Goal: Transaction & Acquisition: Obtain resource

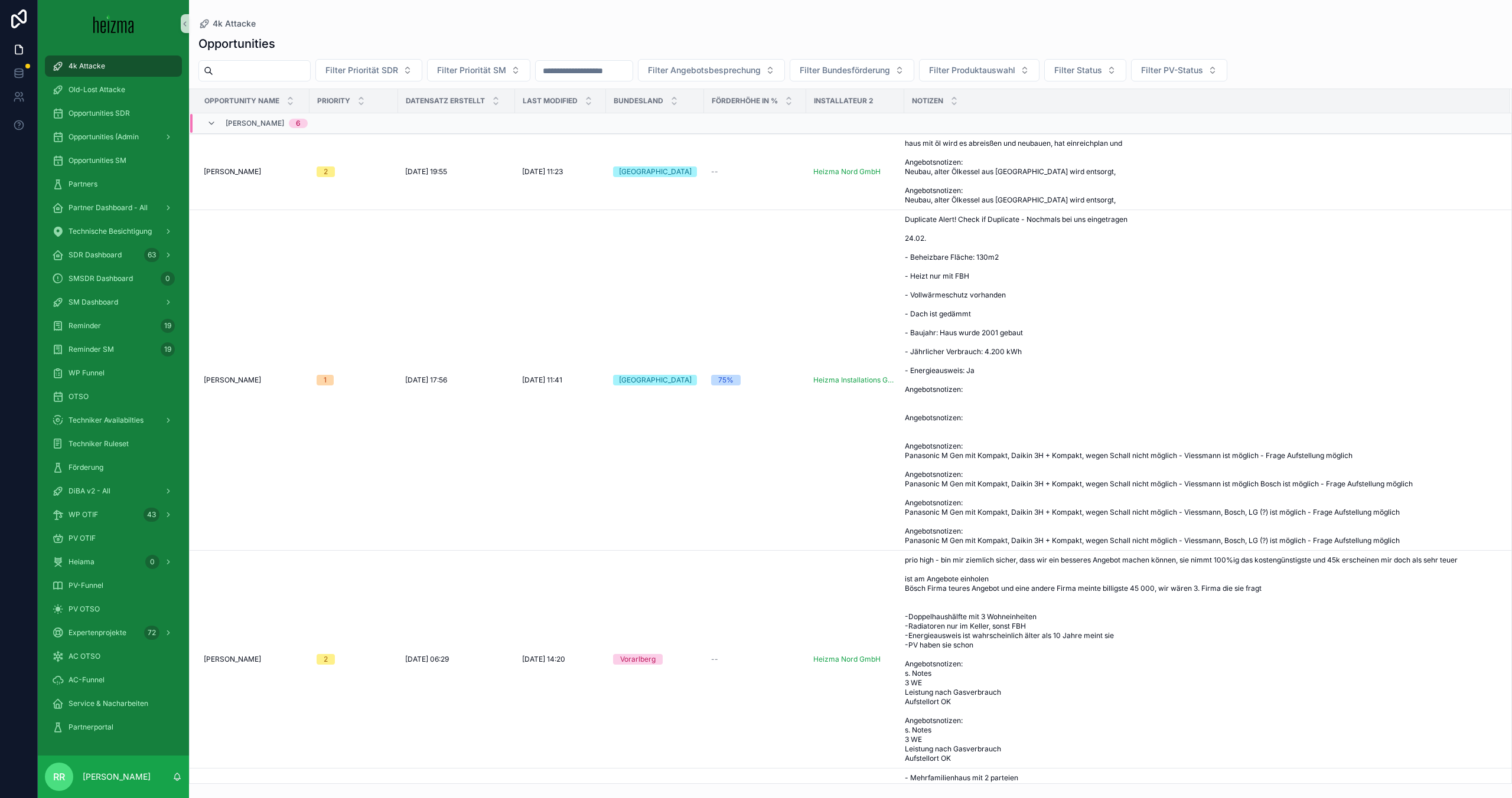
click at [276, 75] on input "scrollable content" at bounding box center [262, 71] width 96 height 17
click at [132, 150] on link "Opportunities SM" at bounding box center [113, 160] width 137 height 22
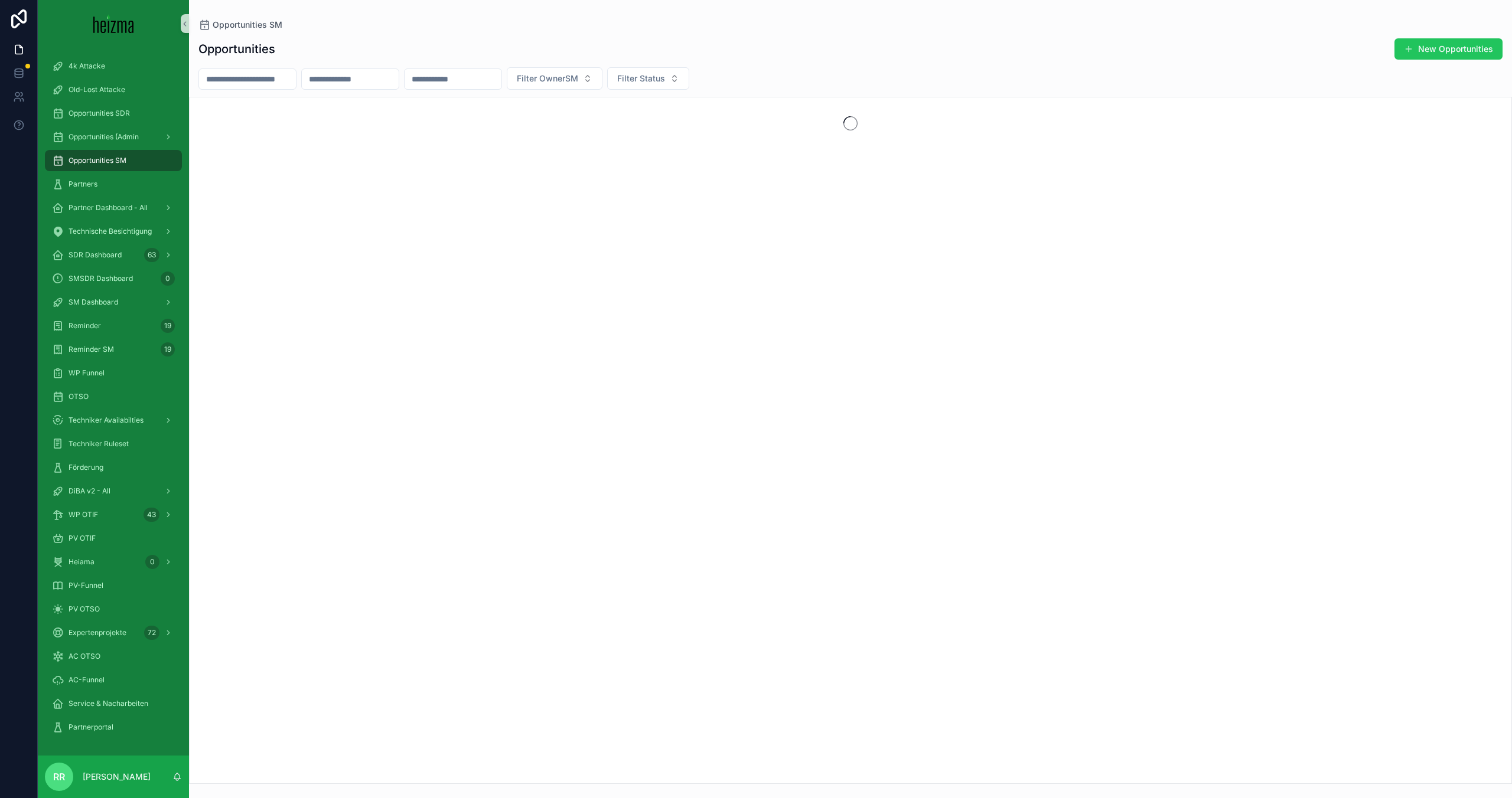
click at [268, 100] on div "scrollable content" at bounding box center [850, 123] width 1322 height 52
click at [268, 85] on input "scrollable content" at bounding box center [247, 79] width 96 height 17
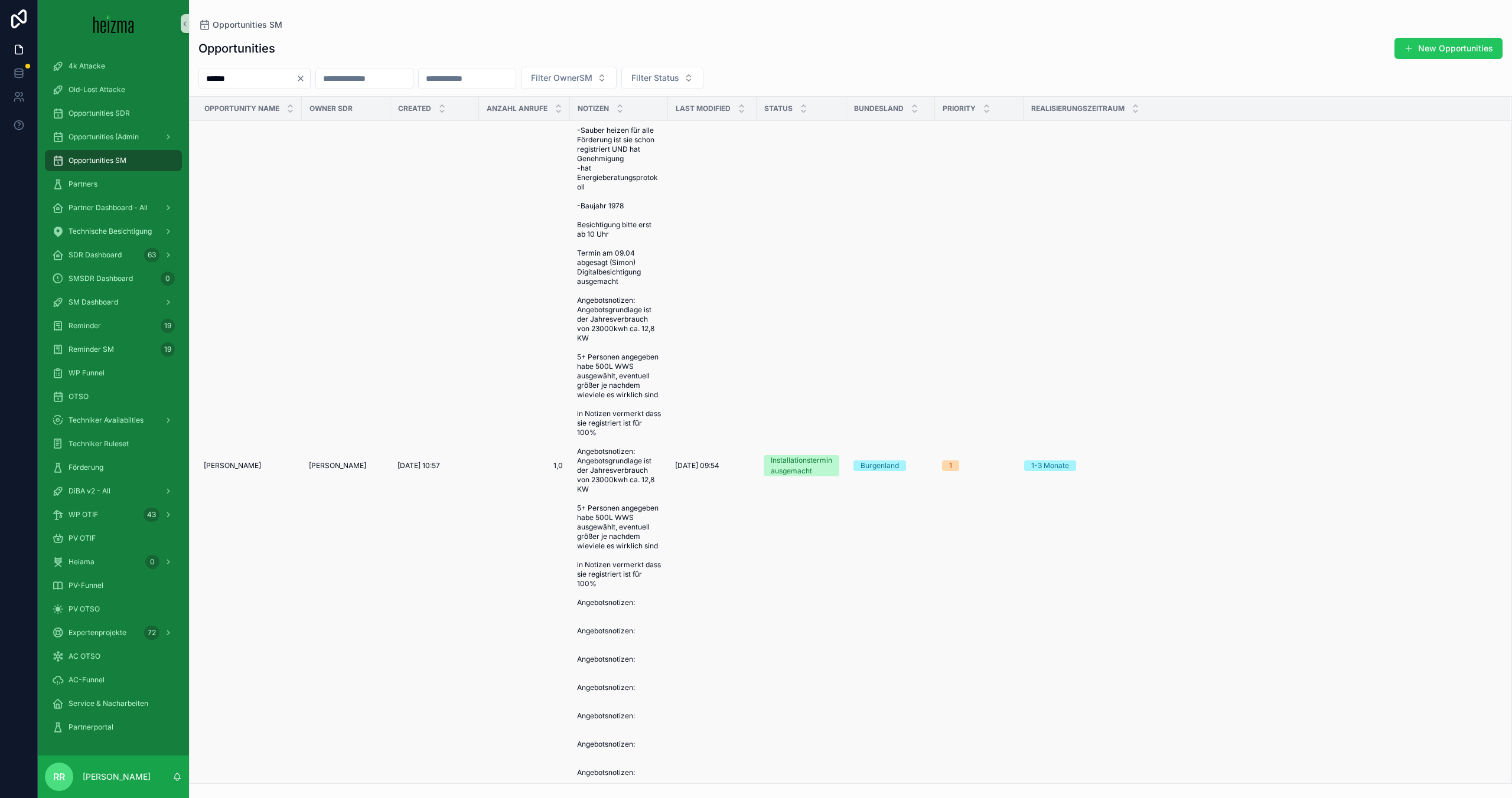
type input "******"
click at [243, 463] on span "Martina Birkus" at bounding box center [232, 466] width 57 height 10
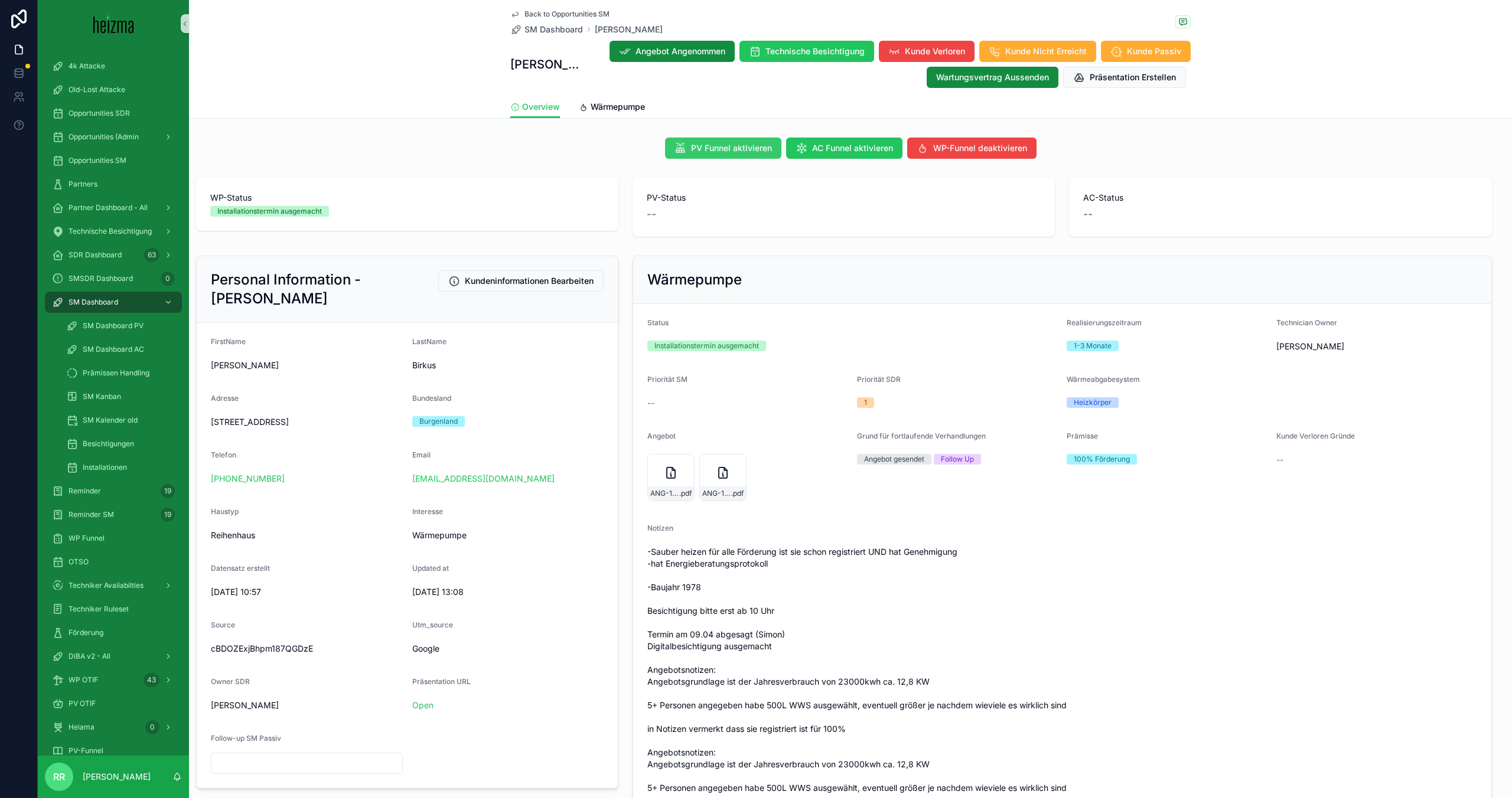
click at [719, 148] on span "PV Funnel aktivieren" at bounding box center [731, 149] width 81 height 12
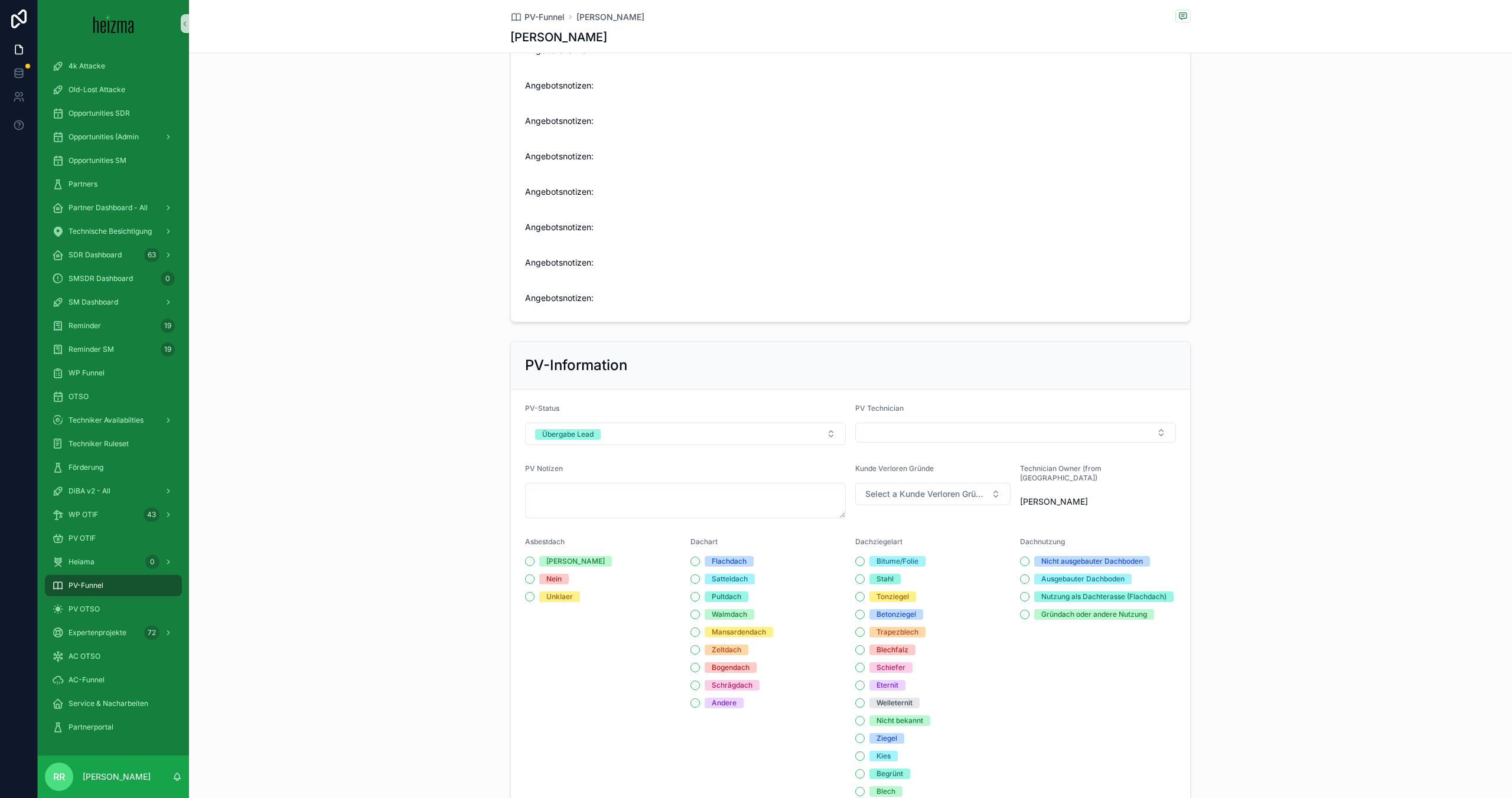
scroll to position [774, 0]
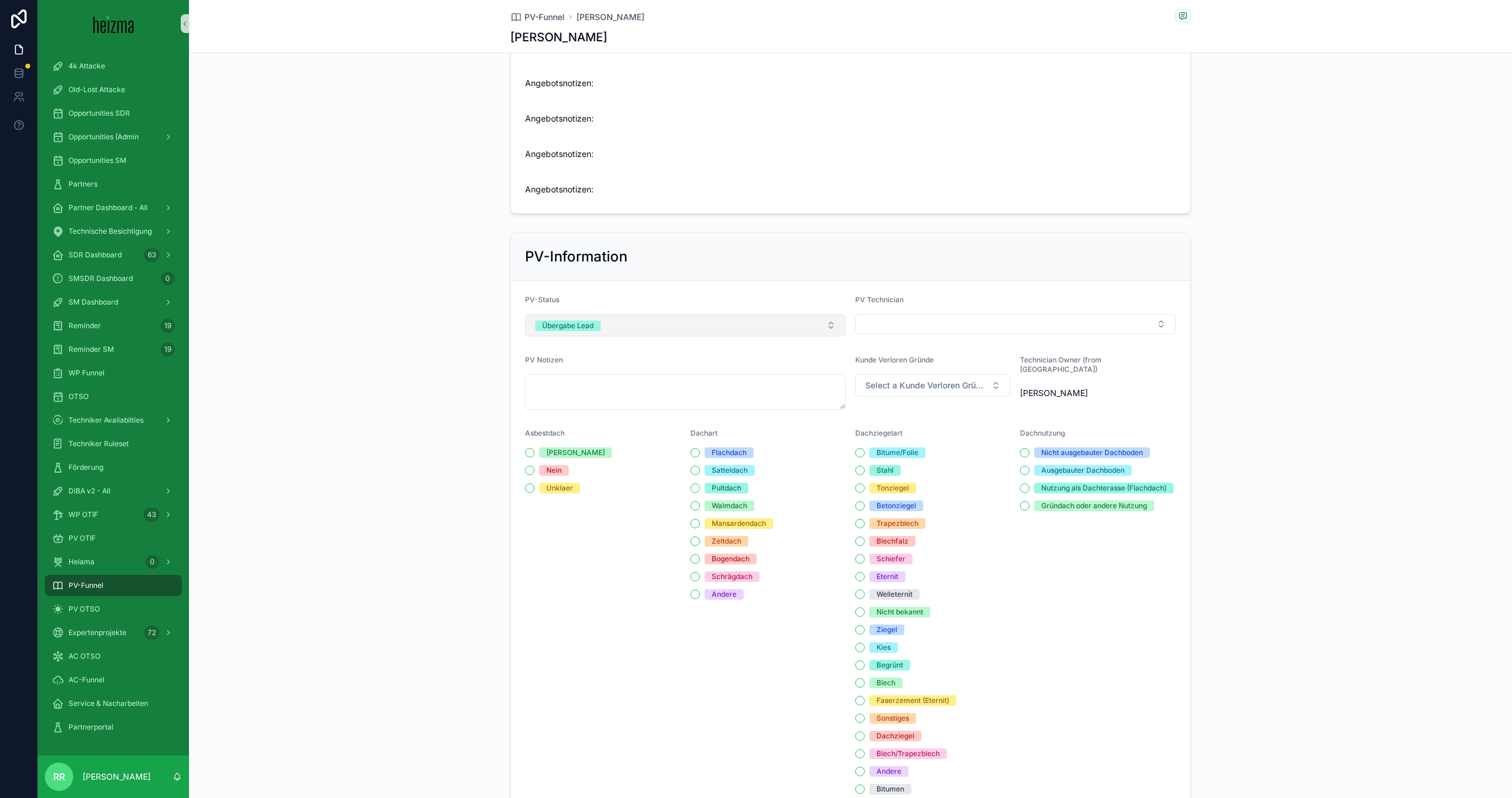
click at [767, 337] on button "Übergabe Lead" at bounding box center [685, 325] width 321 height 23
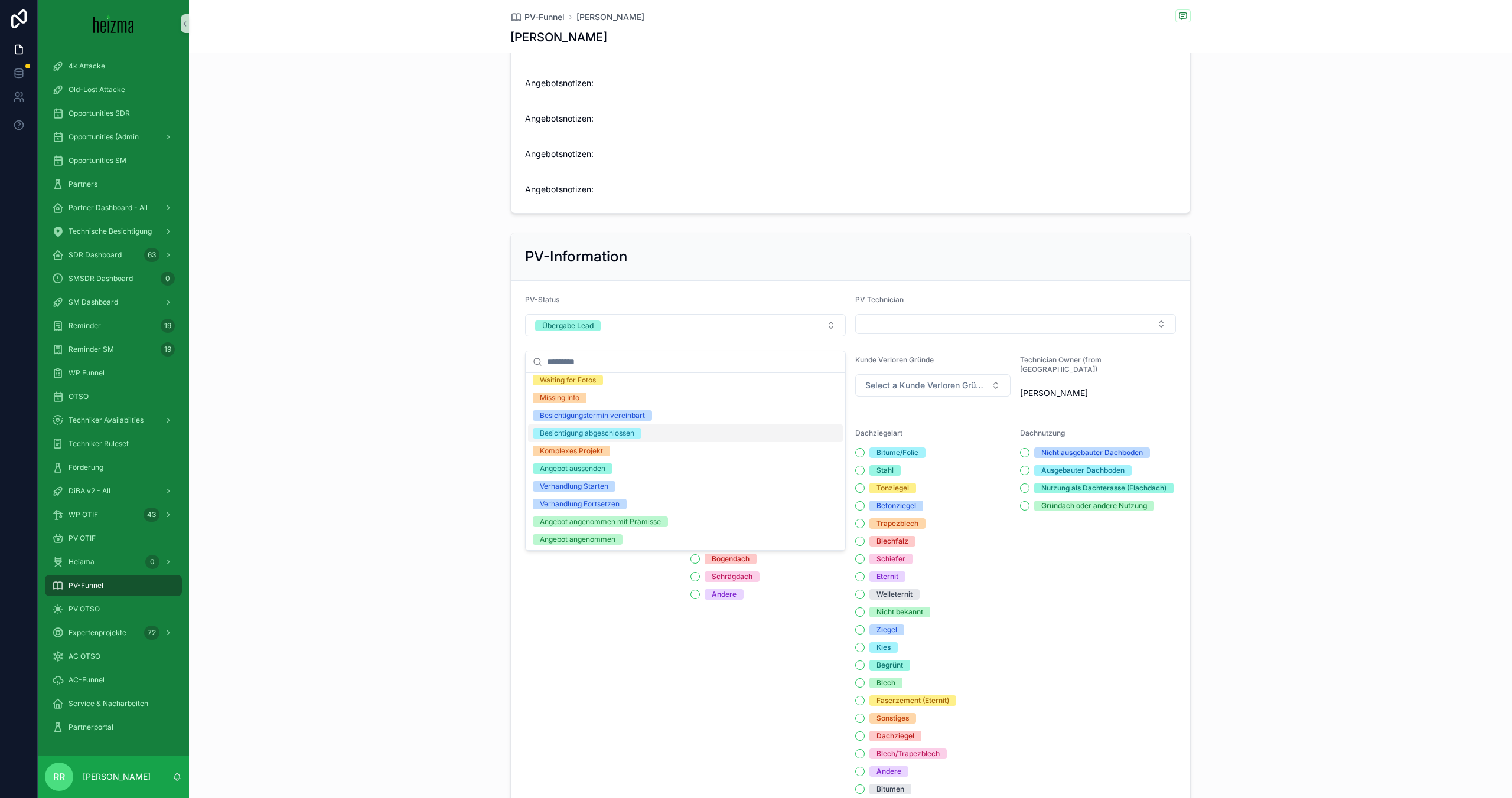
scroll to position [40, 0]
click at [607, 491] on div "Verhandlung Starten" at bounding box center [574, 485] width 69 height 11
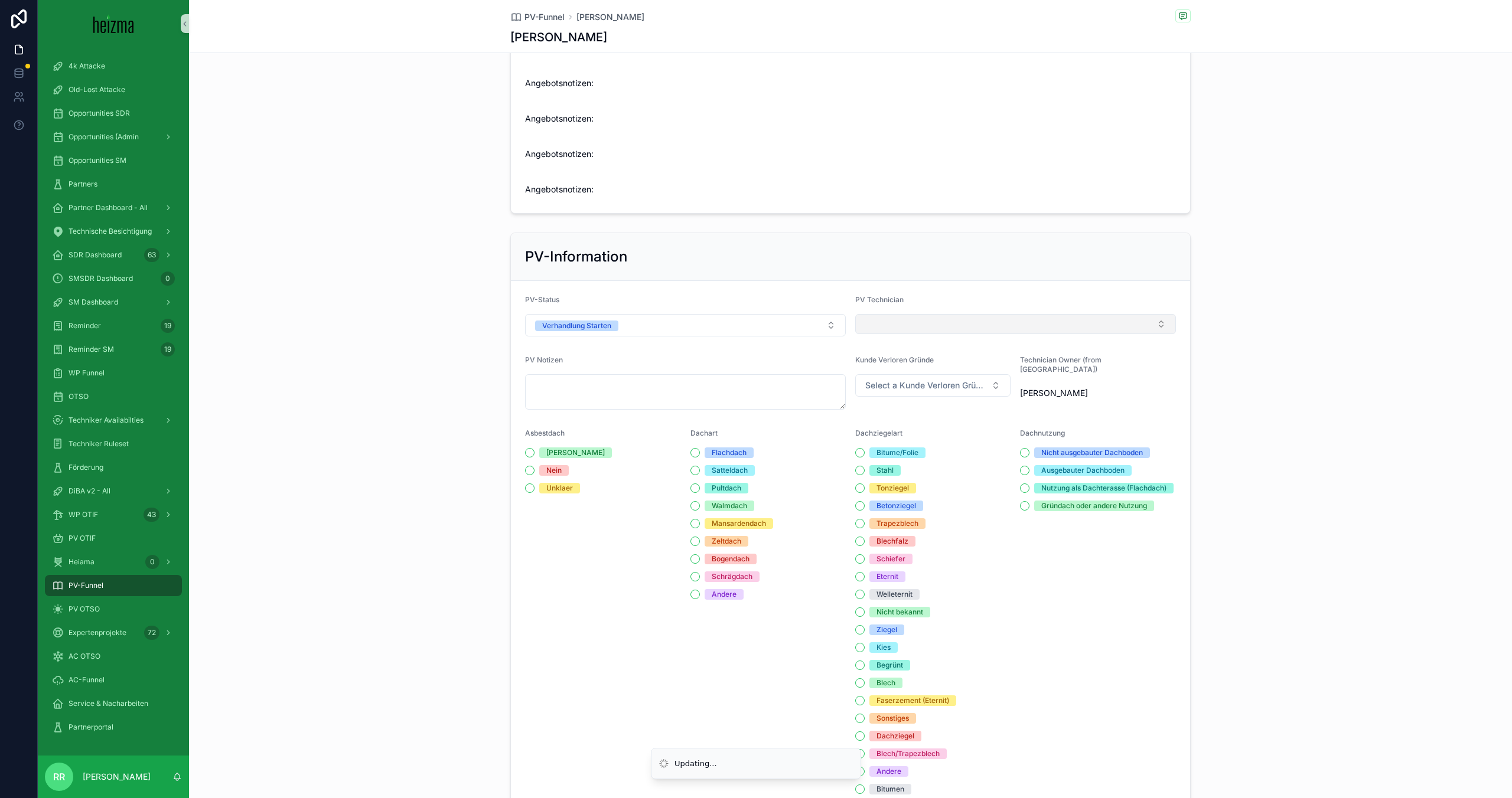
click at [926, 335] on button "Select Button" at bounding box center [1016, 324] width 321 height 20
type input "*******"
click at [907, 379] on span "[PERSON_NAME]" at bounding box center [897, 383] width 68 height 12
click at [695, 391] on textarea "scrollable content" at bounding box center [685, 392] width 321 height 35
paste textarea "**********"
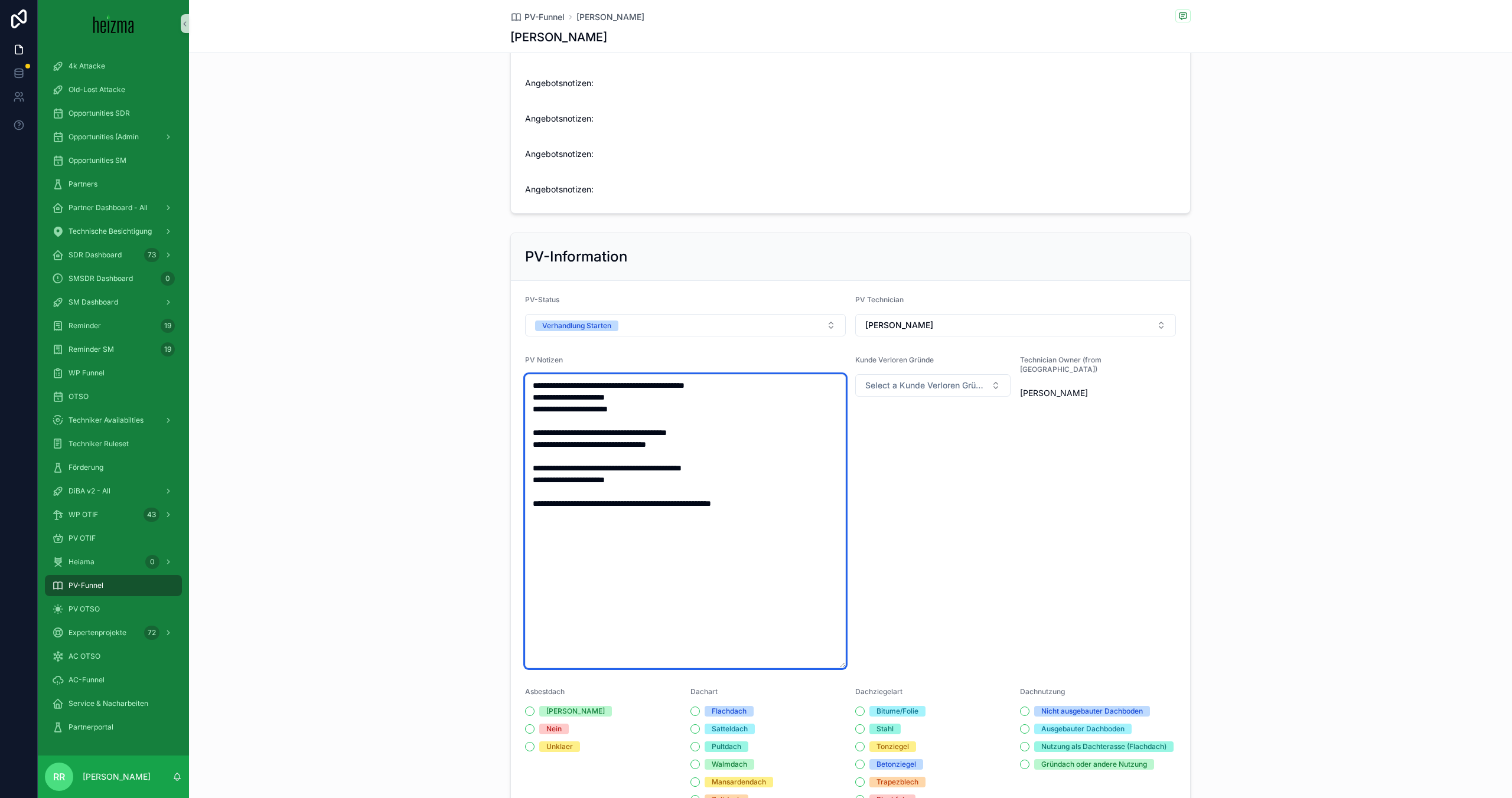
type textarea "**********"
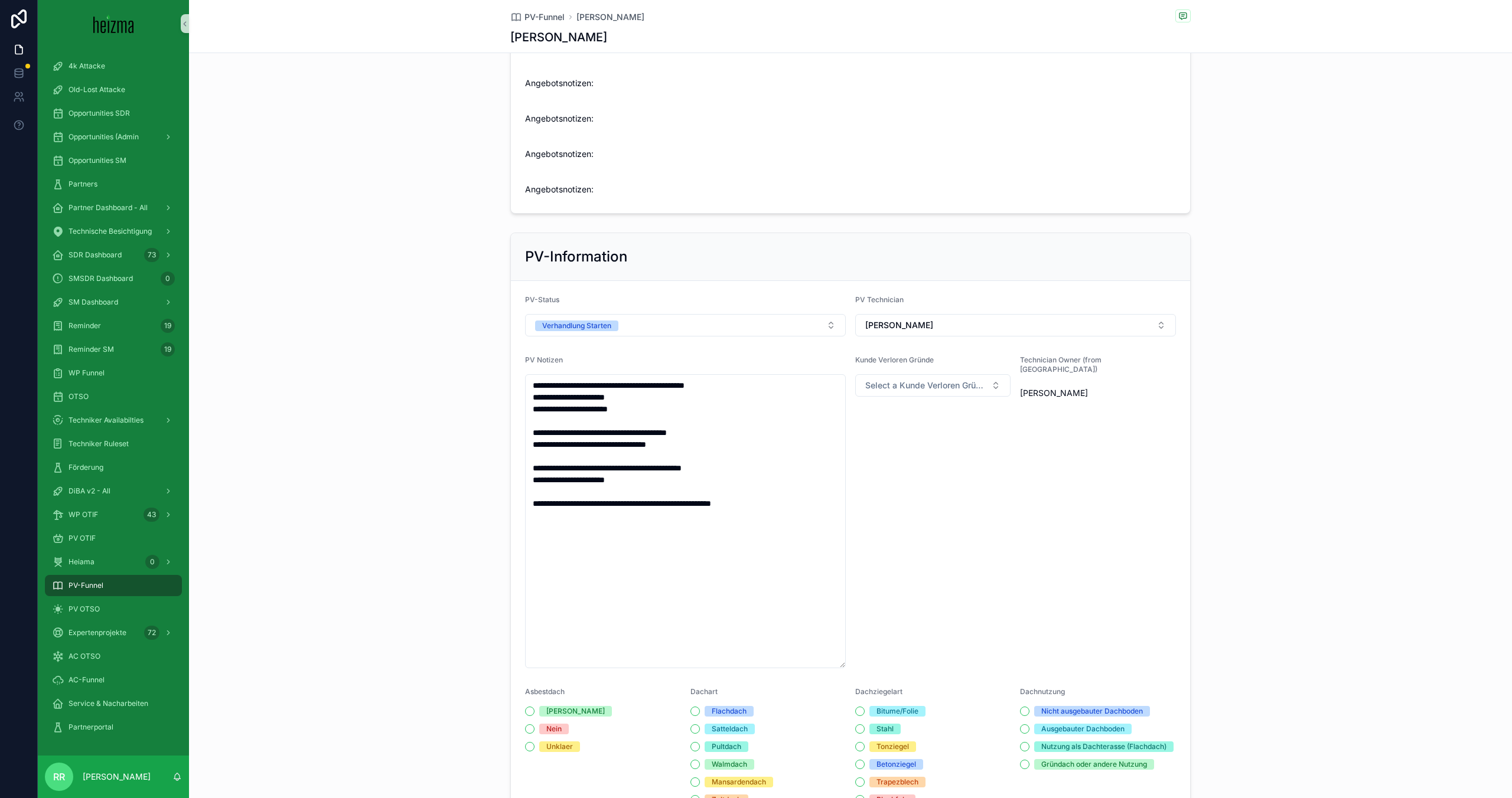
click at [943, 477] on div "Kunde Verloren Gründe Select a Kunde Verloren Gründe" at bounding box center [933, 512] width 156 height 313
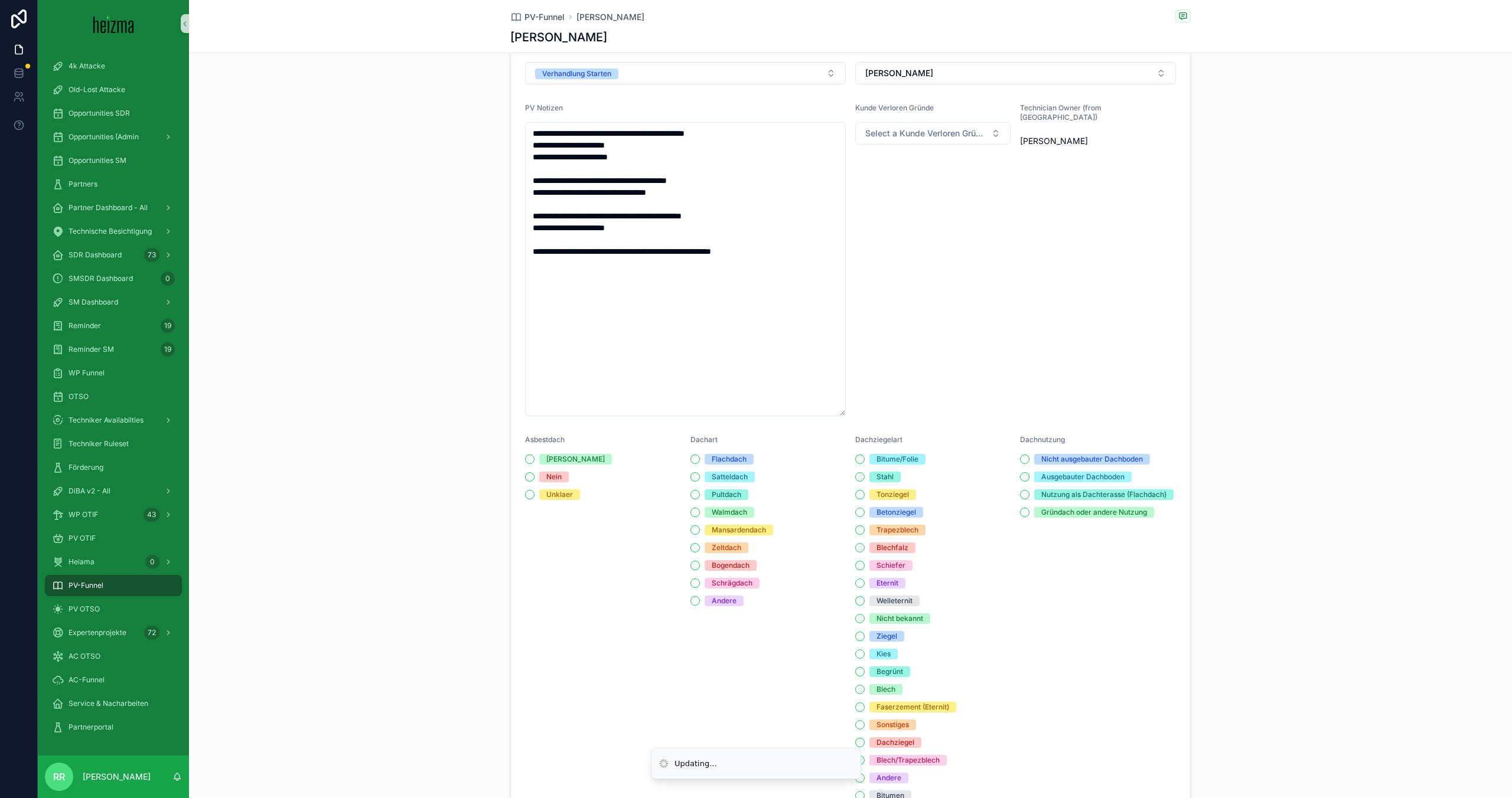
scroll to position [1145, 0]
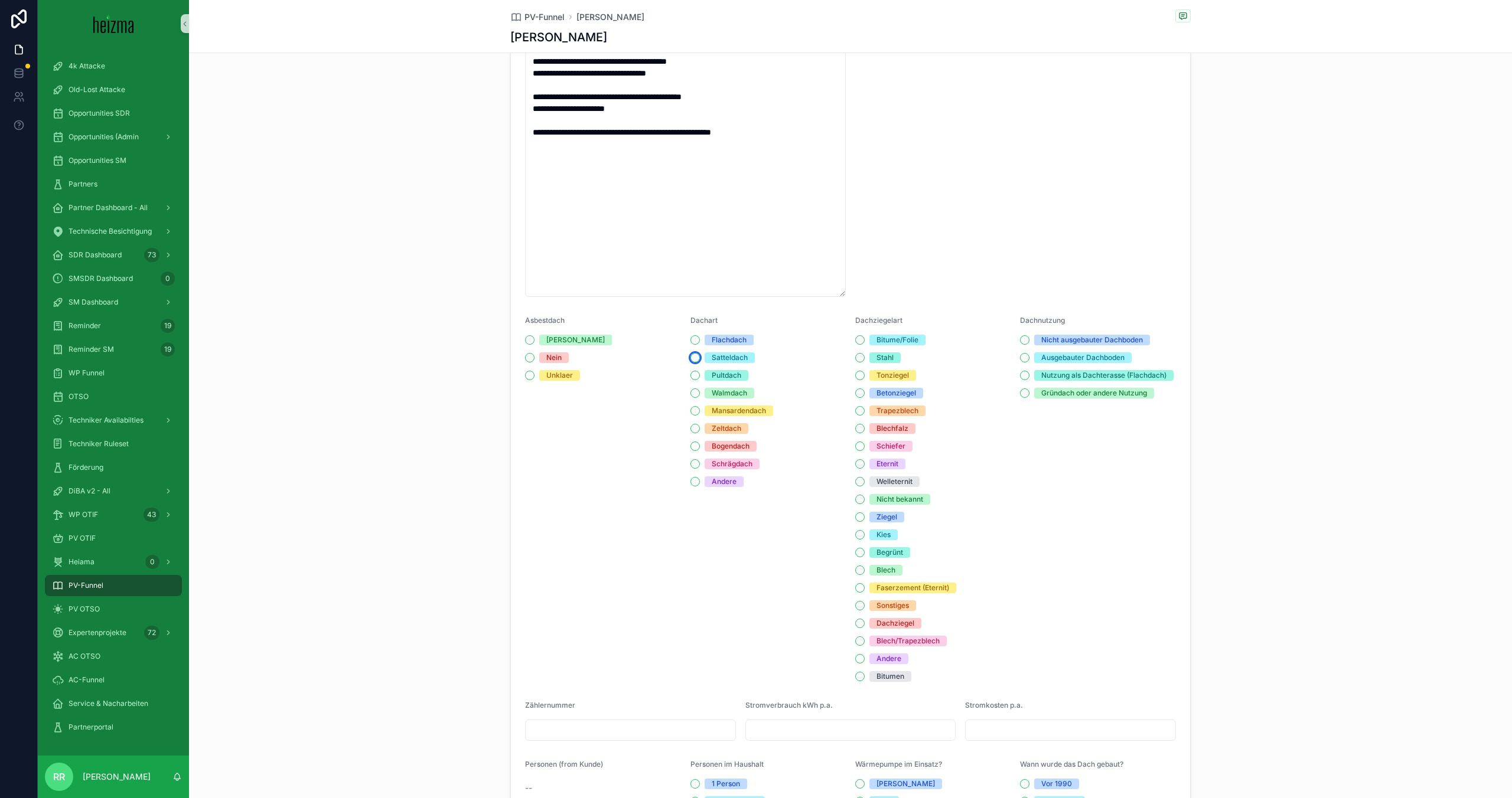
click at [691, 362] on button "Satteldach" at bounding box center [695, 358] width 10 height 10
click at [531, 380] on button "Unklaer" at bounding box center [530, 376] width 10 height 10
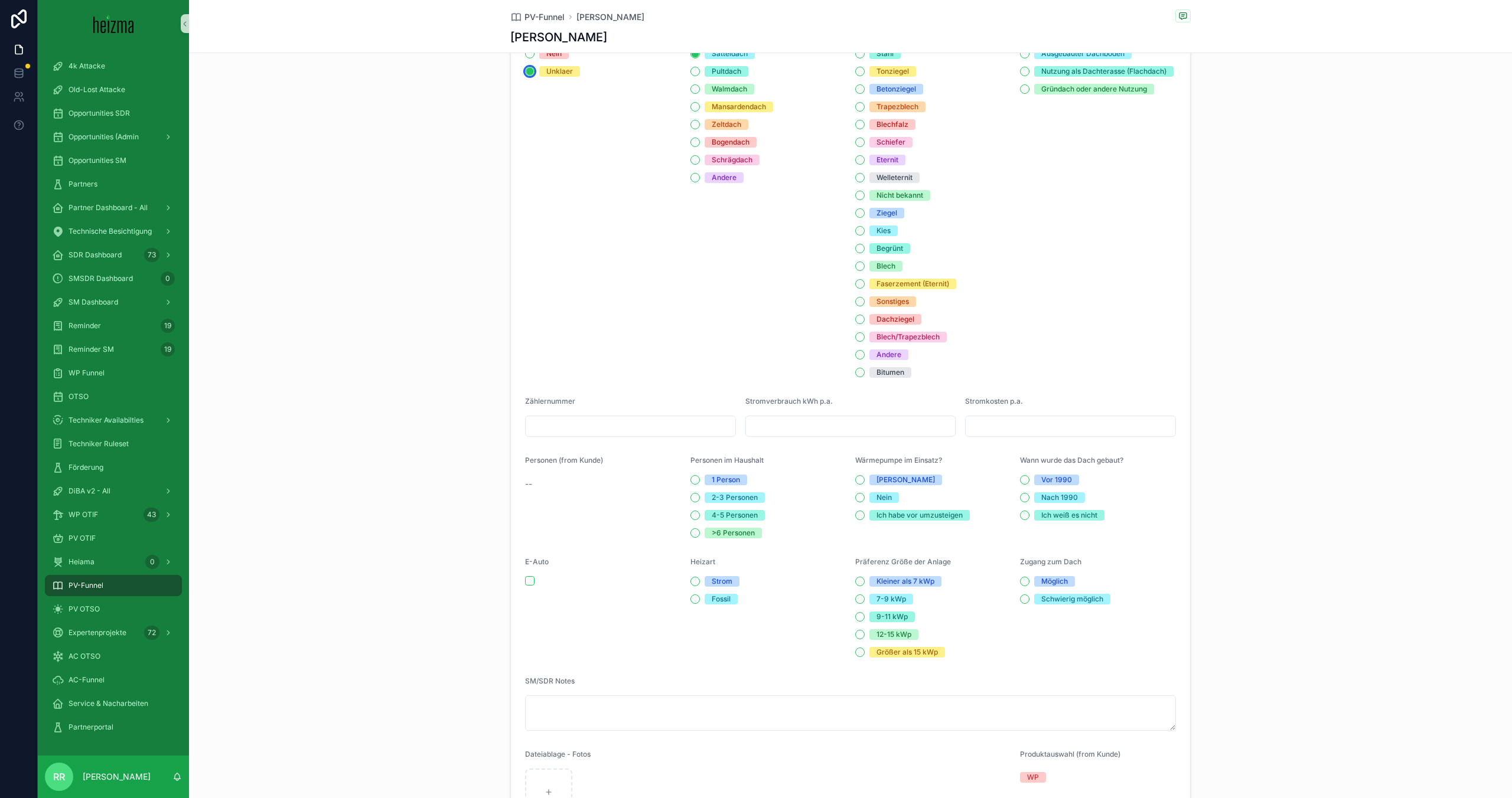
scroll to position [1451, 0]
click at [797, 428] on input "scrollable content" at bounding box center [850, 423] width 210 height 17
type input "********"
click at [793, 482] on div "Personen im Haushalt 1 Person 2-3 Personen 4-5 Personen >6 Personen" at bounding box center [768, 495] width 156 height 83
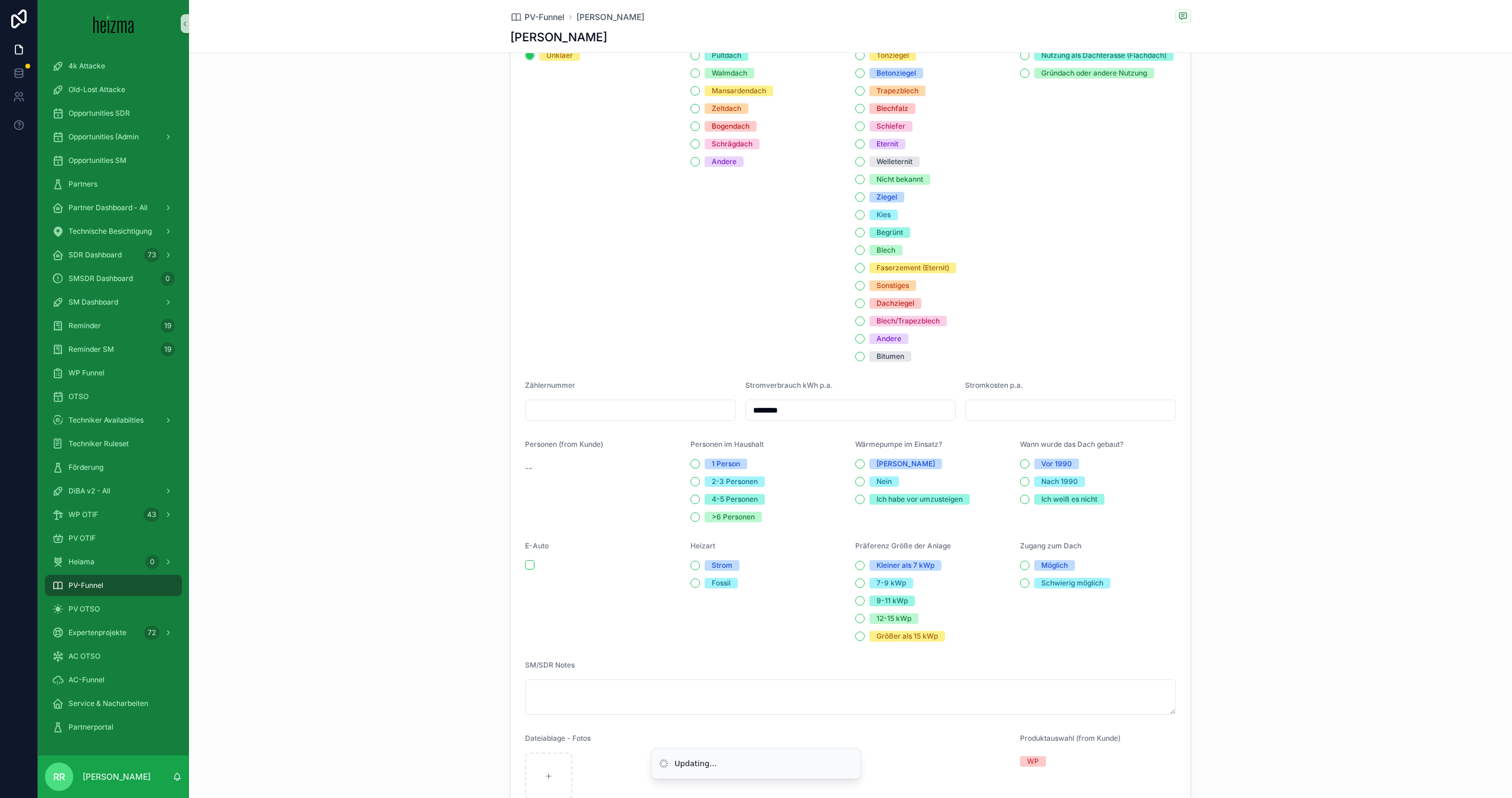
scroll to position [1469, 0]
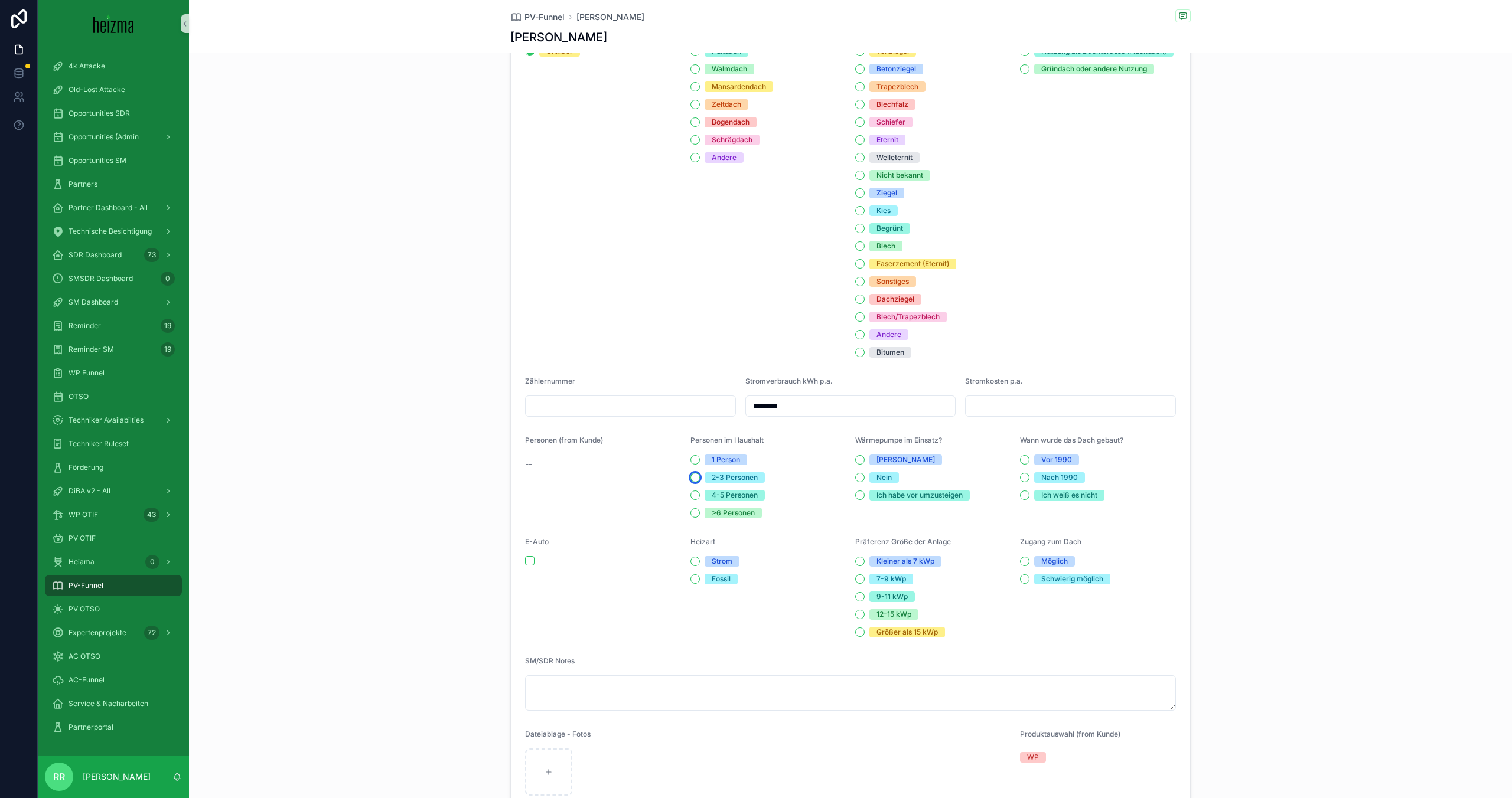
click at [697, 482] on button "2-3 Personen" at bounding box center [695, 478] width 10 height 10
click at [531, 470] on span "--" at bounding box center [528, 464] width 7 height 12
click at [604, 491] on div "Personen (from Kunde) --" at bounding box center [602, 477] width 156 height 83
click at [860, 464] on button "Ja" at bounding box center [860, 460] width 10 height 10
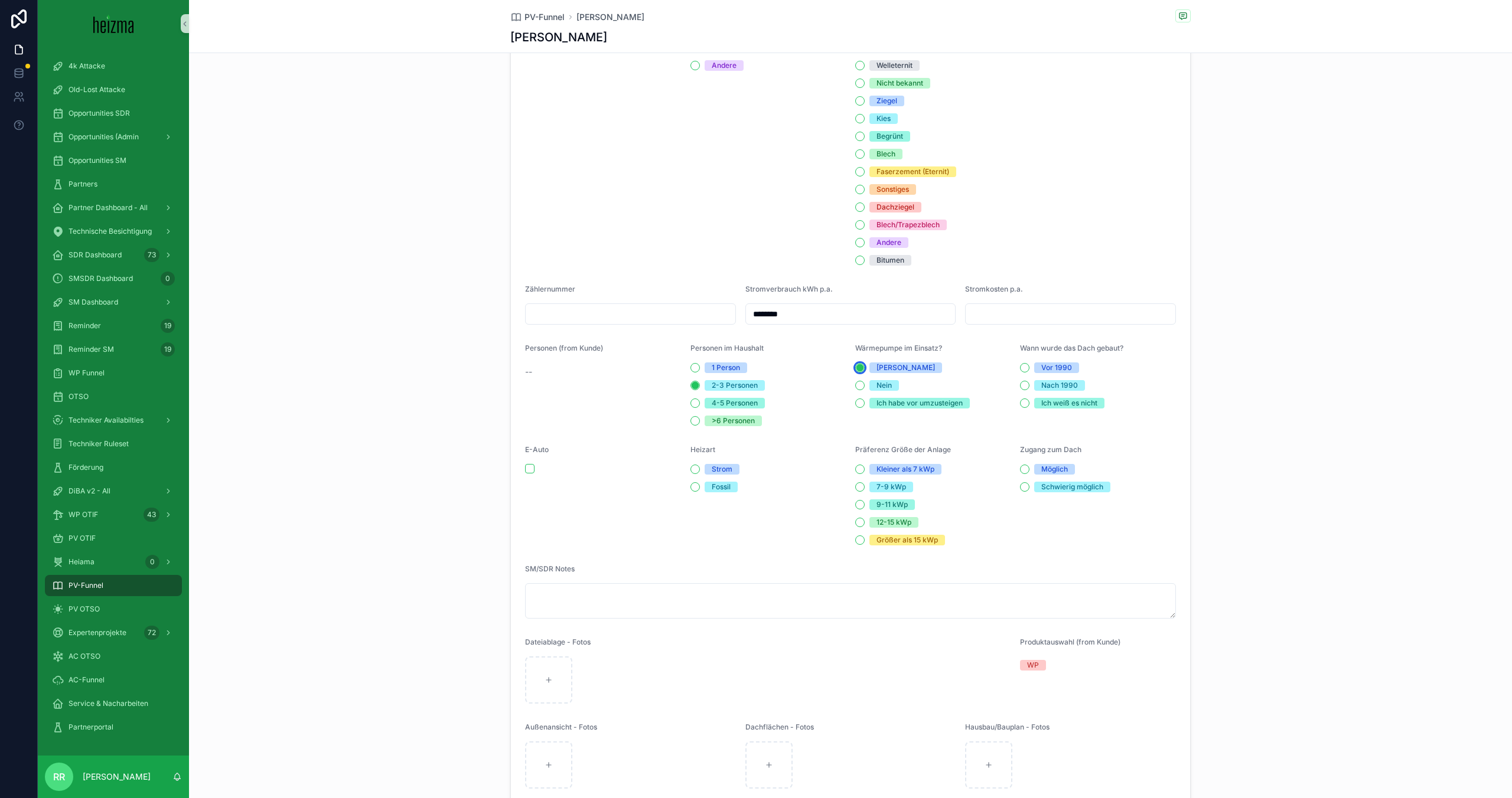
scroll to position [1583, 0]
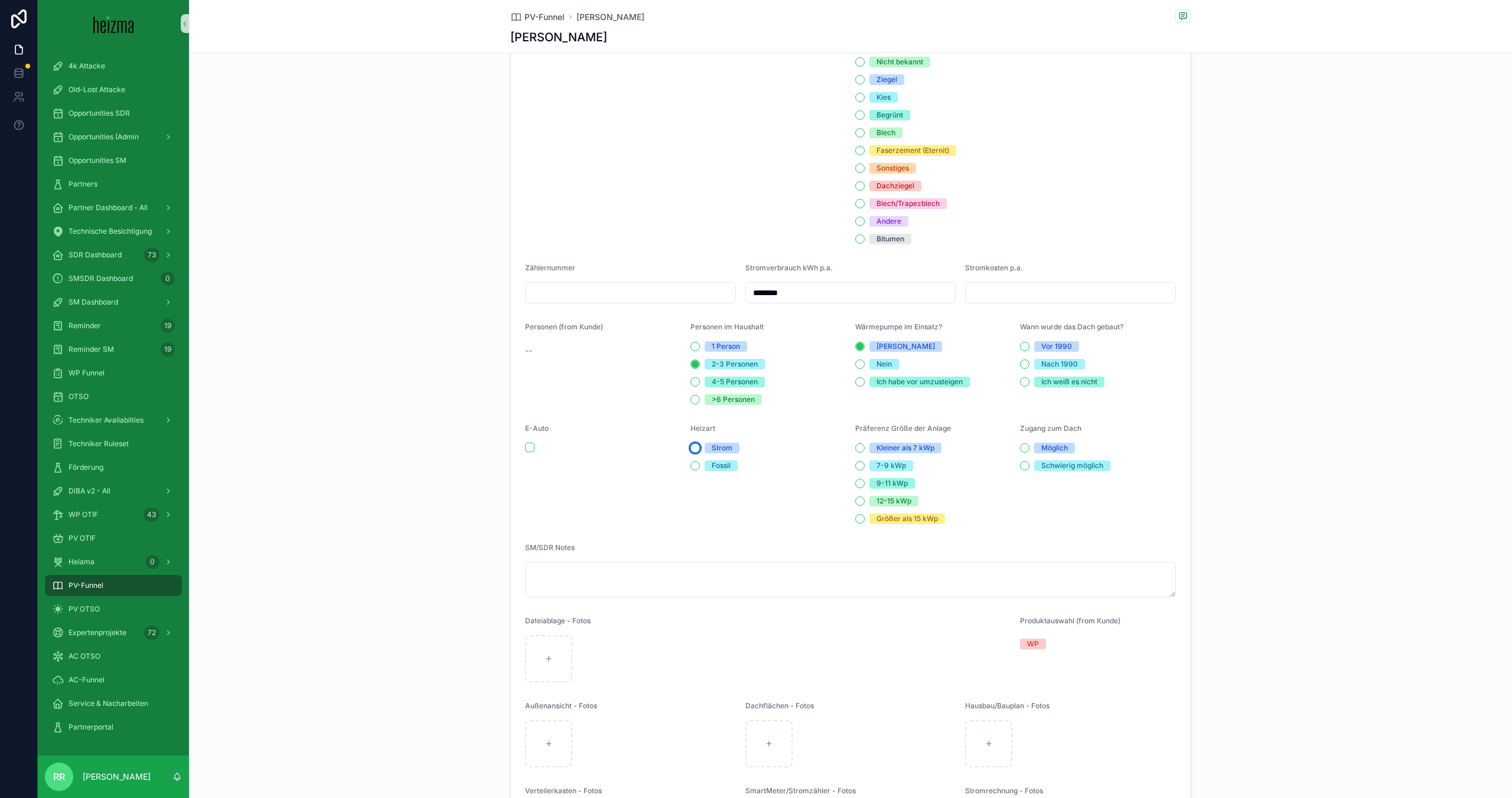
click at [692, 453] on button "Strom" at bounding box center [695, 449] width 10 height 10
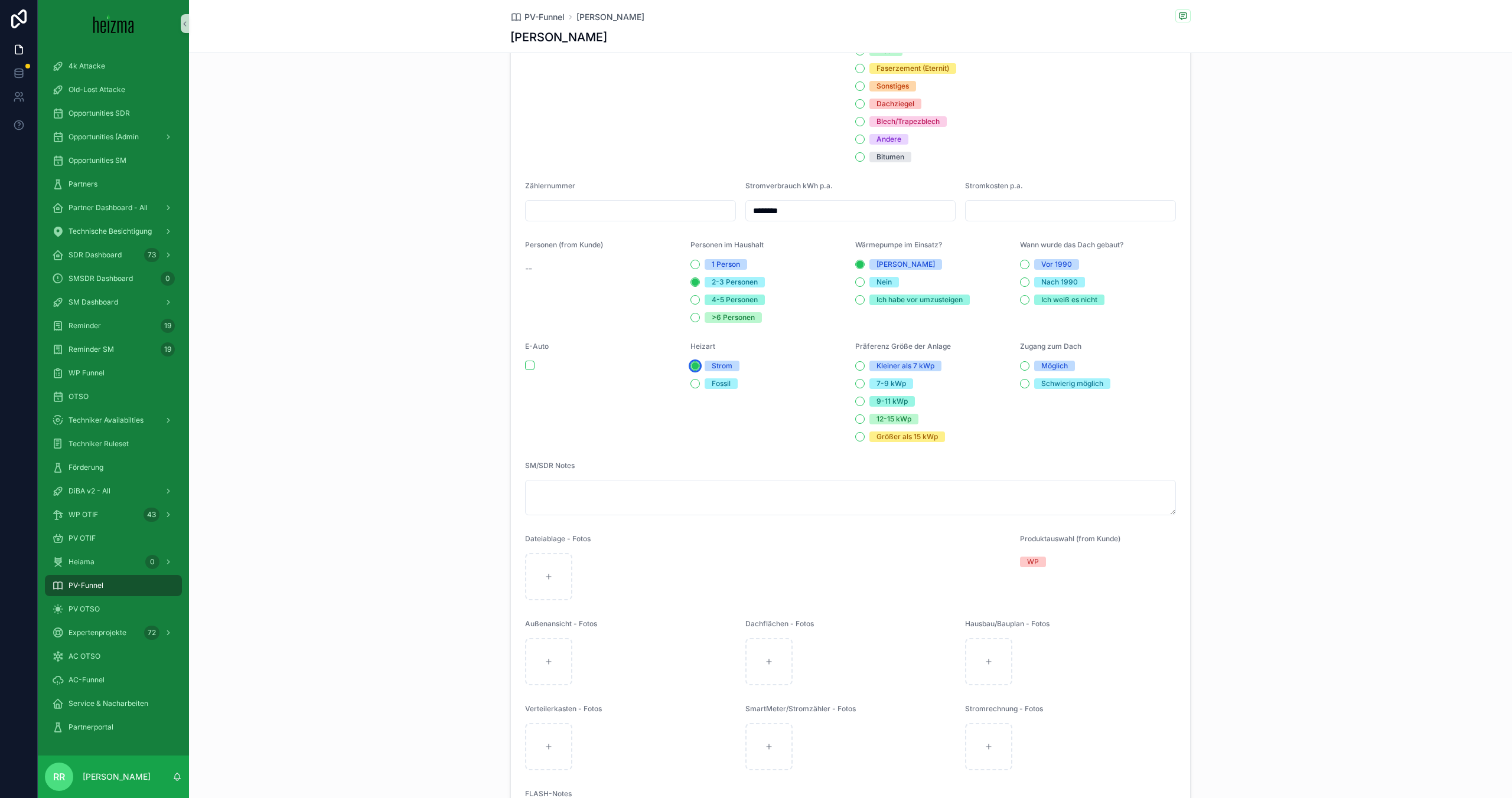
scroll to position [1683, 0]
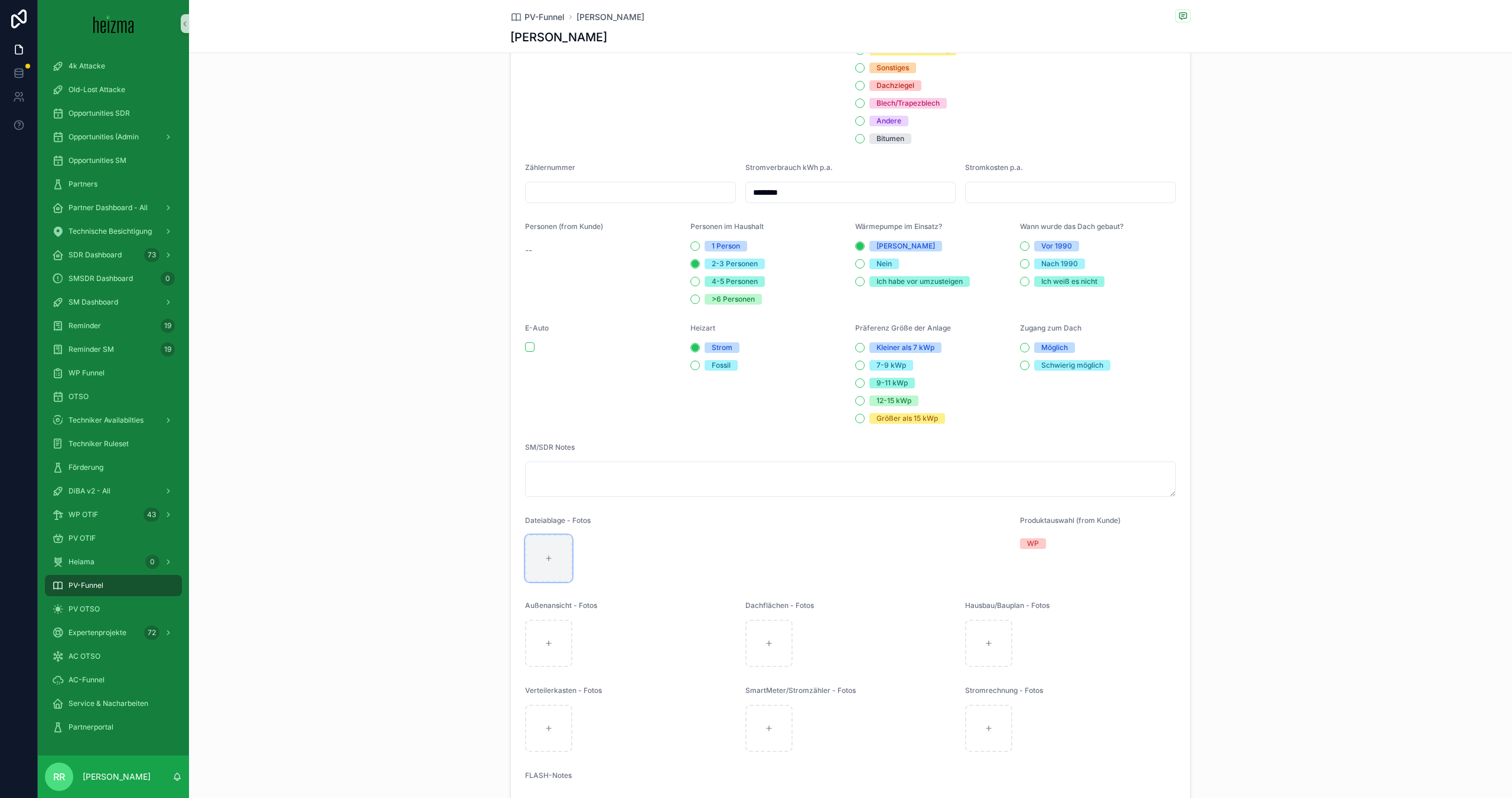
click at [558, 572] on div "scrollable content" at bounding box center [548, 559] width 47 height 47
type input "**********"
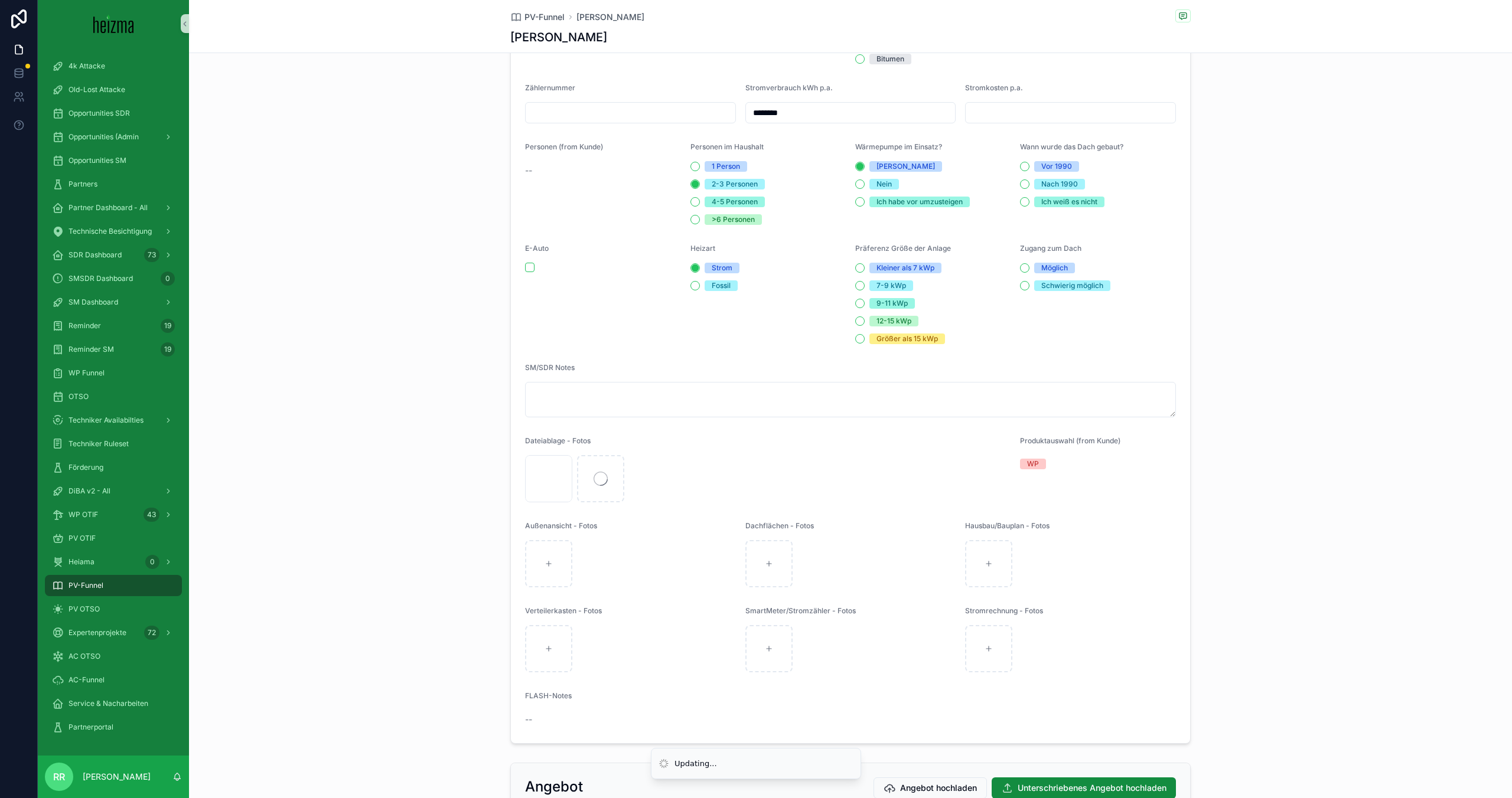
scroll to position [1994, 0]
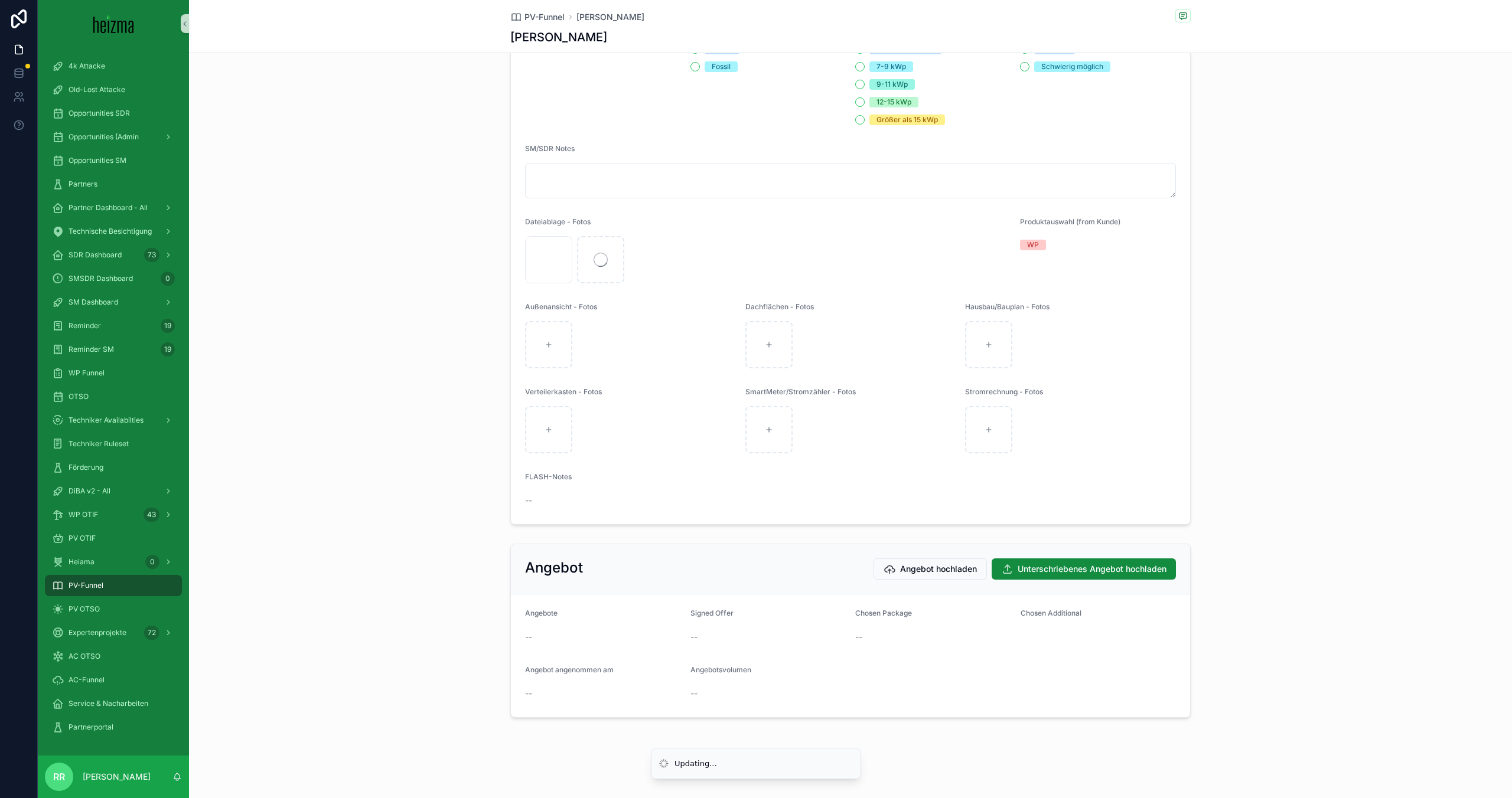
click at [133, 613] on div "PV OTSO" at bounding box center [113, 609] width 123 height 19
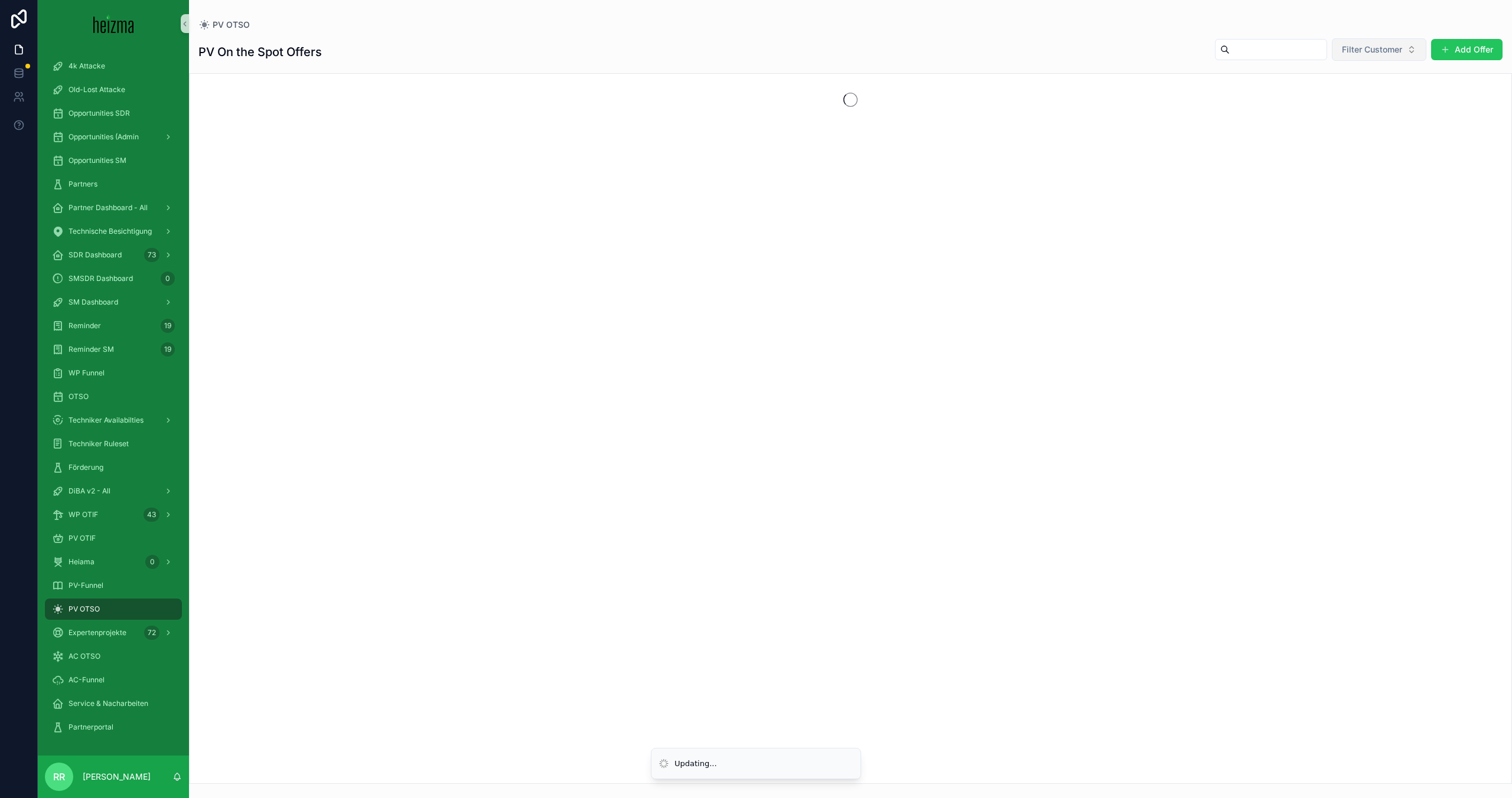
click at [1349, 54] on span "Filter Customer" at bounding box center [1371, 49] width 60 height 12
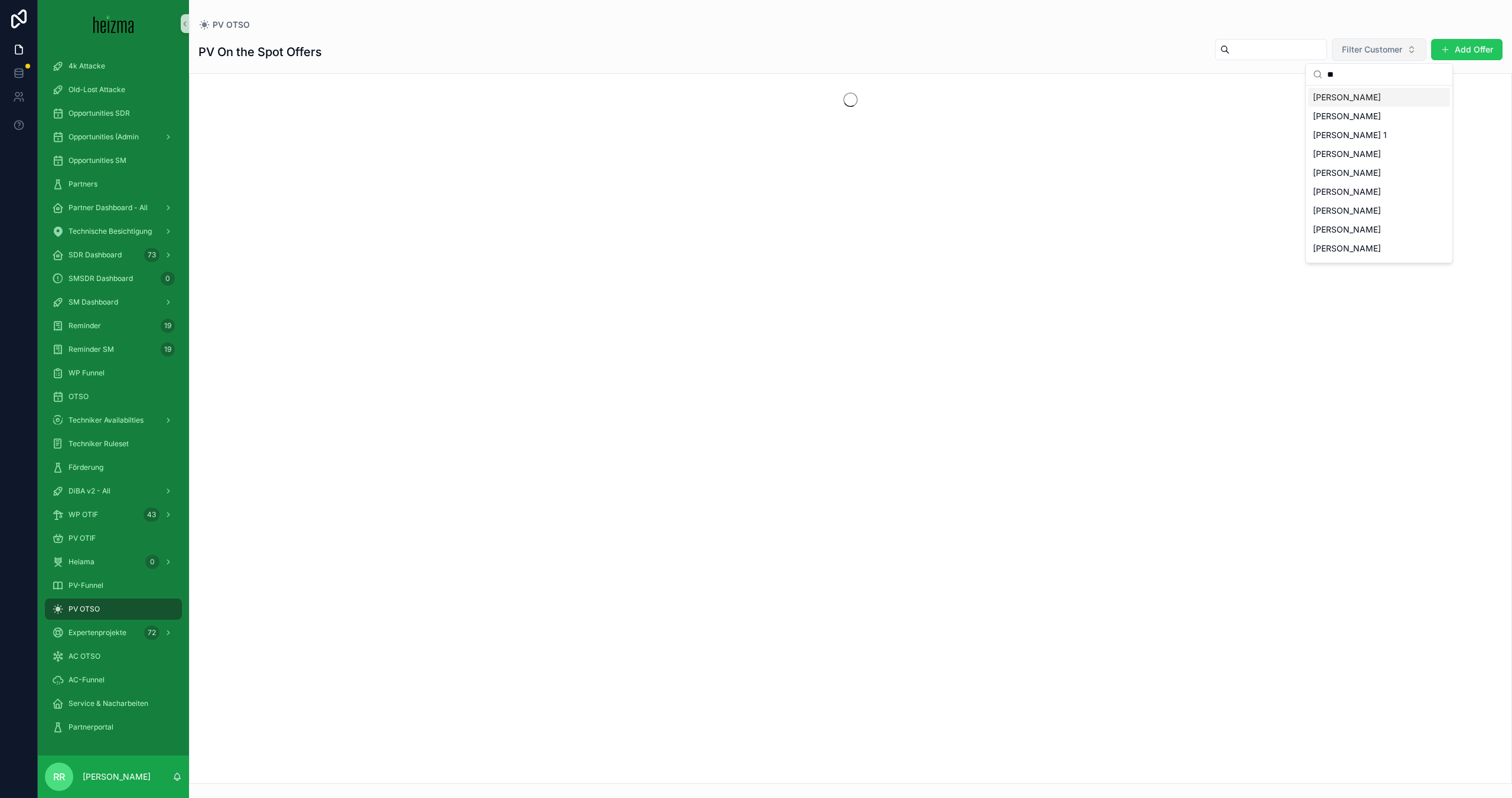
type input "*"
click at [1461, 52] on button "Add Offer" at bounding box center [1467, 50] width 72 height 22
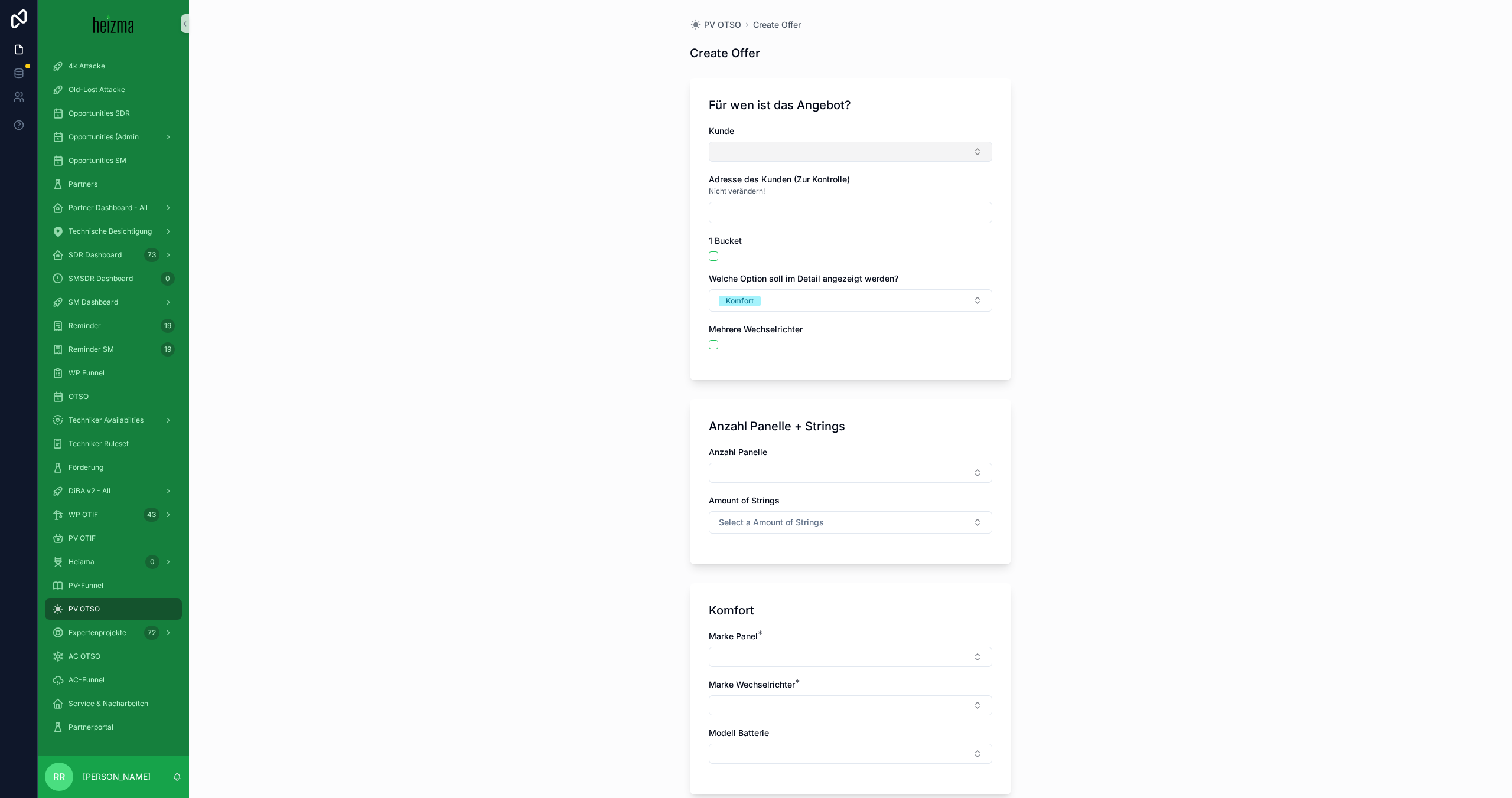
click at [882, 155] on button "Select Button" at bounding box center [850, 152] width 284 height 20
click at [761, 179] on input "**********" at bounding box center [857, 175] width 254 height 22
type input "******"
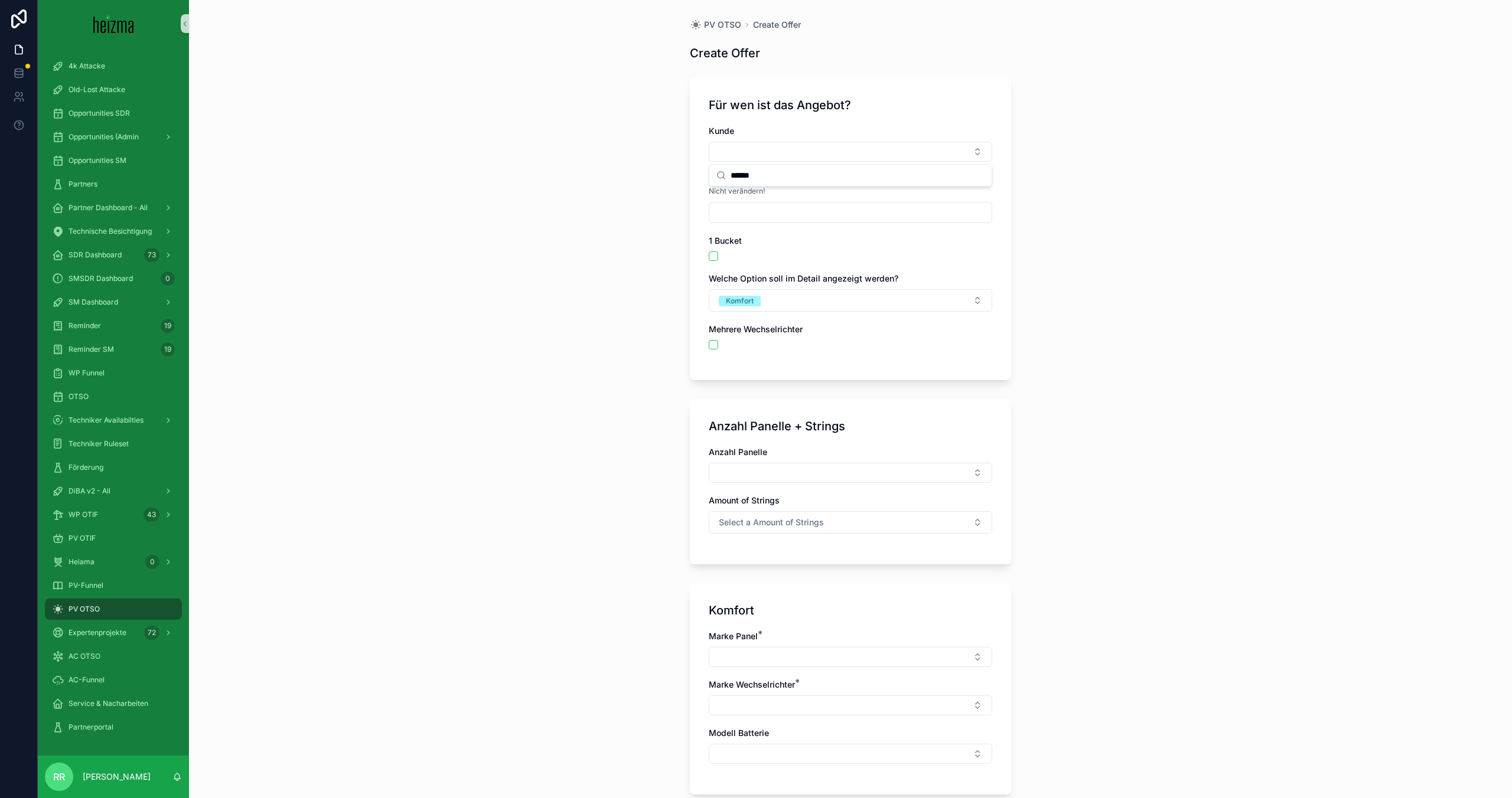
click at [575, 296] on div "PV OTSO Create Offer Create Offer Für wen ist das Angebot? Kunde Adresse des Ku…" at bounding box center [850, 399] width 1323 height 798
click at [773, 144] on button "Select Button" at bounding box center [850, 152] width 284 height 20
type input "****"
click at [585, 203] on div "PV OTSO Create Offer Create Offer Für wen ist das Angebot? Kunde Adresse des Ku…" at bounding box center [850, 399] width 1323 height 798
click at [814, 160] on button "Select Button" at bounding box center [850, 152] width 284 height 20
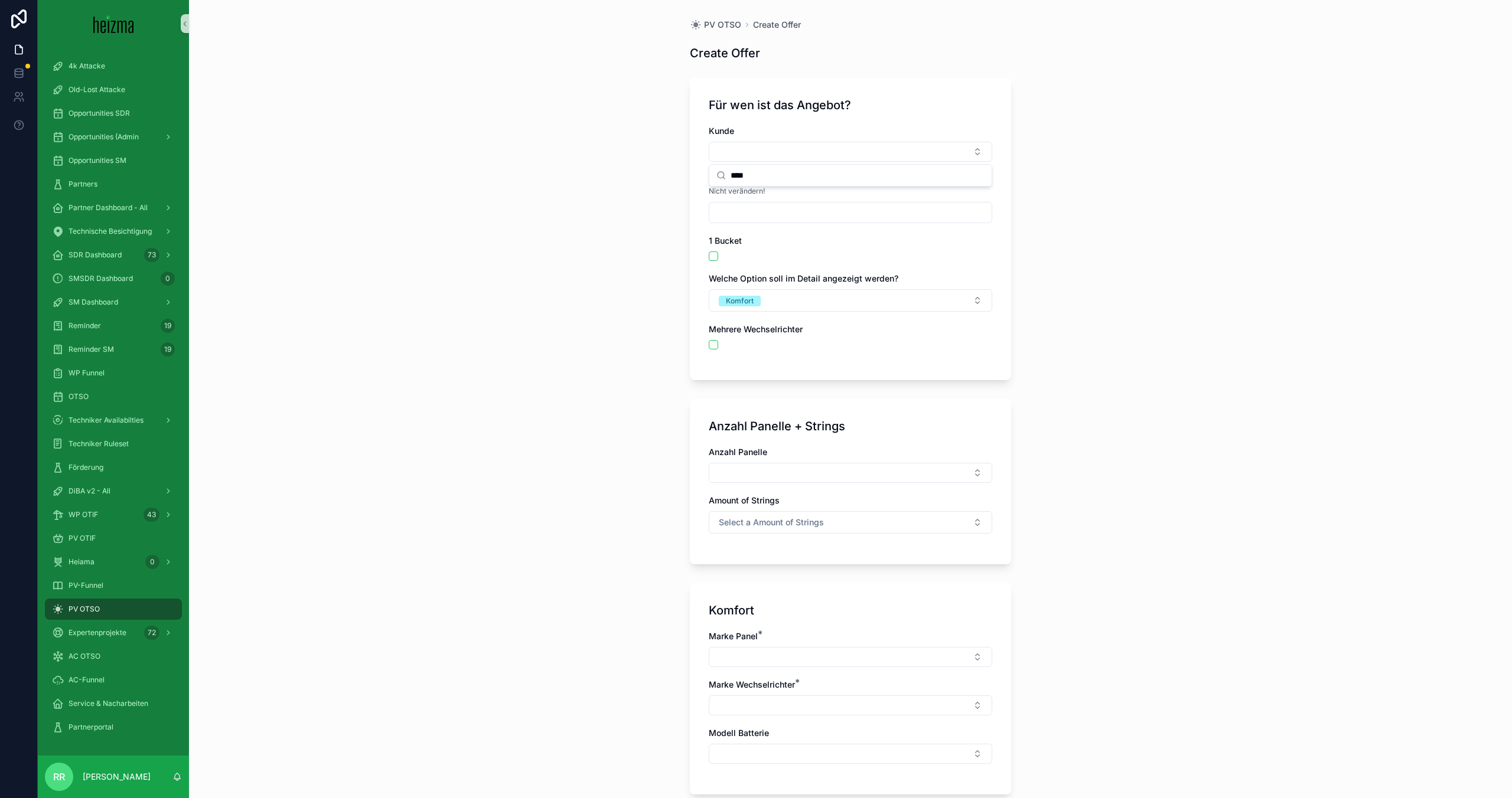
type input "****"
click at [894, 165] on div "Kunde Adresse des Kunden (Zur Kontrolle) Nicht verändern! 1 Bucket Welche Optio…" at bounding box center [850, 243] width 284 height 236
click at [899, 153] on button "Select Button" at bounding box center [850, 152] width 284 height 20
type input "******"
click at [849, 203] on div "[PERSON_NAME]" at bounding box center [850, 198] width 278 height 19
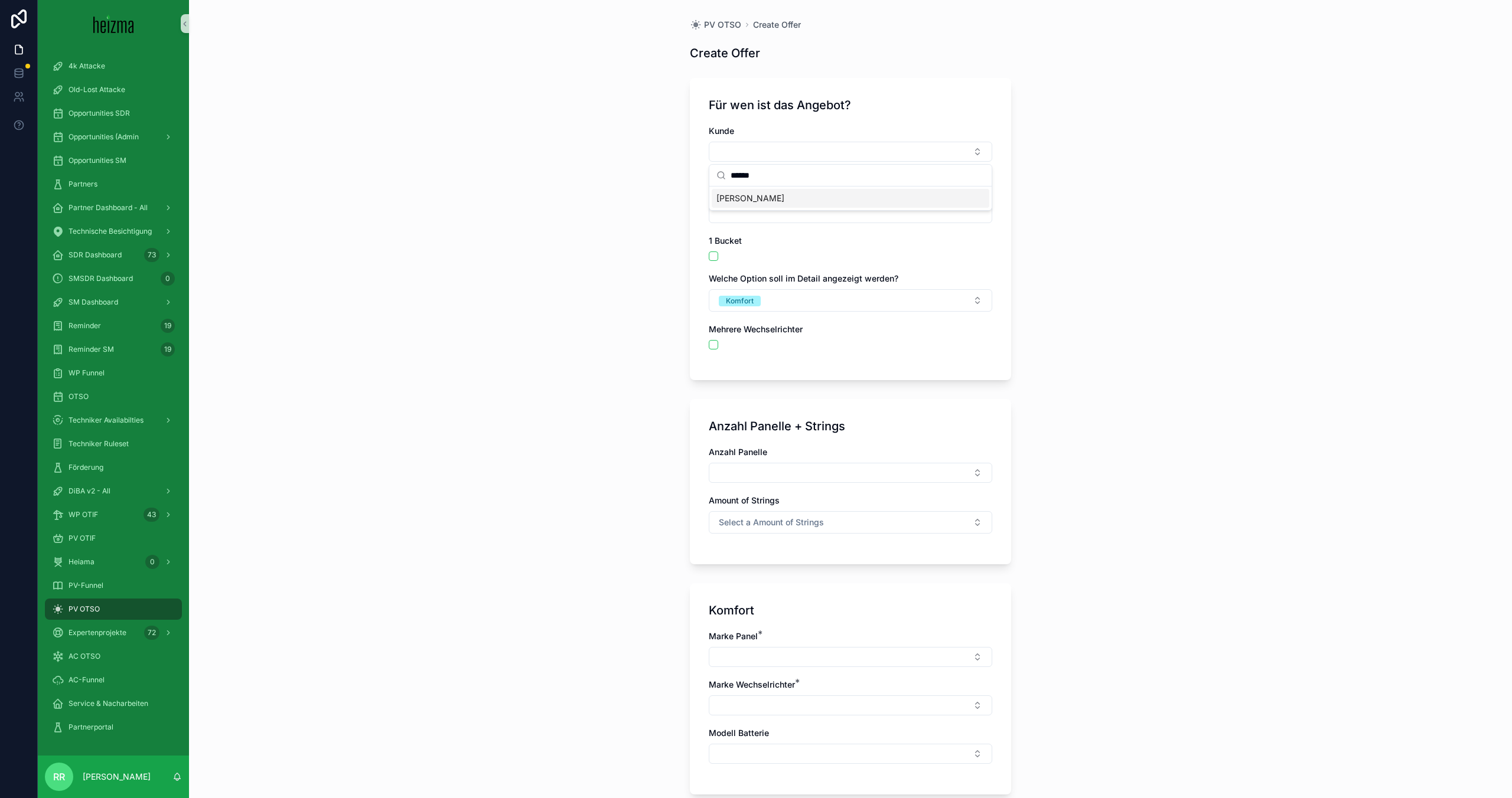
type input "**********"
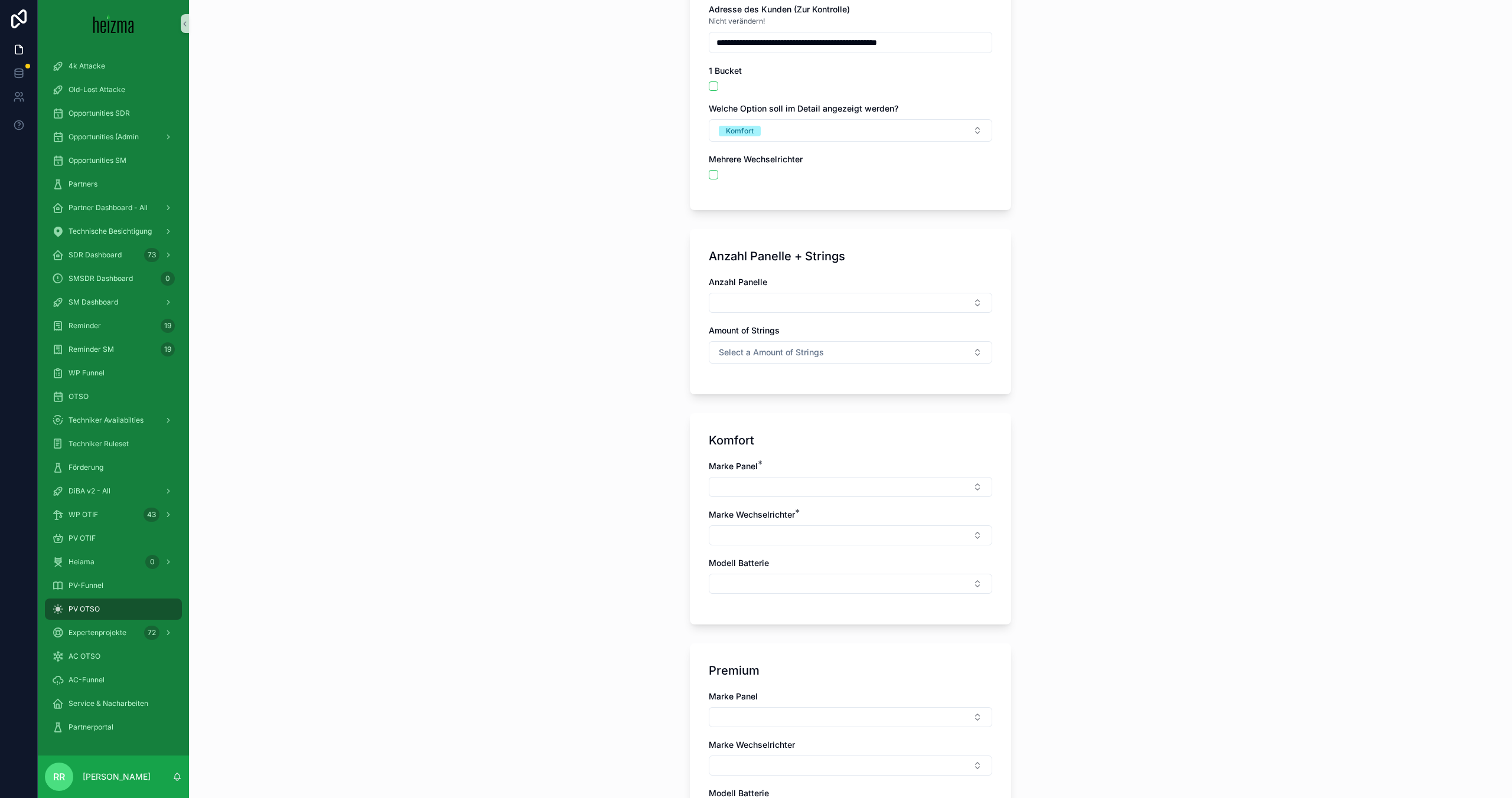
scroll to position [153, 0]
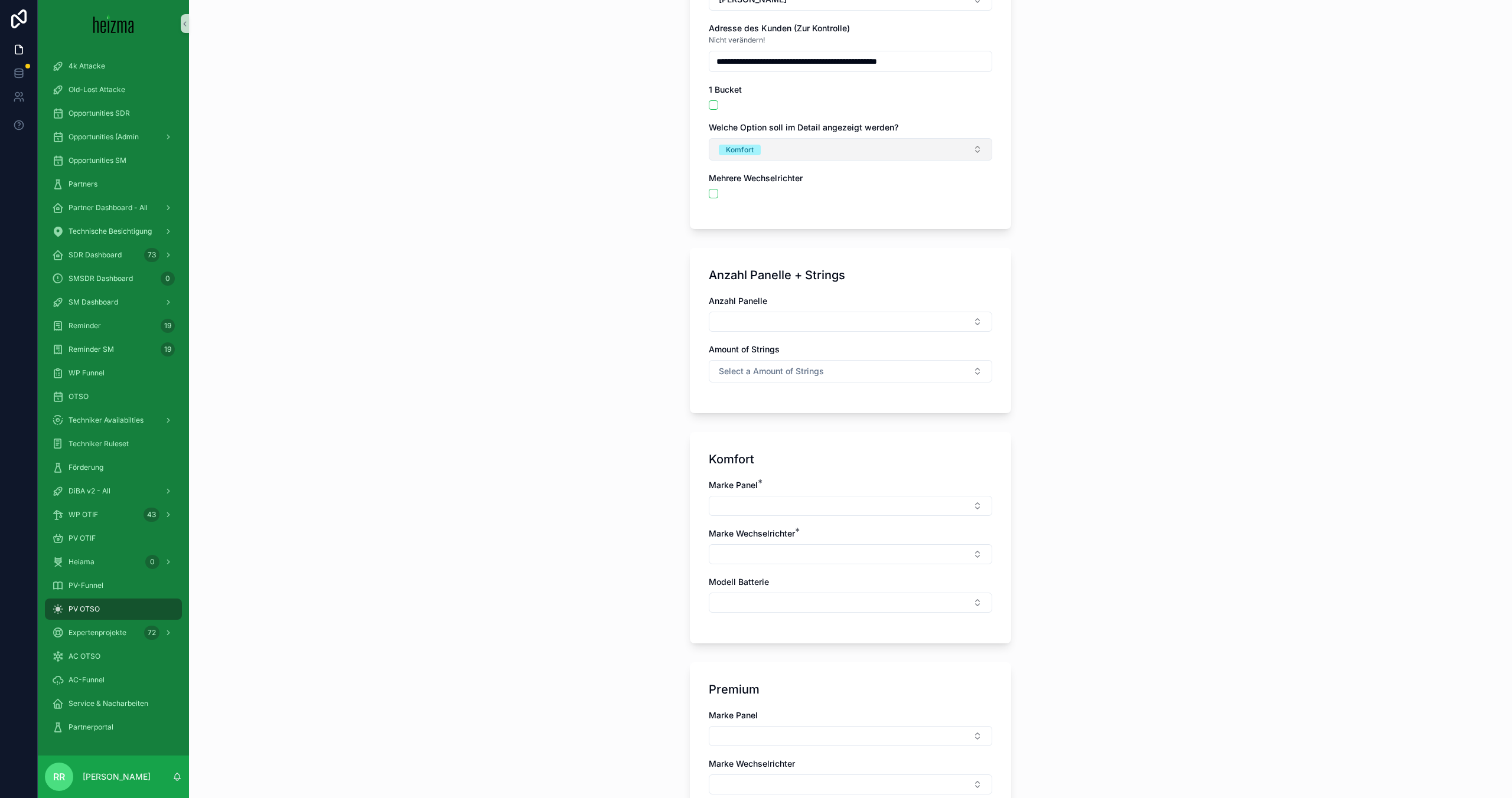
click at [805, 152] on button "Komfort" at bounding box center [850, 149] width 284 height 23
click at [651, 143] on div "**********" at bounding box center [850, 245] width 1323 height 798
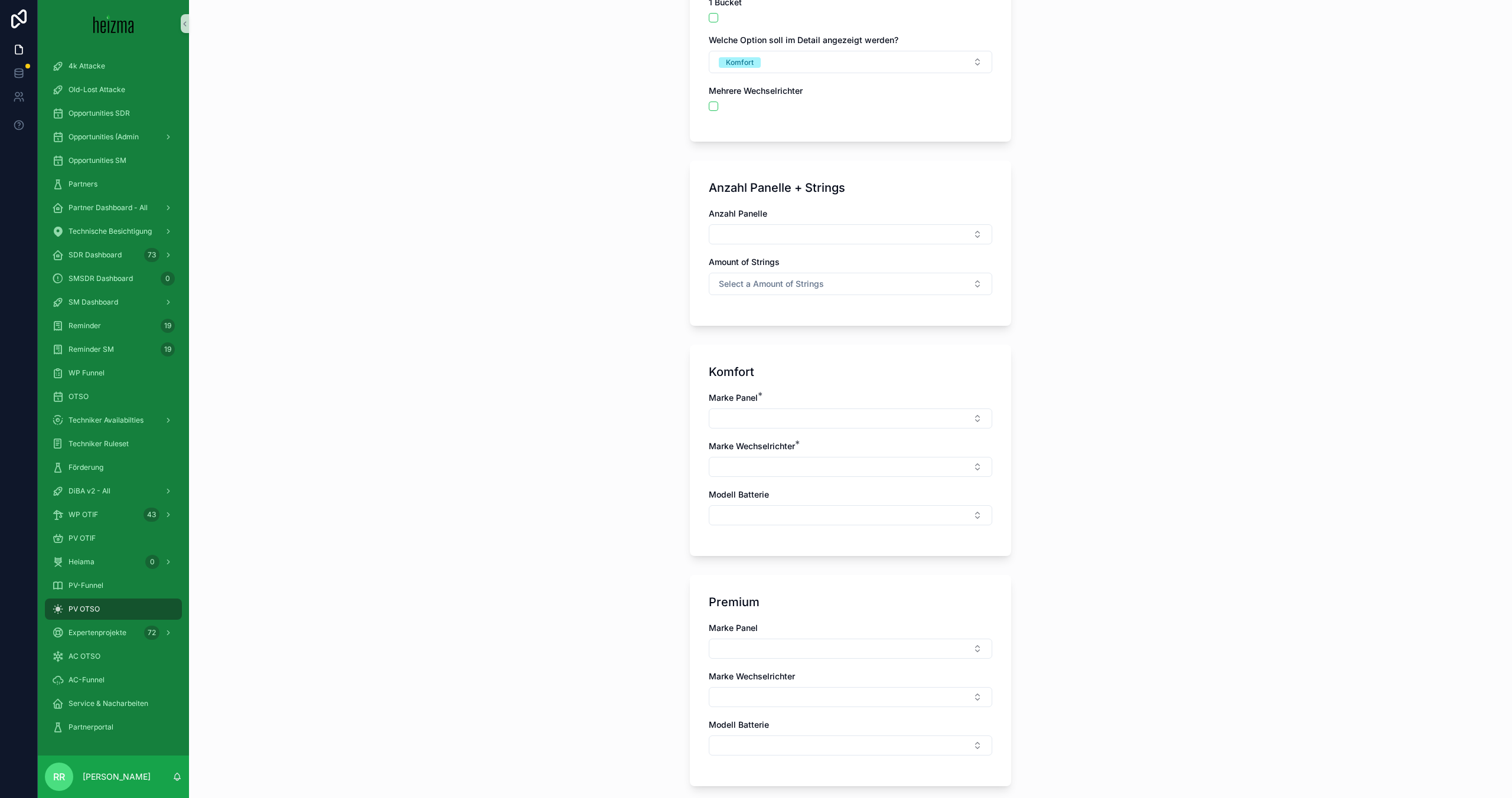
scroll to position [247, 0]
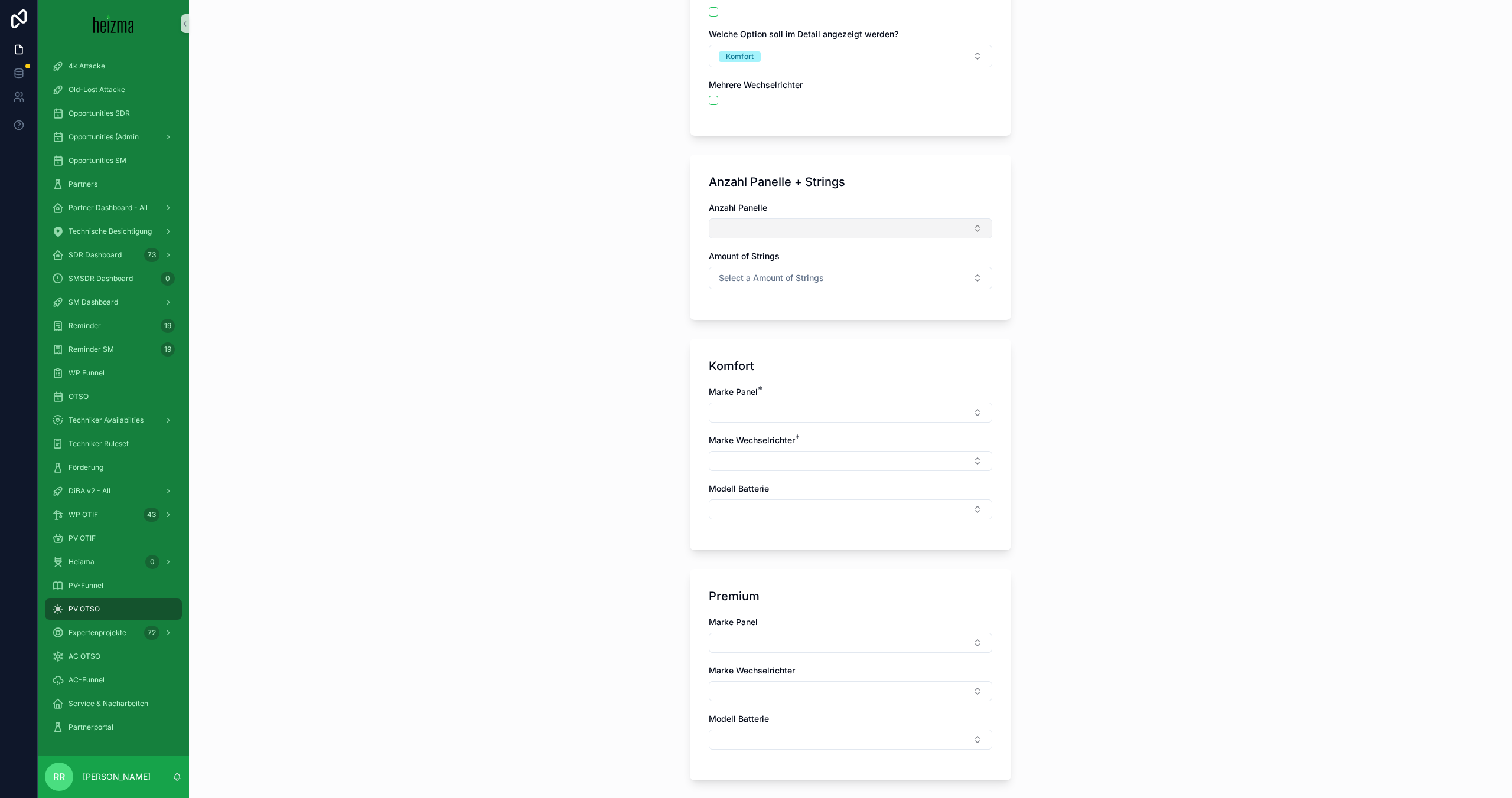
click at [742, 235] on button "Select Button" at bounding box center [850, 228] width 284 height 20
type input "**"
click at [725, 273] on span "24" at bounding box center [722, 276] width 11 height 12
click at [740, 287] on button "Select a Amount of Strings" at bounding box center [850, 280] width 284 height 23
click at [754, 342] on div "2" at bounding box center [850, 345] width 278 height 18
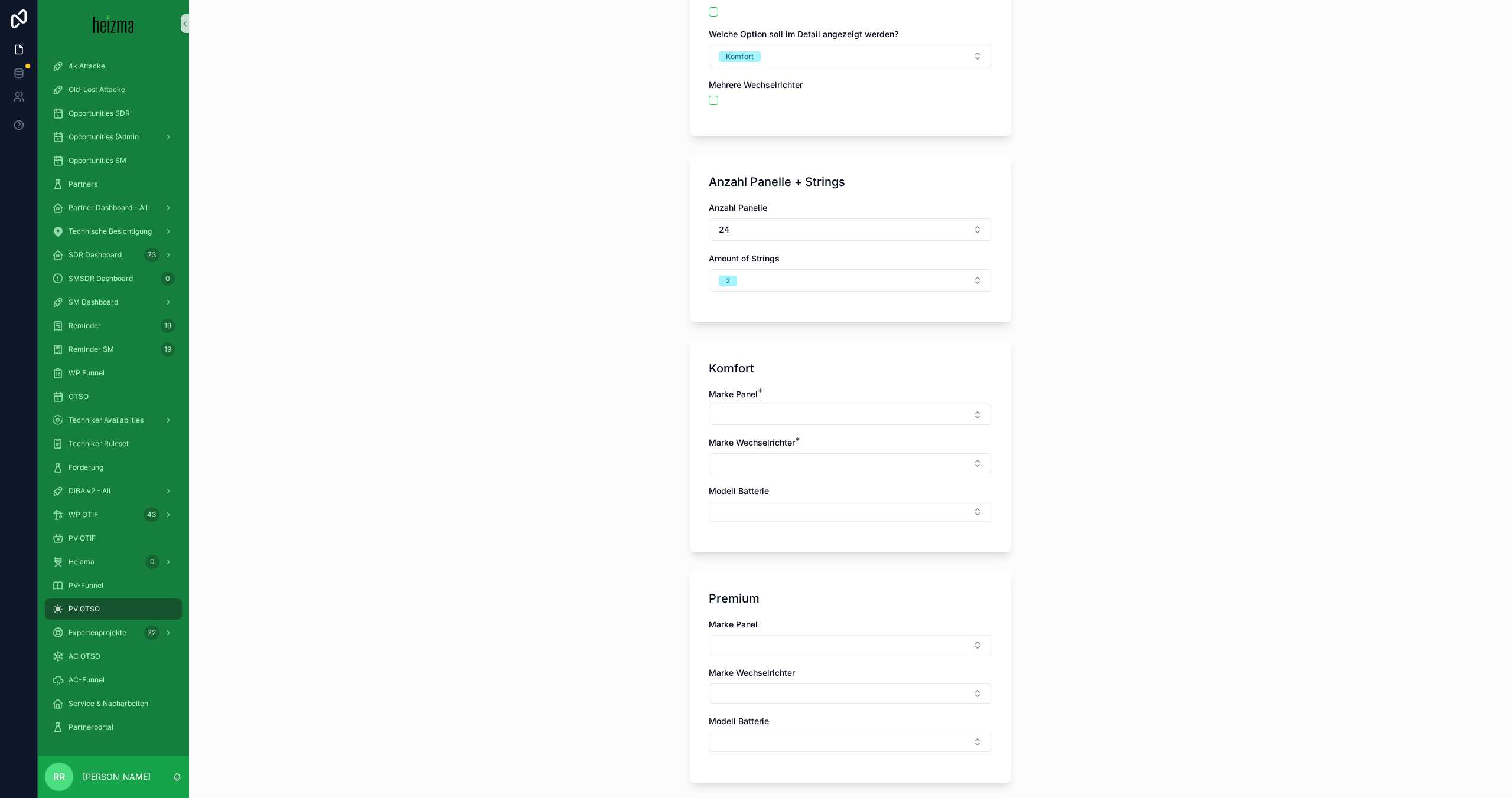
click at [673, 339] on div "**********" at bounding box center [850, 152] width 1323 height 798
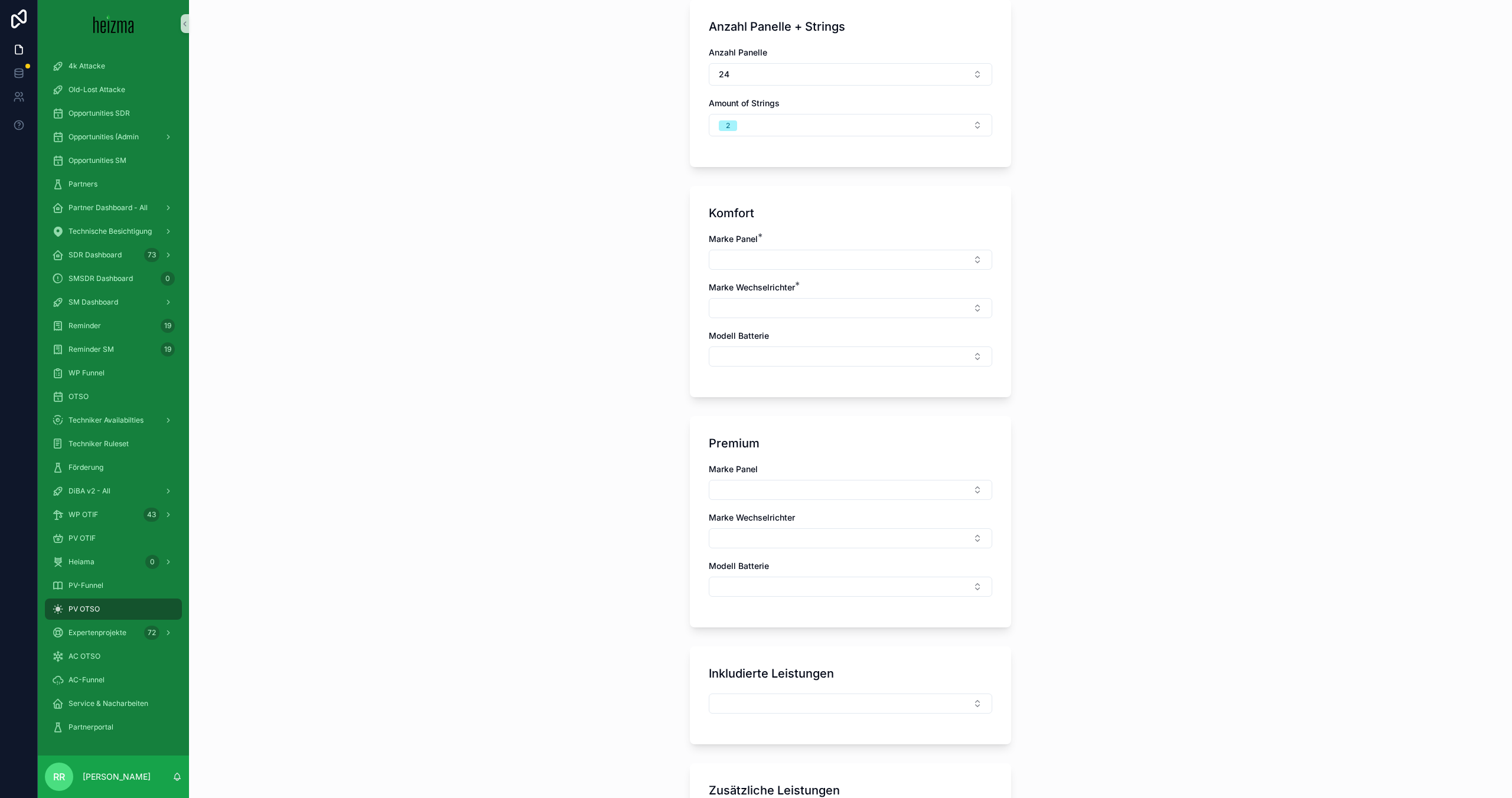
scroll to position [412, 0]
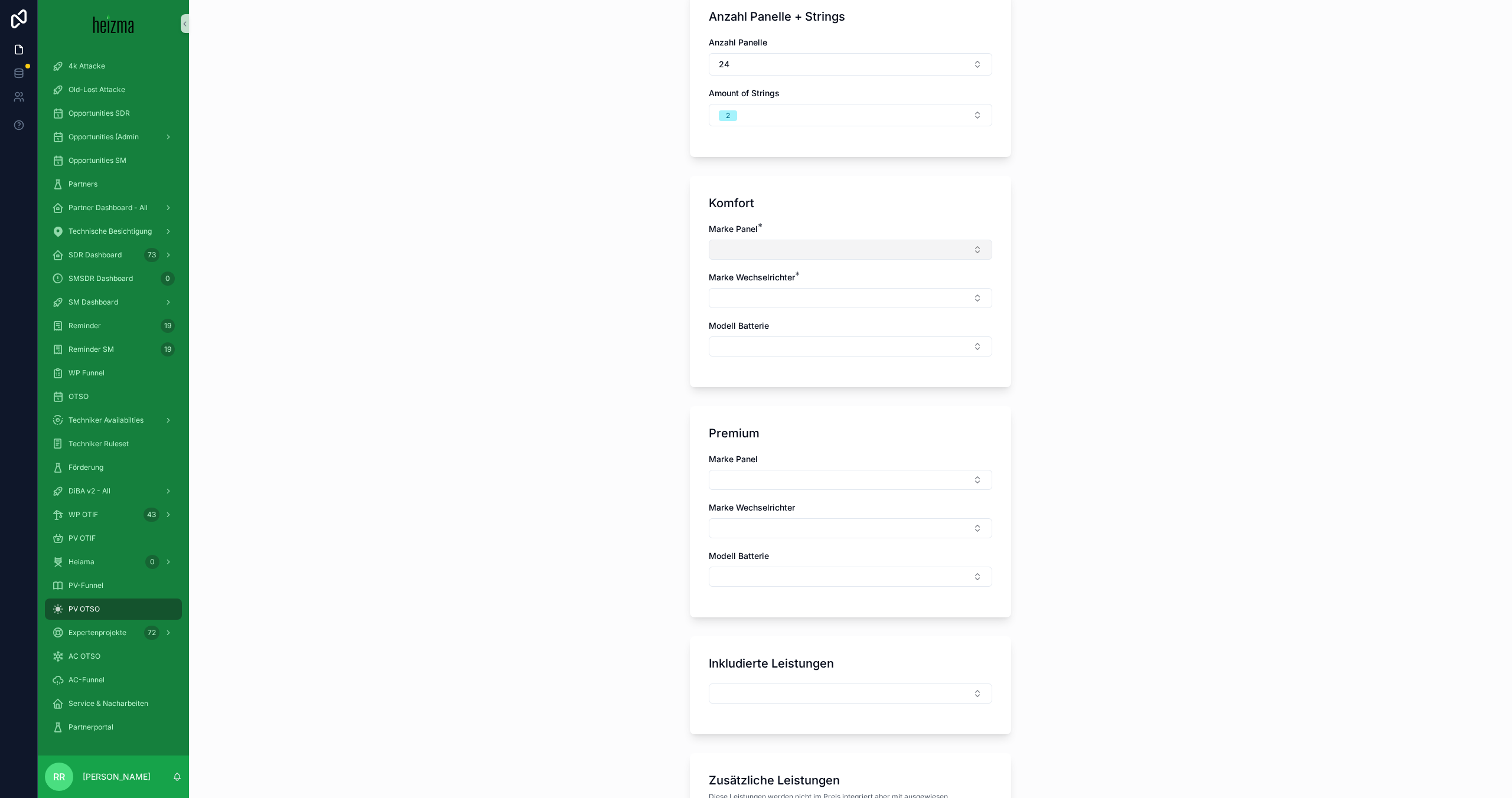
click at [755, 253] on button "Select Button" at bounding box center [850, 250] width 284 height 20
click at [758, 287] on div "Trina Solar" at bounding box center [850, 296] width 278 height 19
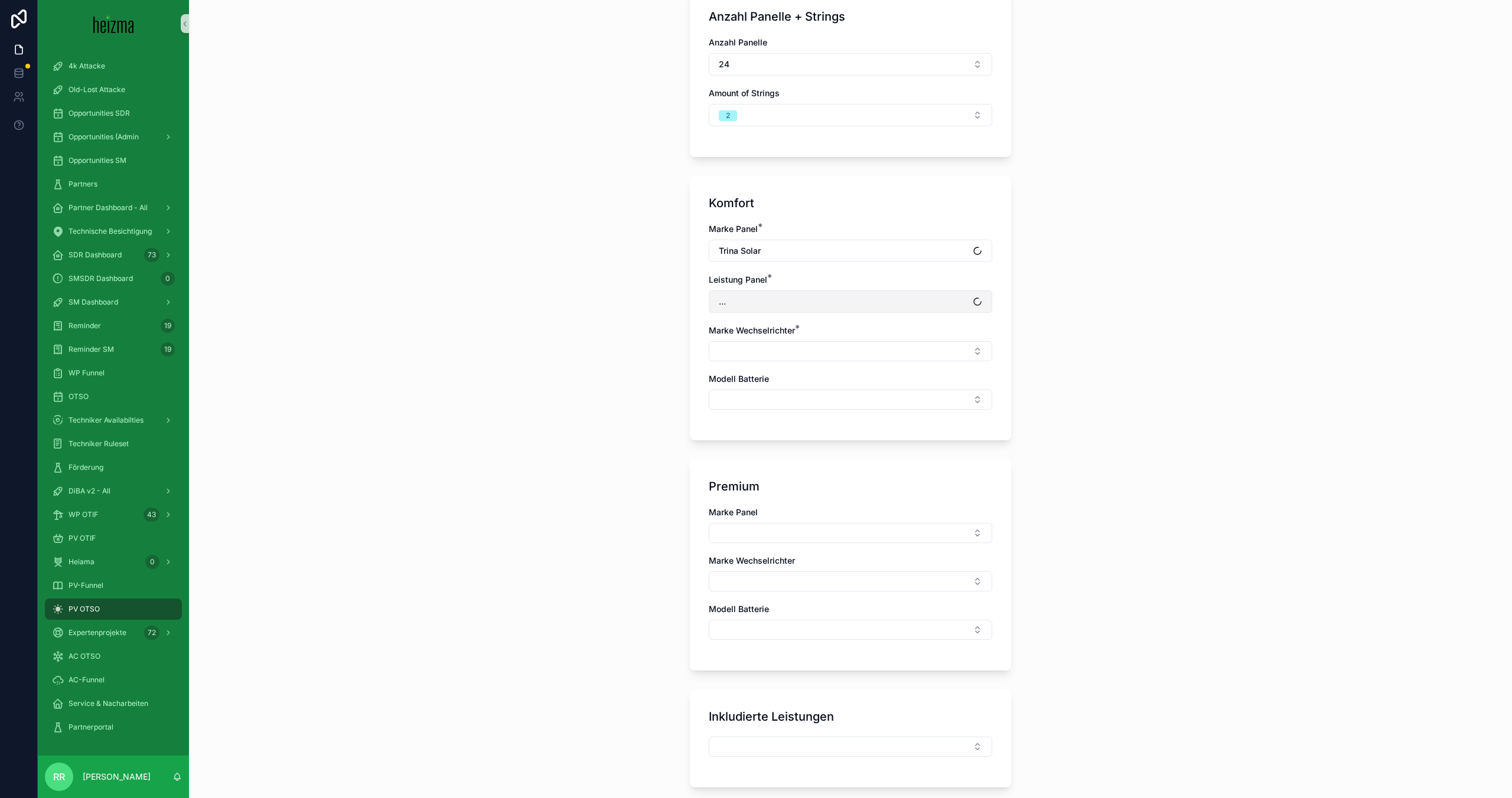
click at [764, 309] on button "..." at bounding box center [850, 301] width 284 height 23
click at [725, 352] on button "Select Button" at bounding box center [850, 351] width 284 height 20
click at [742, 412] on span "Sigenergy" at bounding box center [736, 417] width 39 height 12
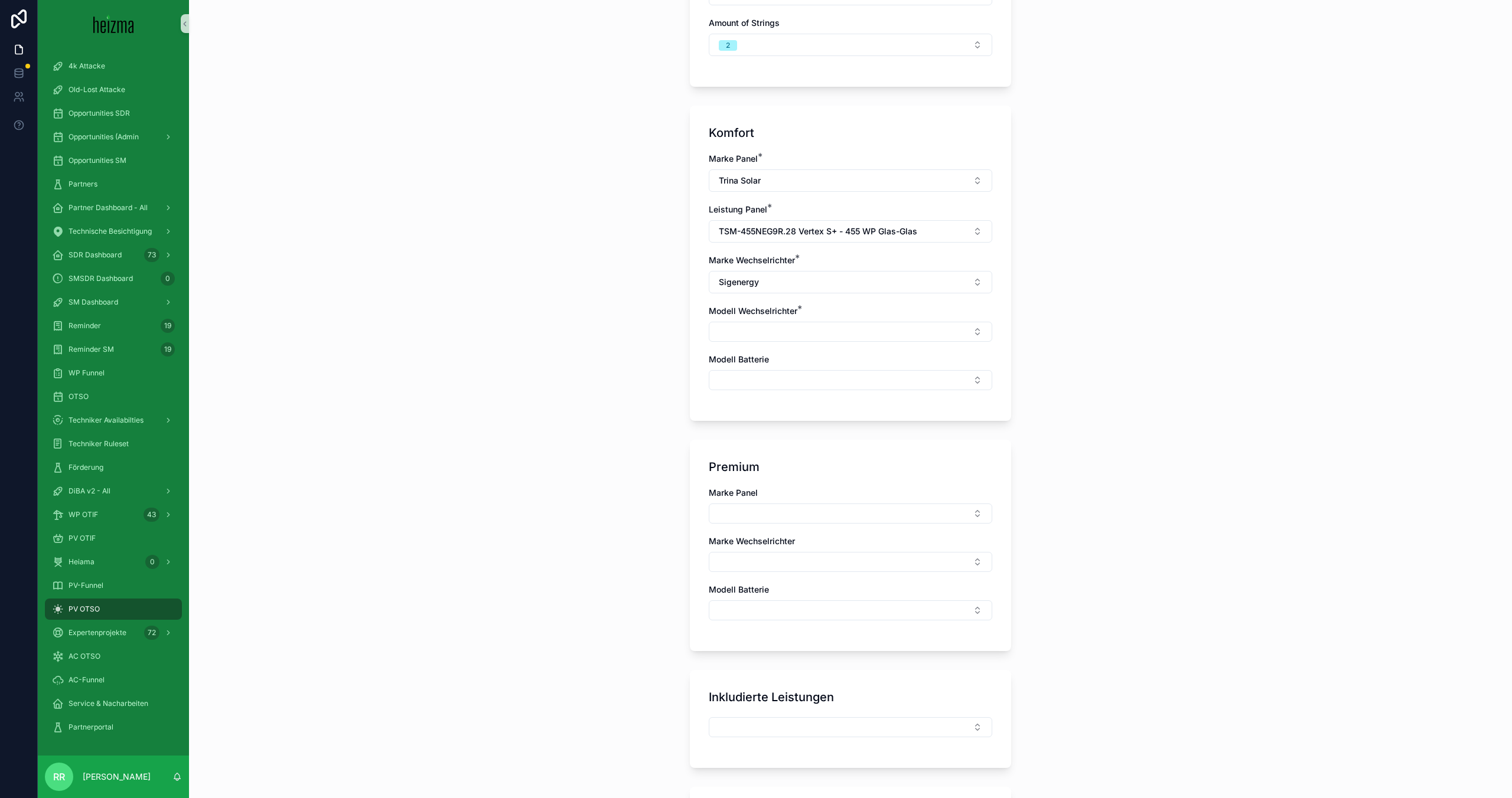
scroll to position [500, 0]
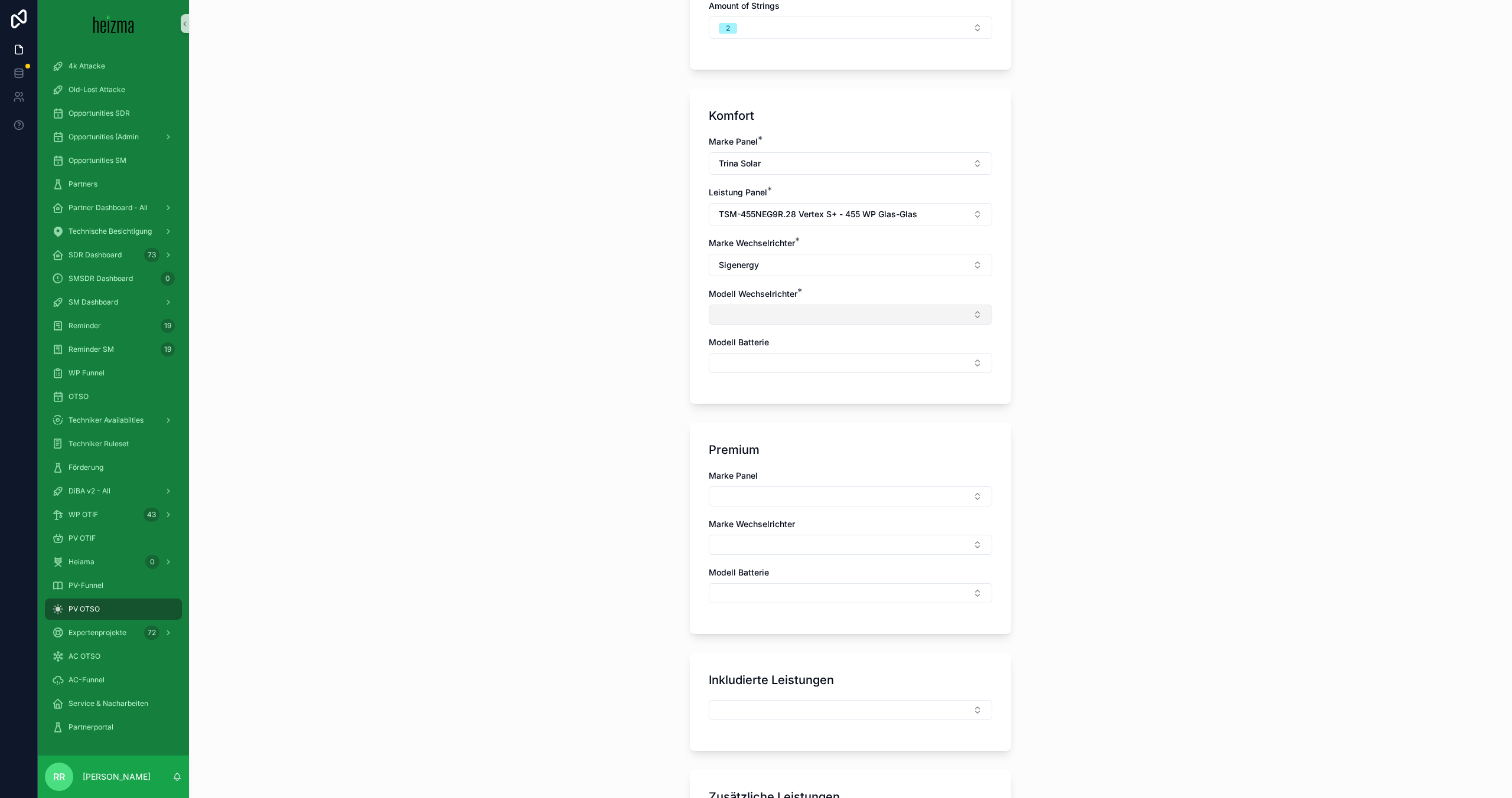
click at [776, 314] on button "Select Button" at bounding box center [850, 315] width 284 height 20
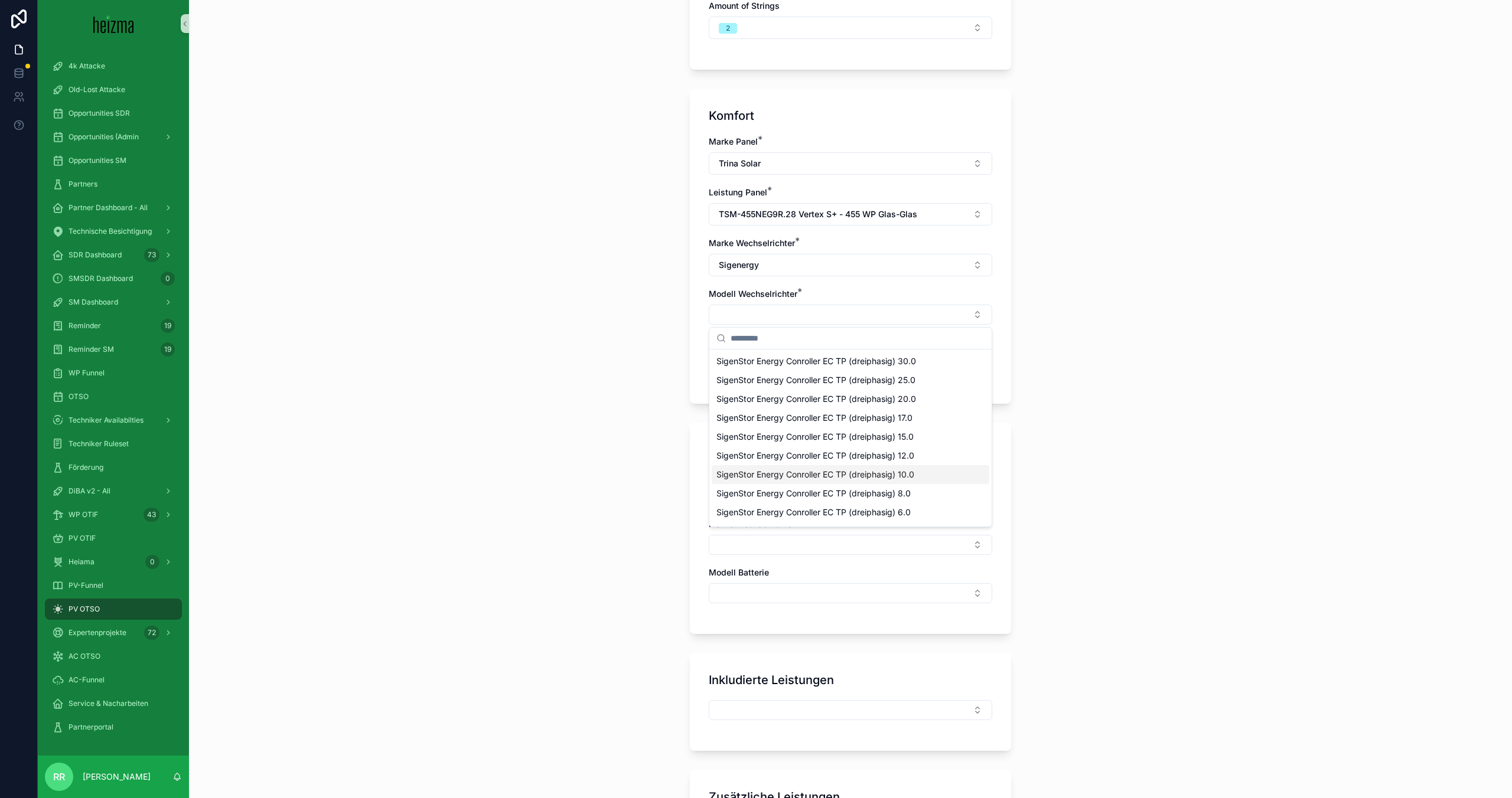
click at [879, 469] on span "SigenStor Energy Conroller EC TP (dreiphasig) 10.0" at bounding box center [815, 474] width 198 height 12
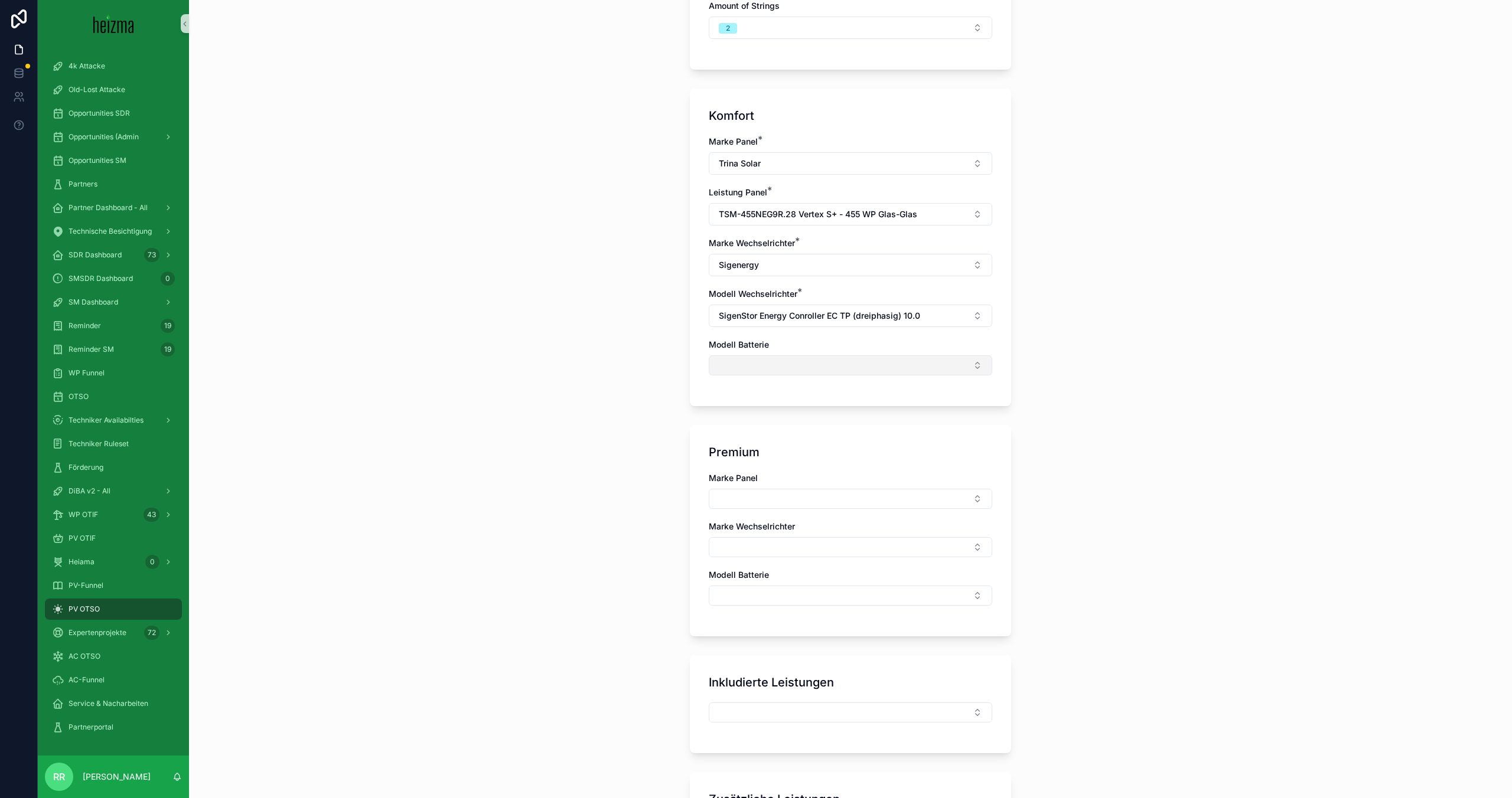
click at [758, 372] on button "Select Button" at bounding box center [850, 365] width 284 height 20
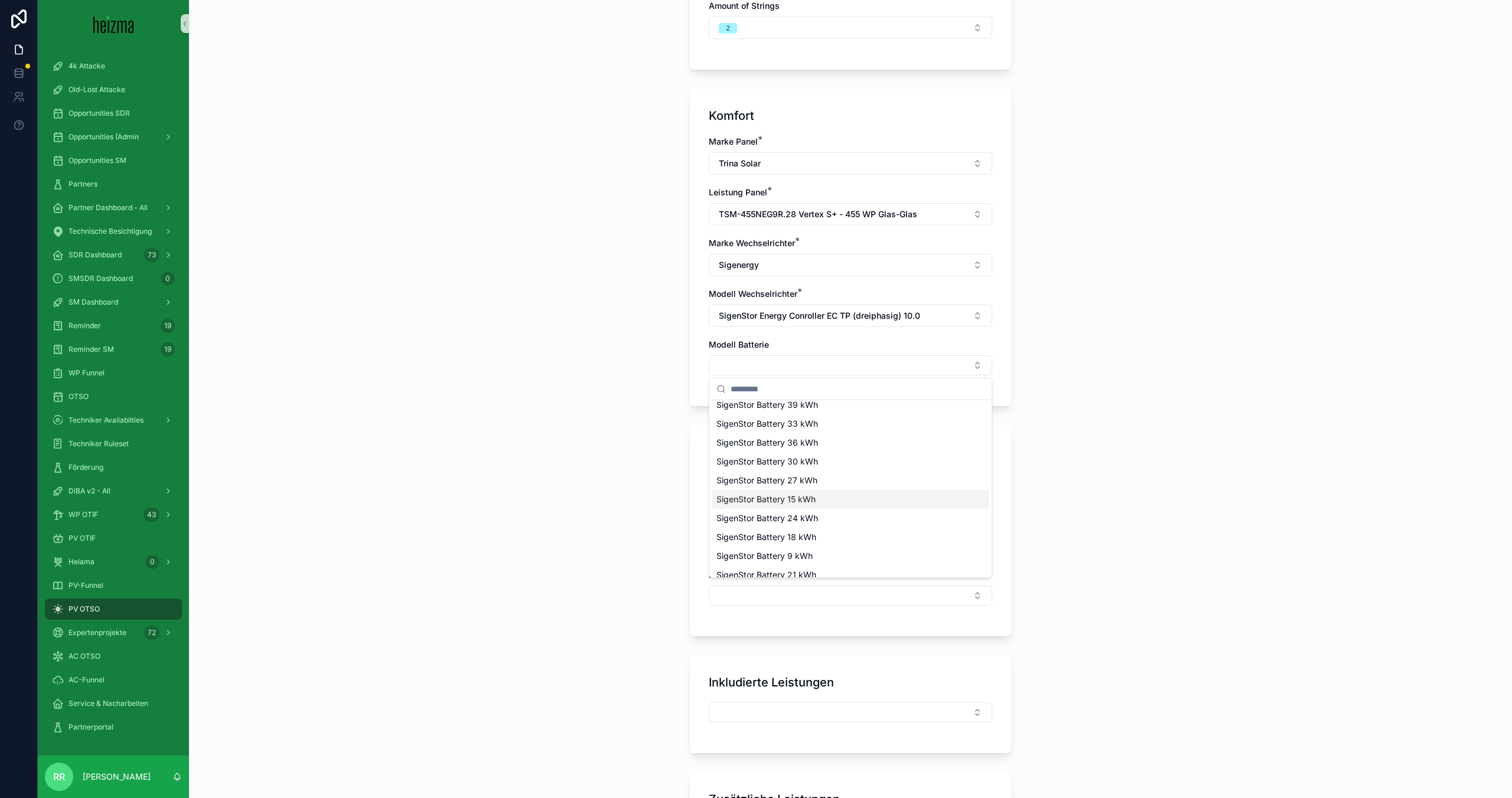
scroll to position [73, 0]
click at [801, 516] on div "SigenStor Battery 9 kWh" at bounding box center [850, 509] width 278 height 19
click at [612, 477] on div "**********" at bounding box center [850, 399] width 1323 height 798
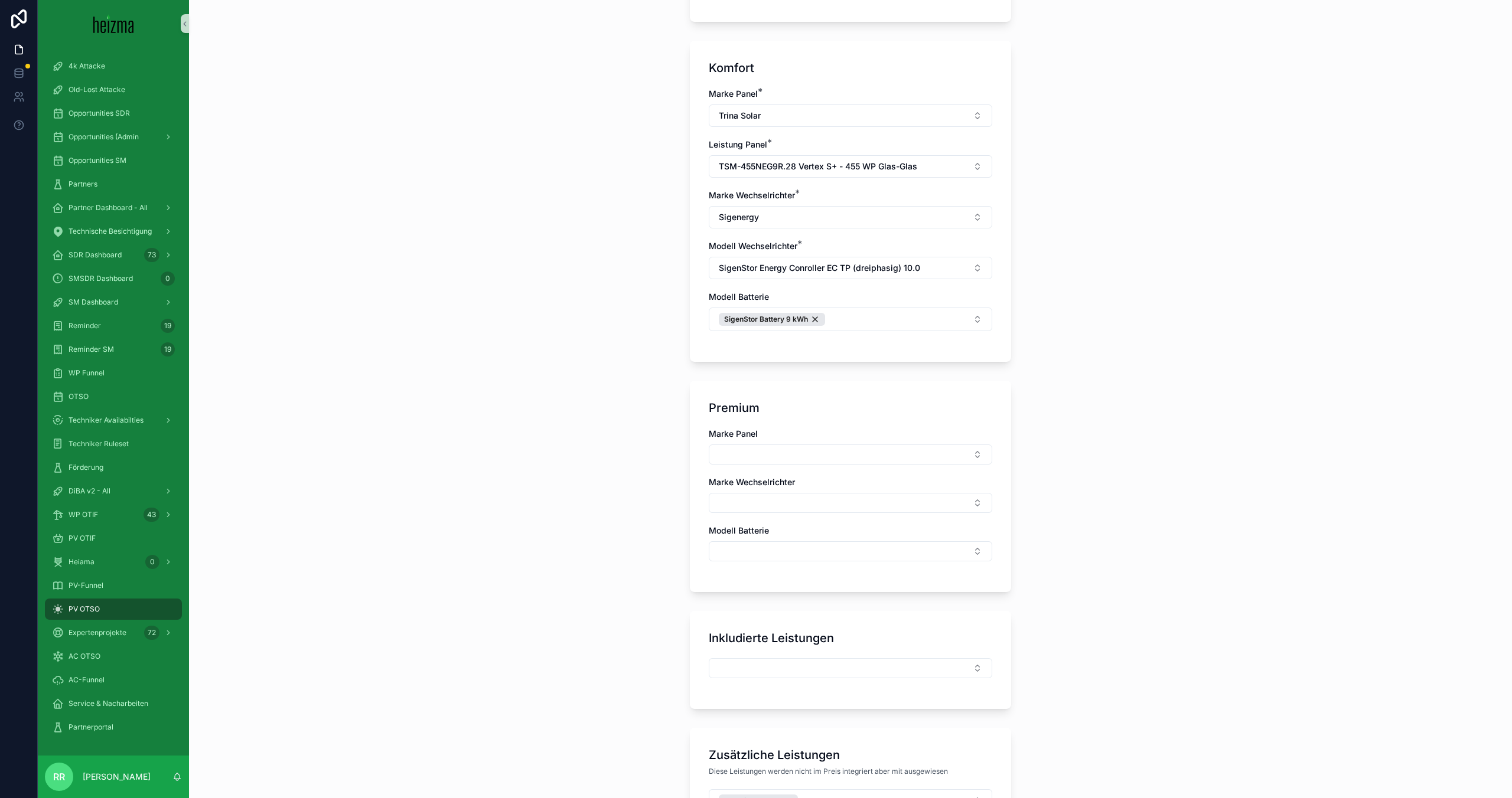
scroll to position [556, 0]
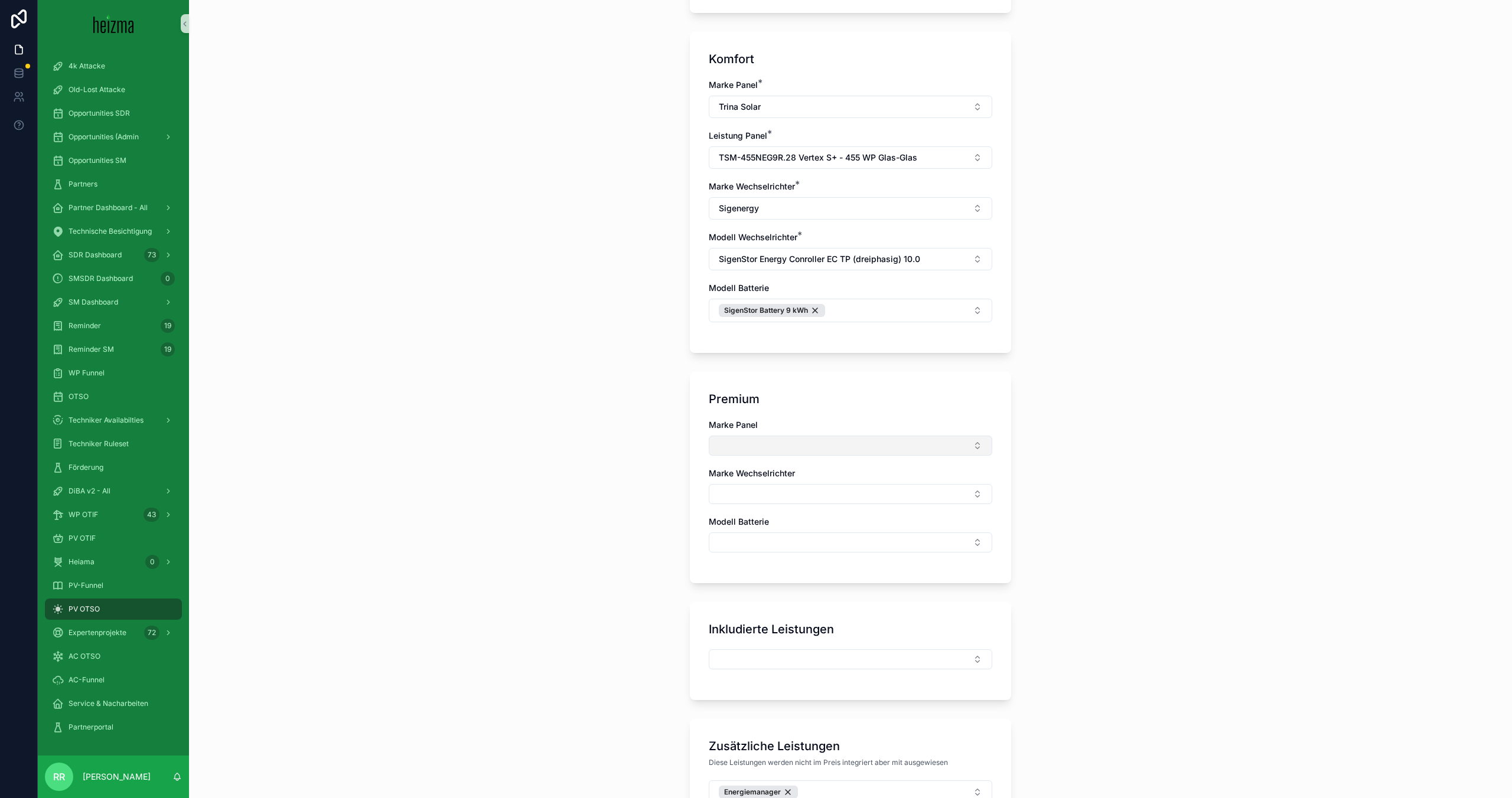
click at [773, 453] on button "Select Button" at bounding box center [850, 446] width 284 height 20
click at [794, 498] on div "Trina Solar" at bounding box center [850, 492] width 278 height 19
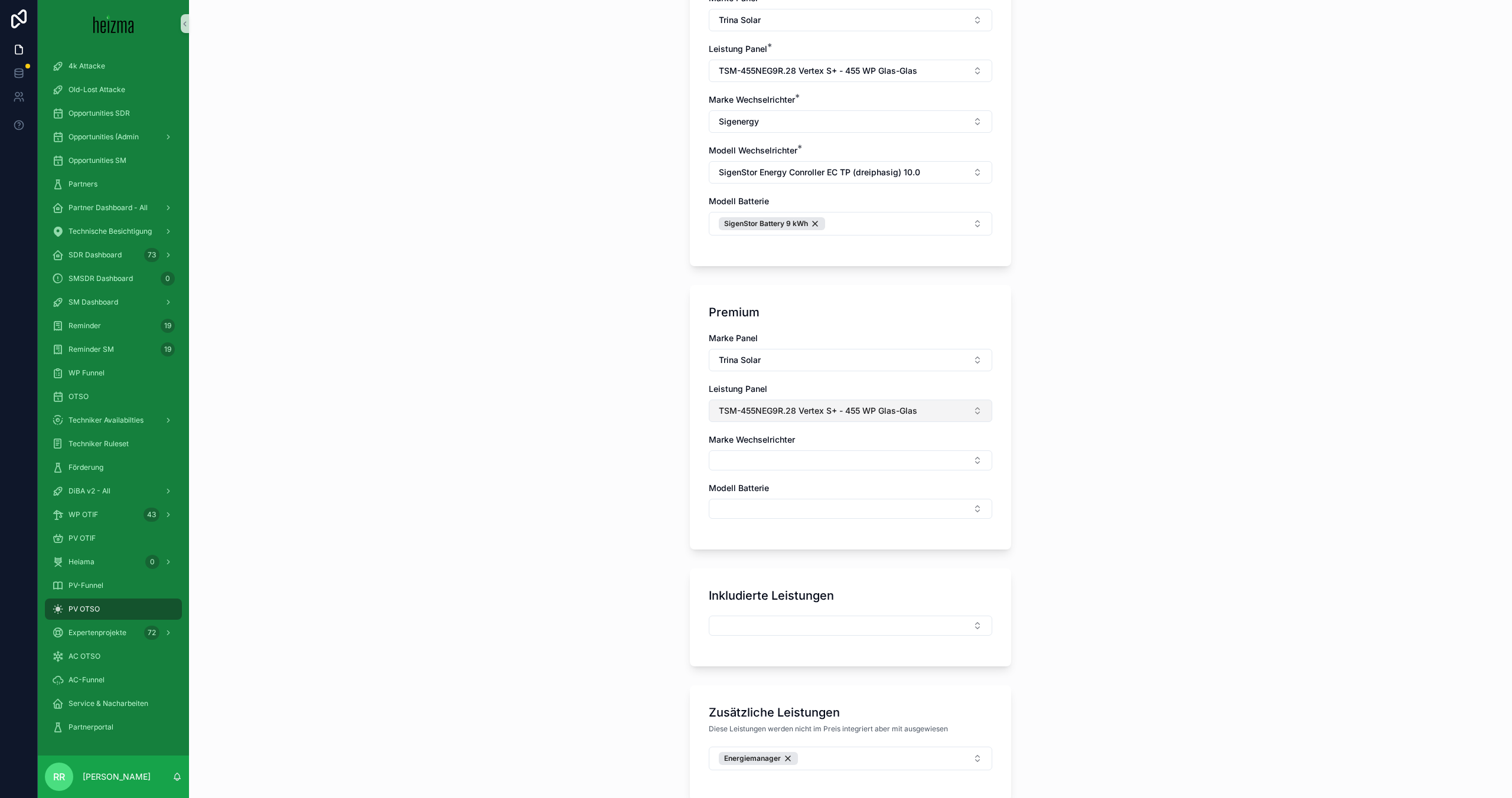
scroll to position [648, 0]
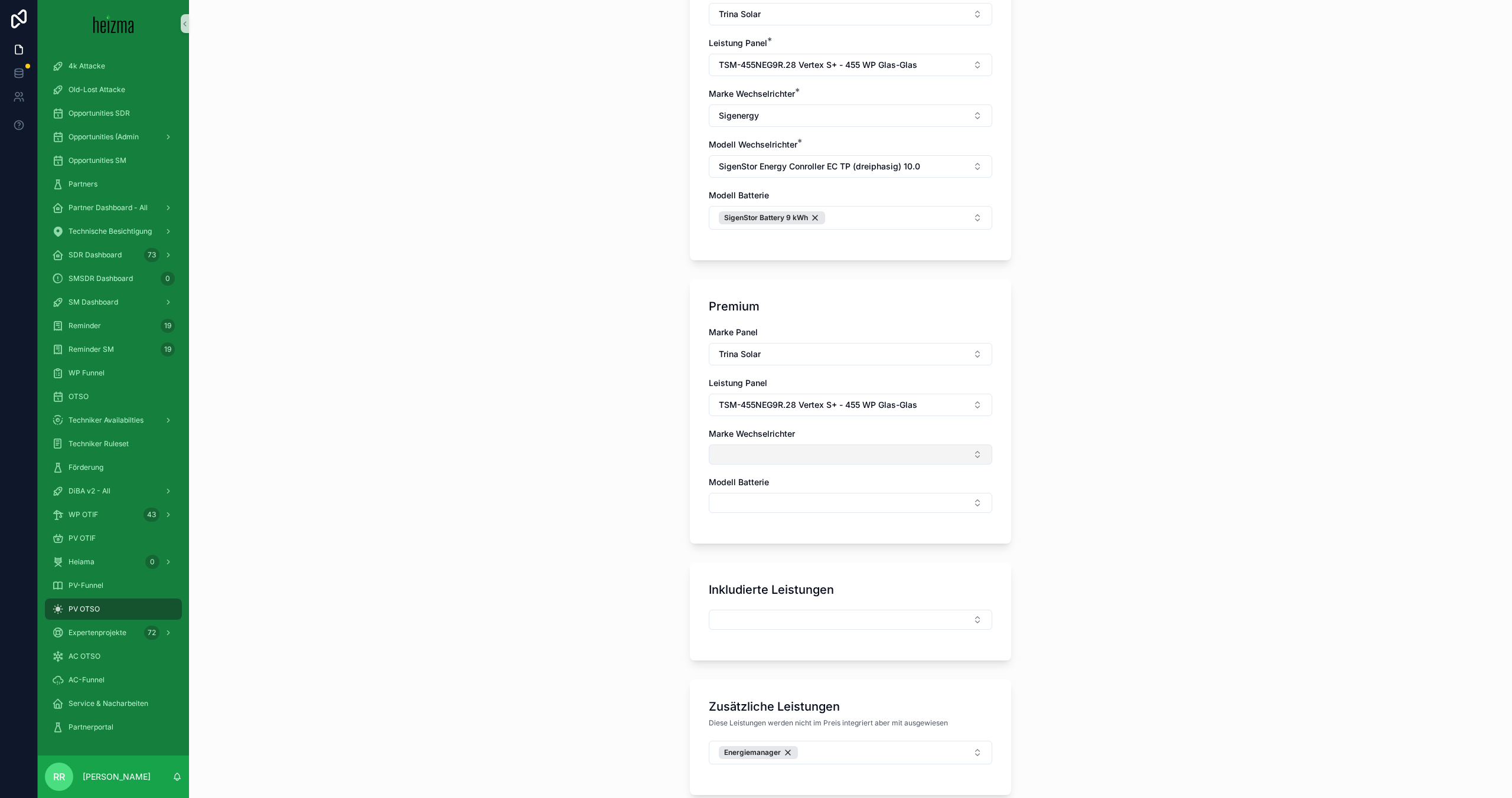
click at [796, 448] on button "Select Button" at bounding box center [850, 455] width 284 height 20
click at [823, 539] on div "Fronius" at bounding box center [850, 538] width 278 height 19
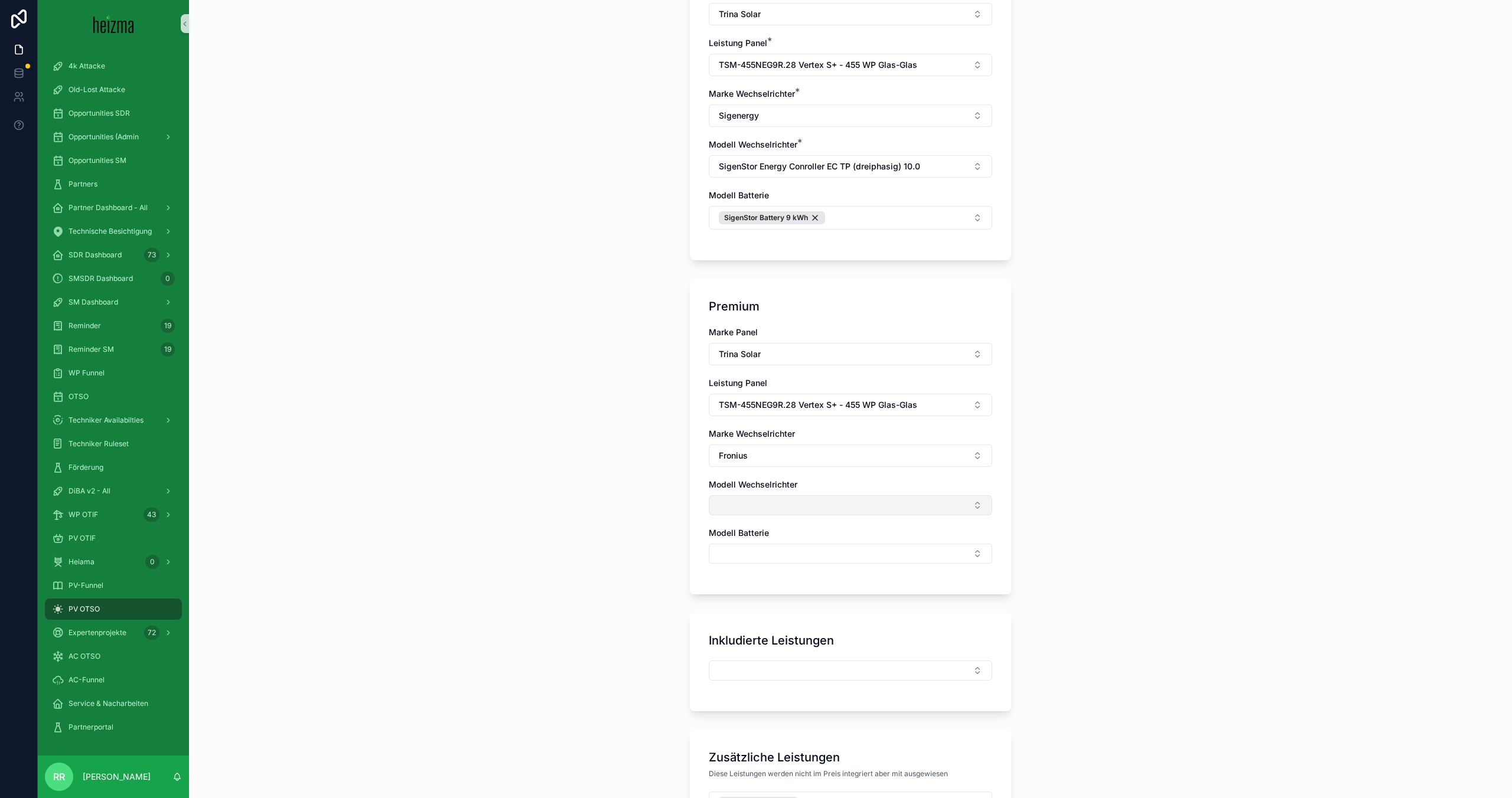
click at [815, 503] on button "Select Button" at bounding box center [850, 505] width 284 height 20
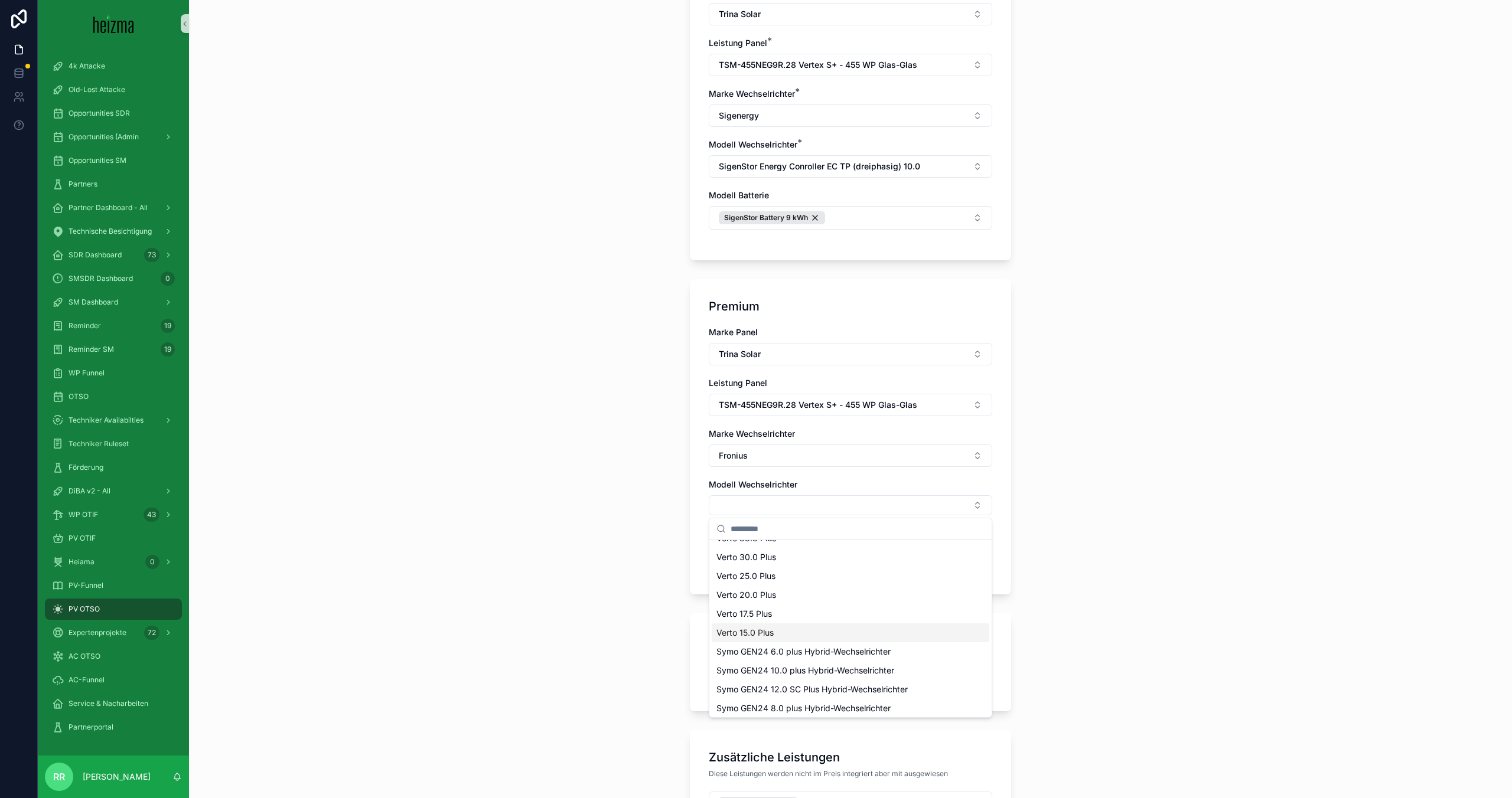
scroll to position [17, 0]
click at [822, 660] on div "Symo GEN24 10.0 plus Hybrid-Wechselrichter" at bounding box center [850, 667] width 278 height 19
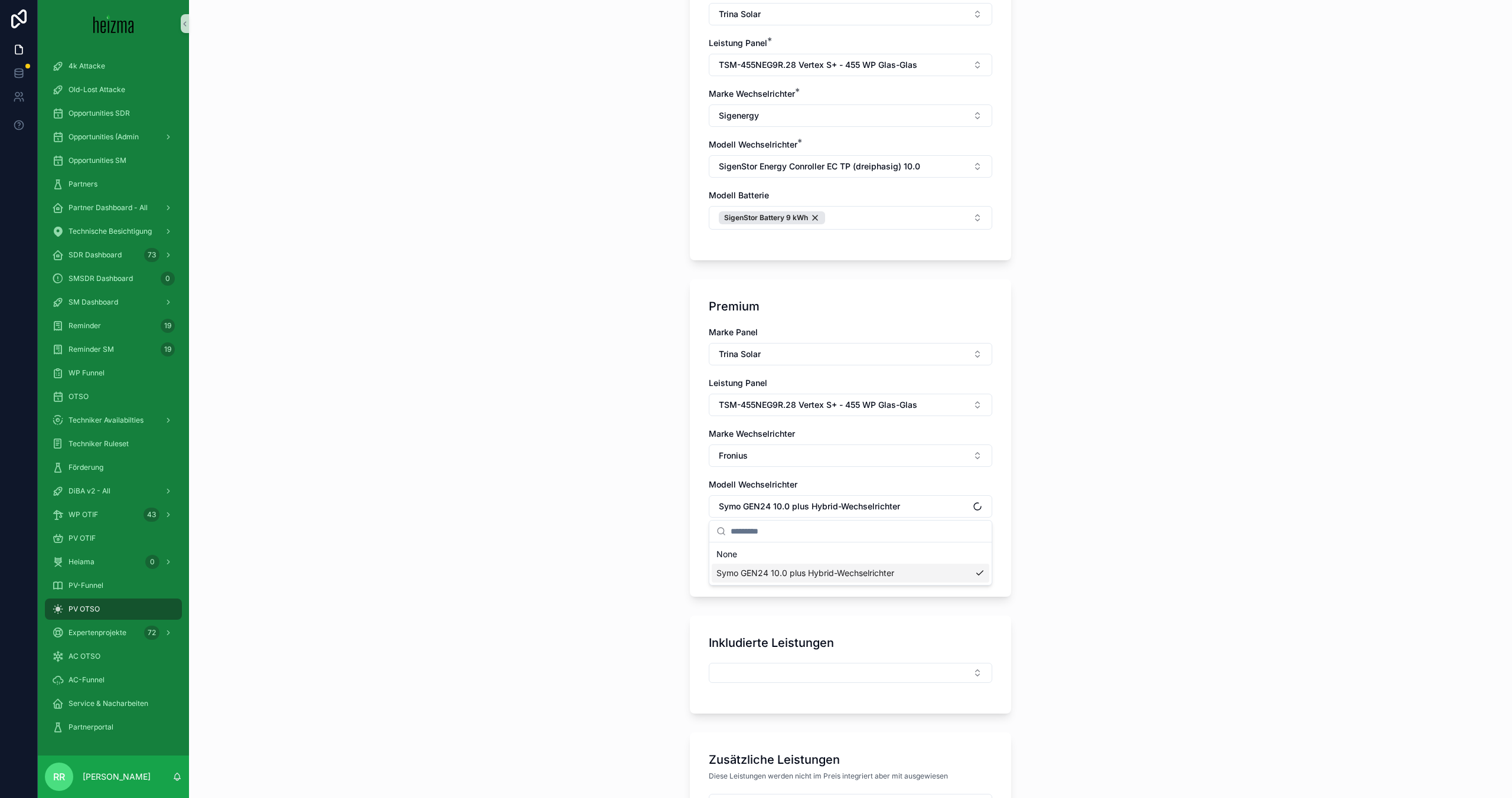
scroll to position [0, 0]
click at [798, 561] on button "Select Button" at bounding box center [850, 556] width 284 height 20
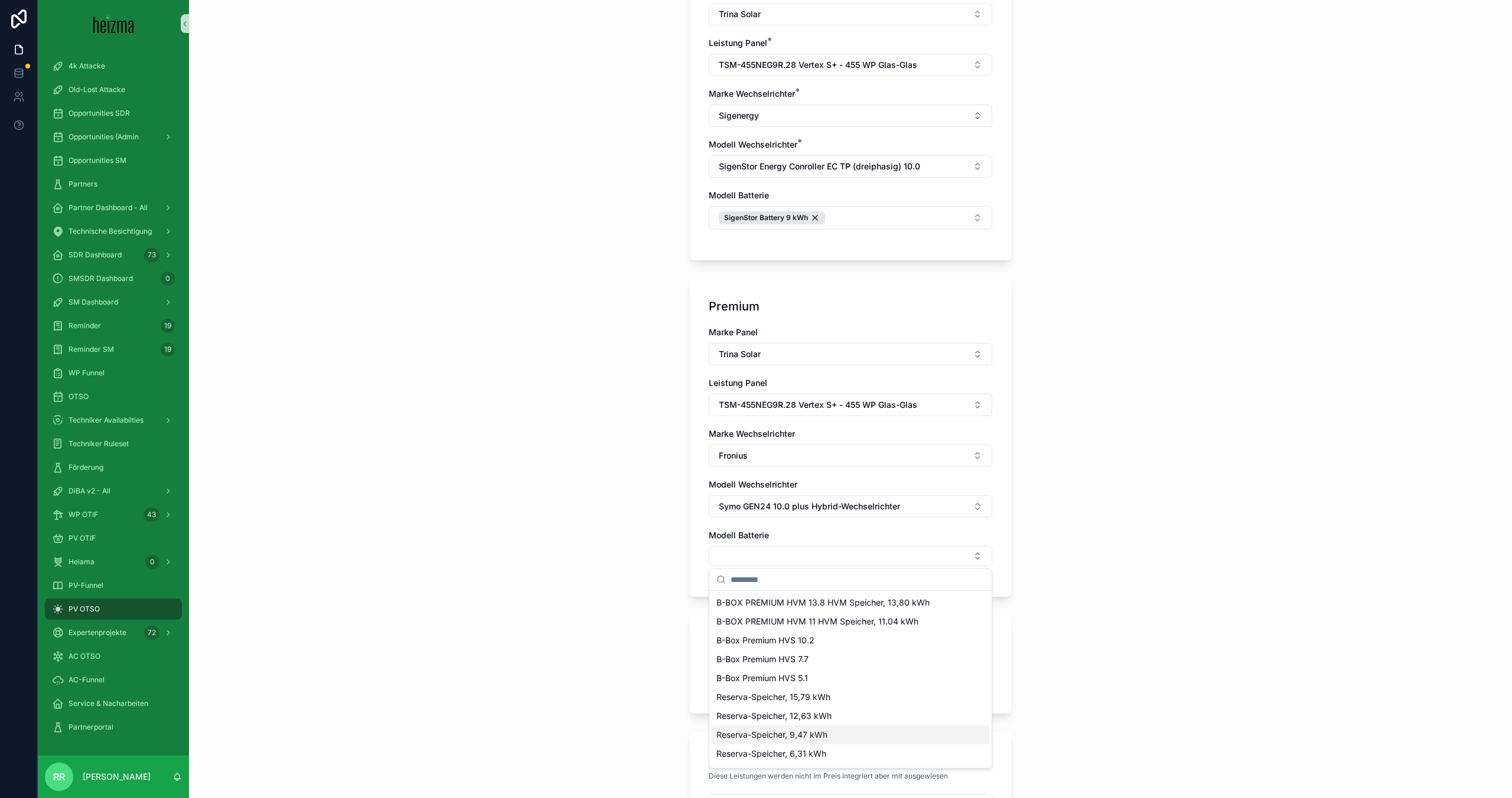
scroll to position [54, 0]
click at [835, 680] on div "Reserva-Speicher, 9,47 kWh" at bounding box center [850, 680] width 278 height 19
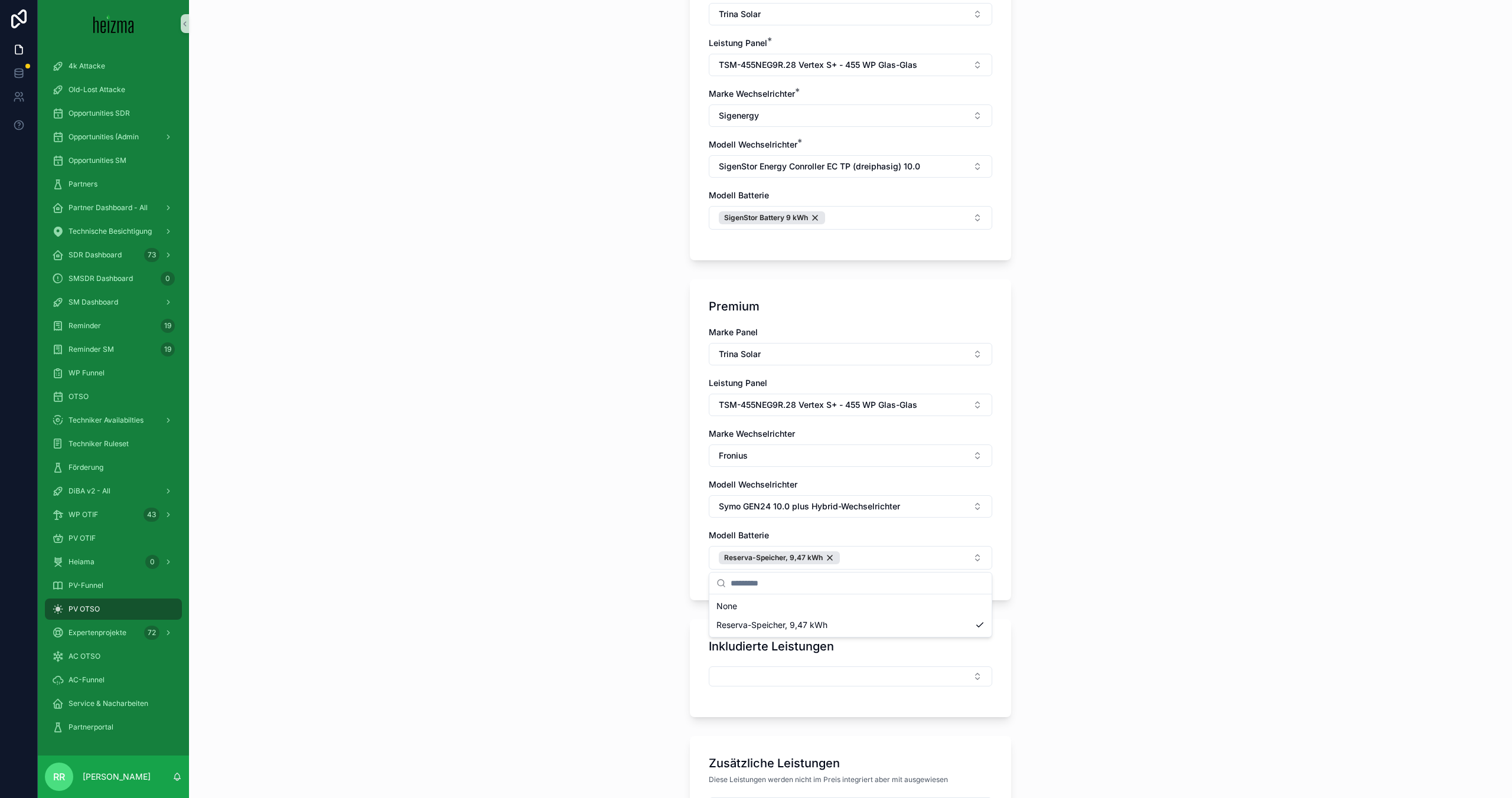
scroll to position [0, 0]
click at [574, 493] on div "**********" at bounding box center [850, 399] width 1323 height 798
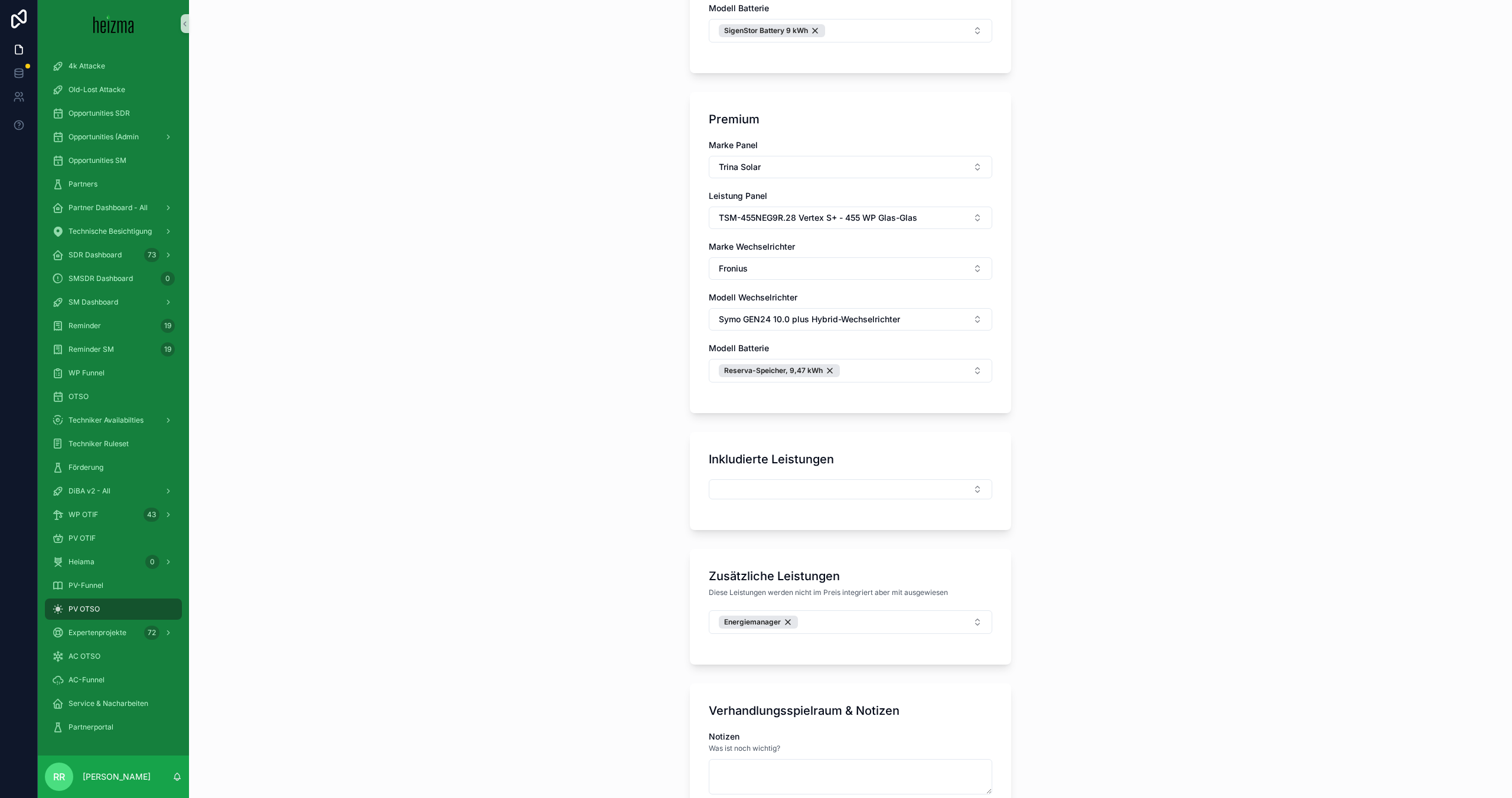
scroll to position [979, 0]
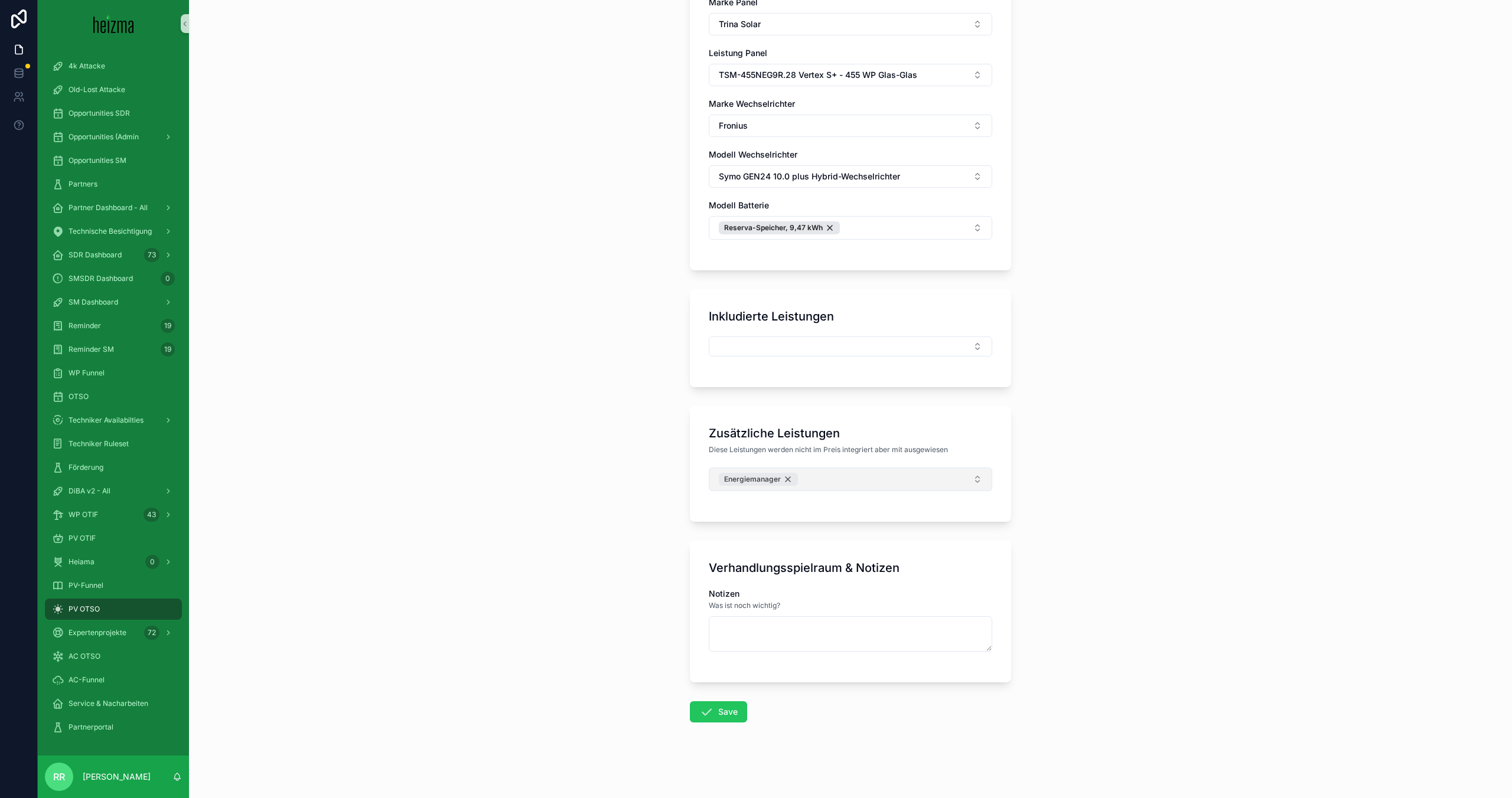
click at [791, 479] on div "Energiemanager" at bounding box center [758, 479] width 79 height 13
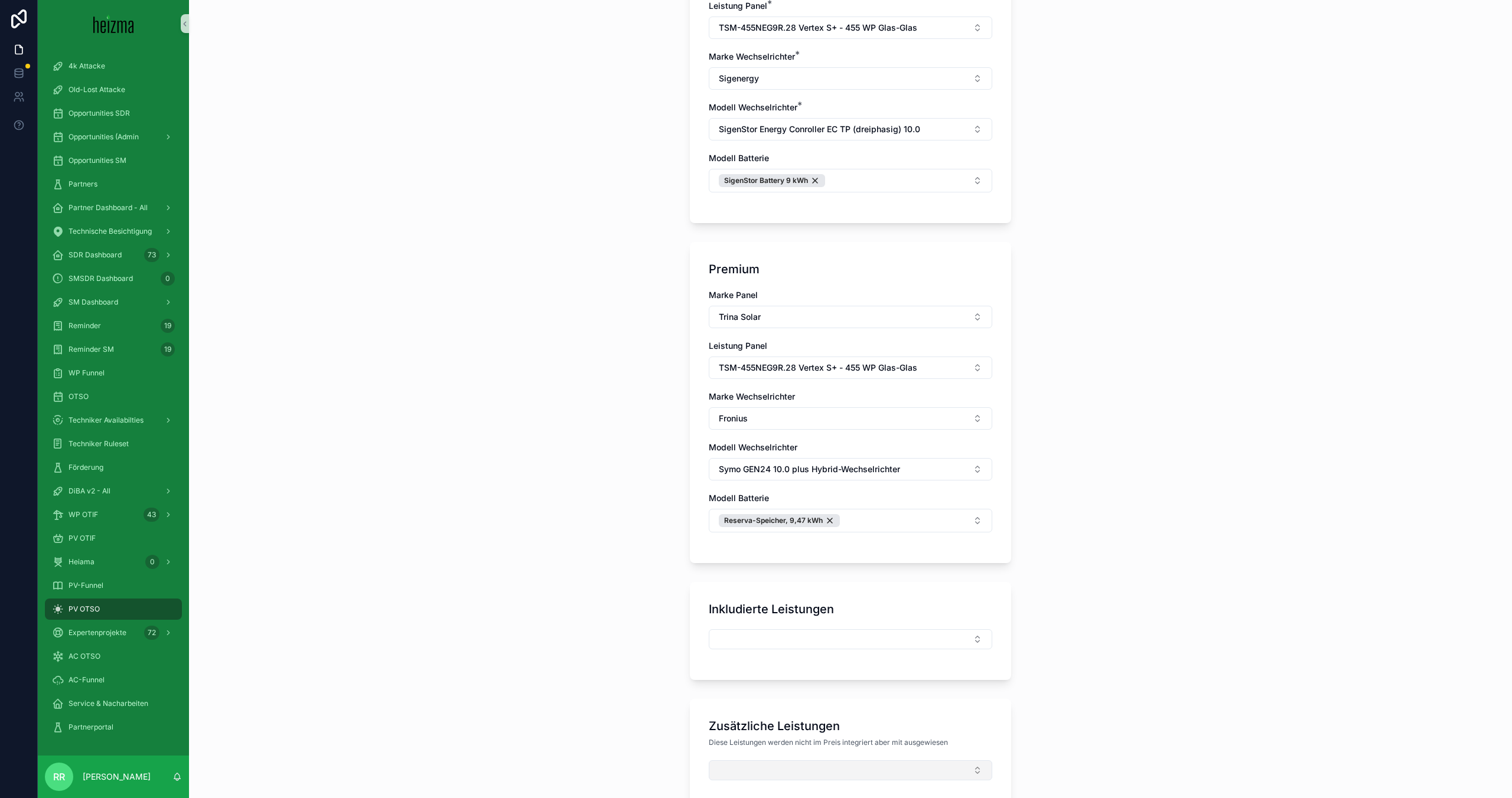
scroll to position [975, 0]
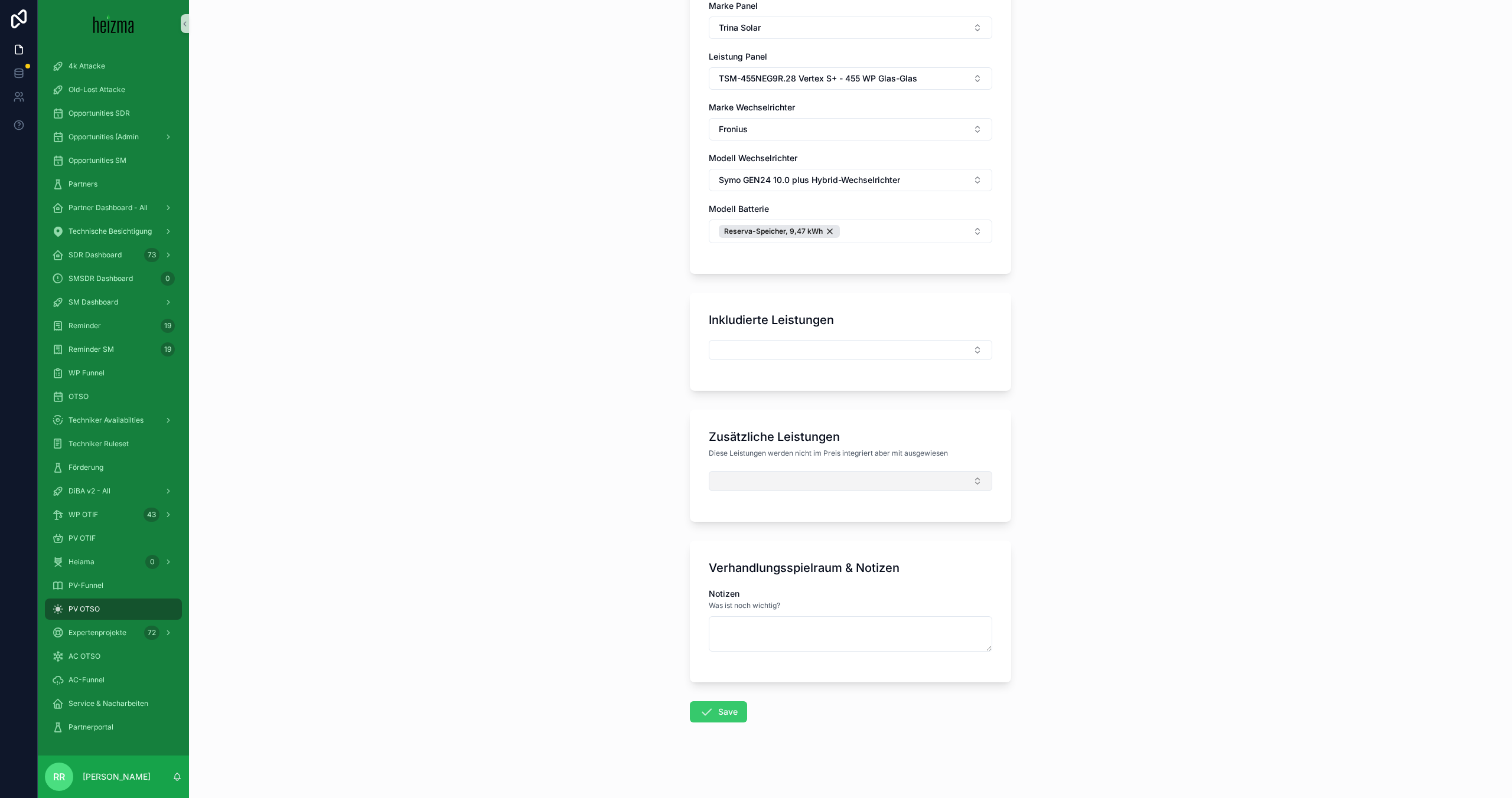
click at [717, 709] on button "Save" at bounding box center [719, 712] width 57 height 22
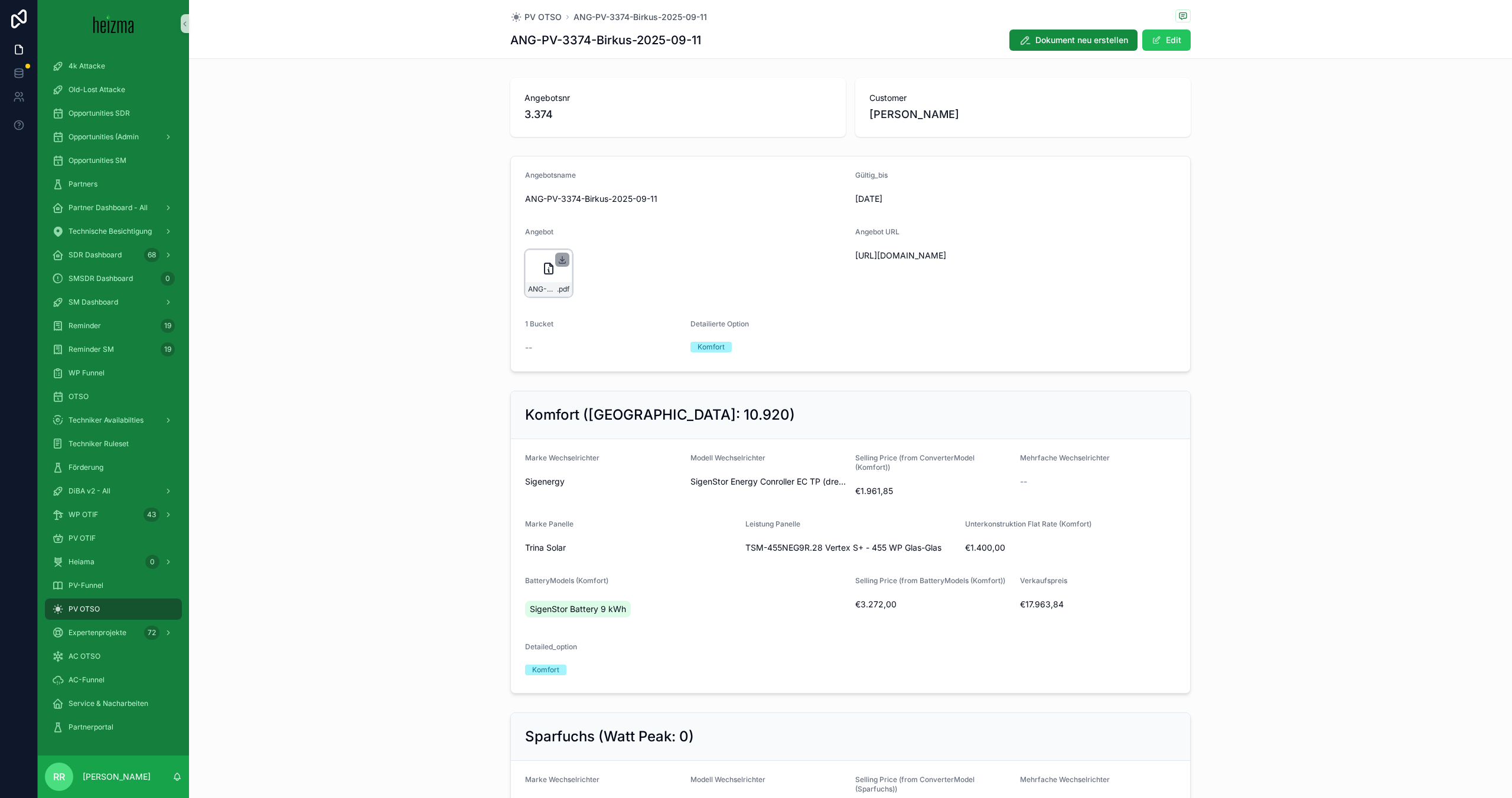
click at [561, 262] on icon "scrollable content" at bounding box center [562, 260] width 10 height 10
click at [566, 284] on span ".pdf" at bounding box center [563, 289] width 13 height 10
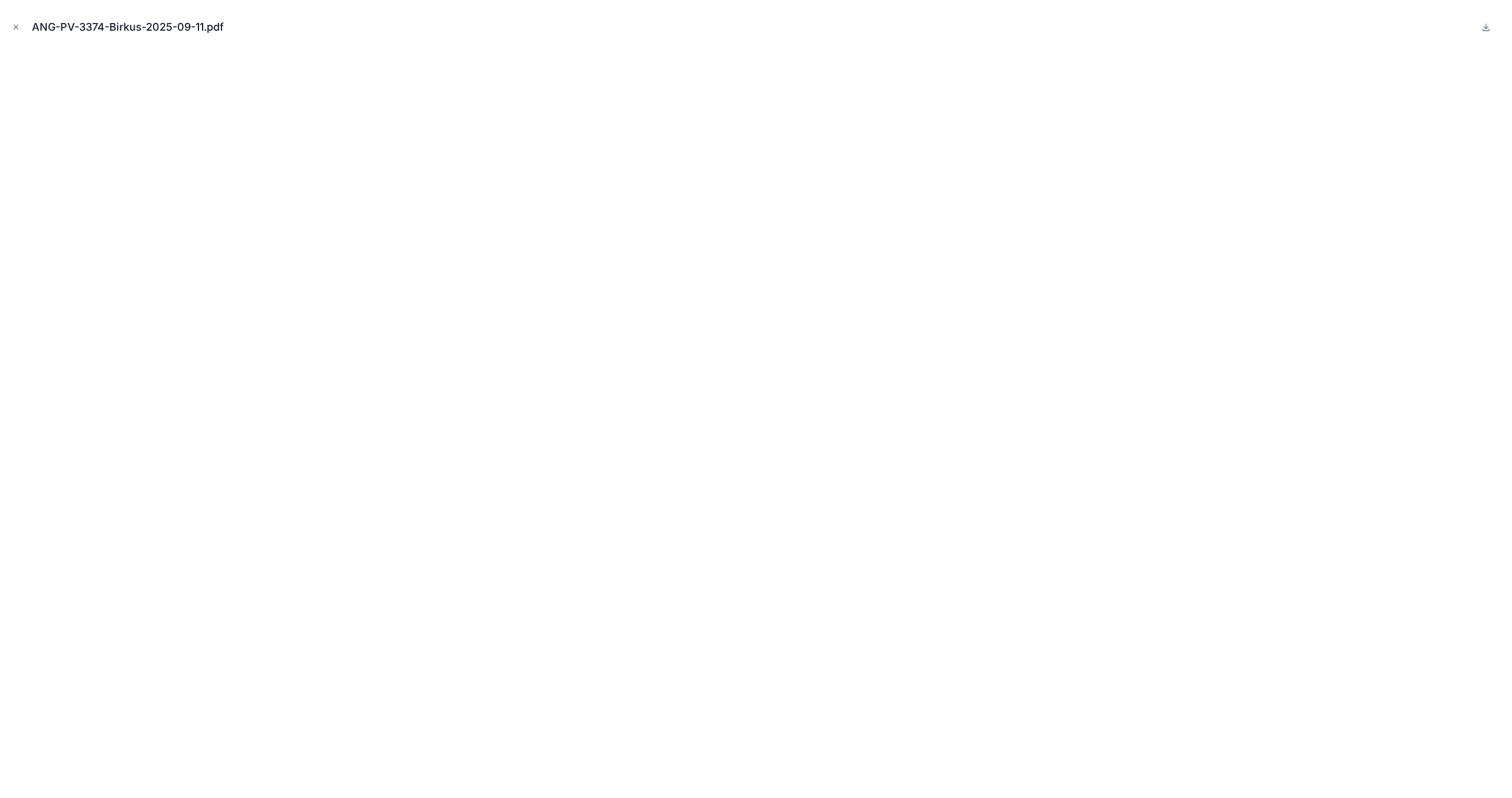
click at [1486, 33] on button at bounding box center [1485, 27] width 14 height 14
click at [17, 28] on icon "Close modal" at bounding box center [16, 27] width 8 height 8
click at [17, 28] on icon at bounding box center [19, 19] width 24 height 19
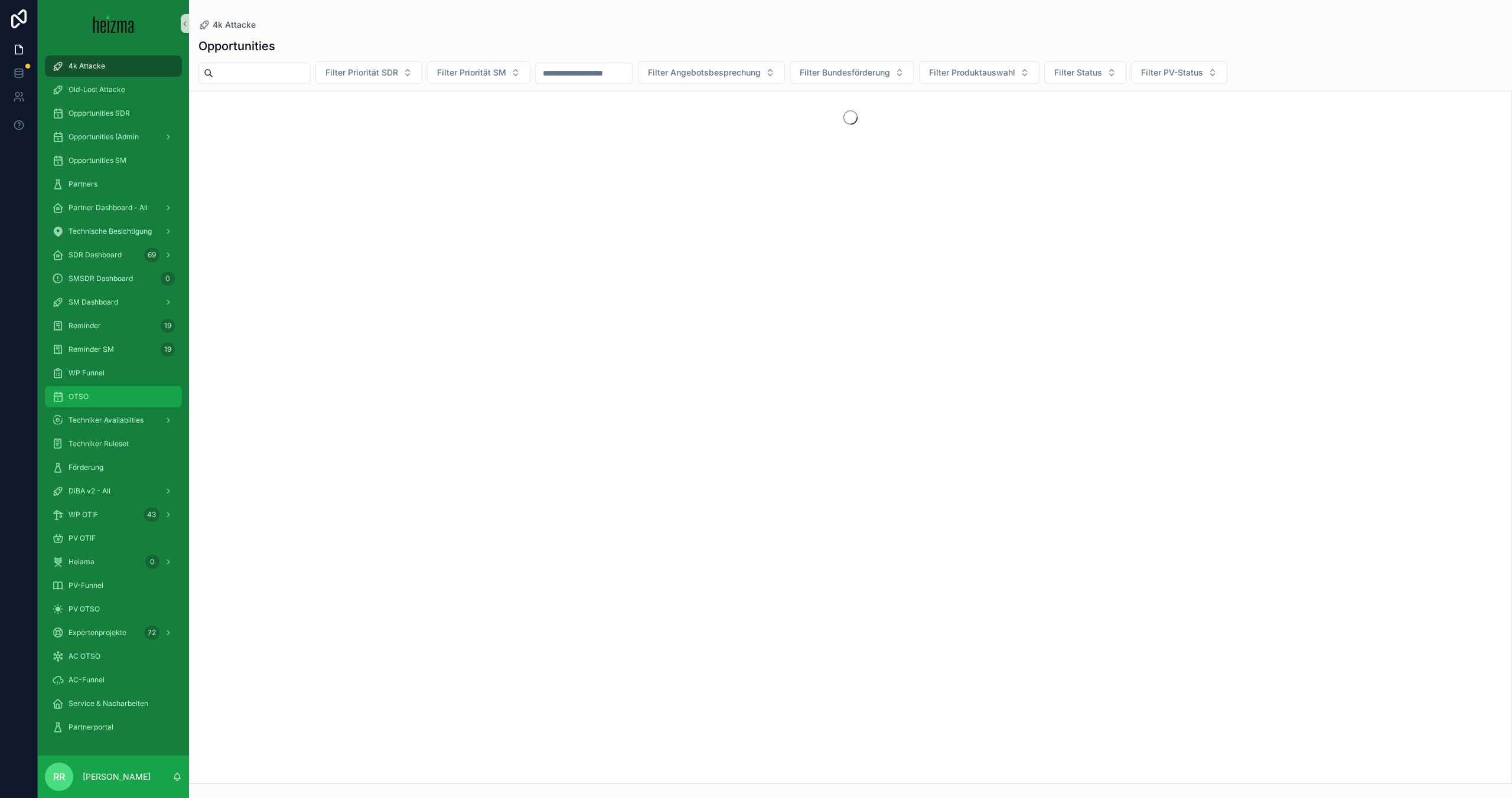
click at [92, 392] on div "OTSO" at bounding box center [113, 397] width 123 height 19
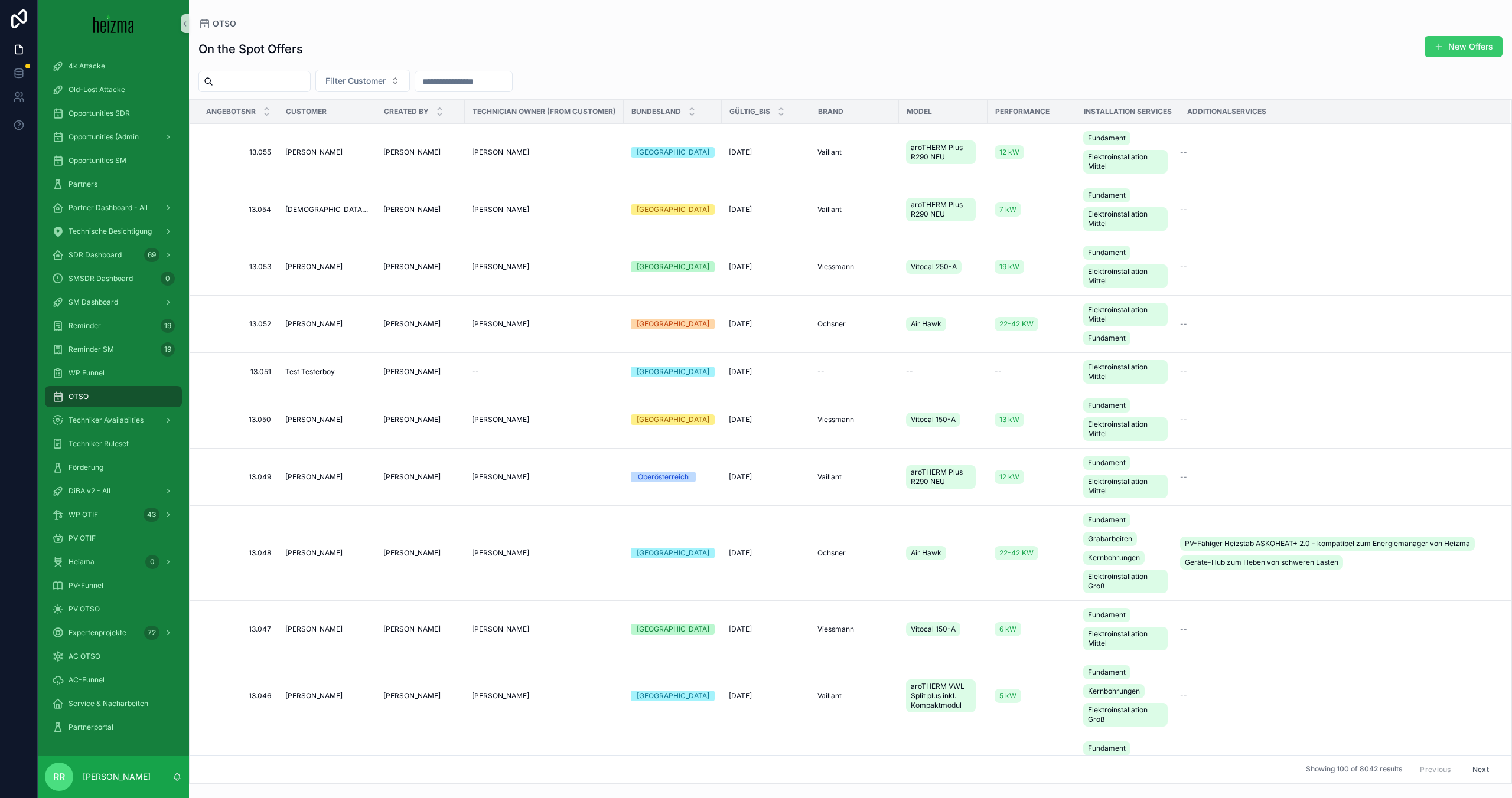
click at [1467, 41] on button "New Offers" at bounding box center [1463, 47] width 78 height 22
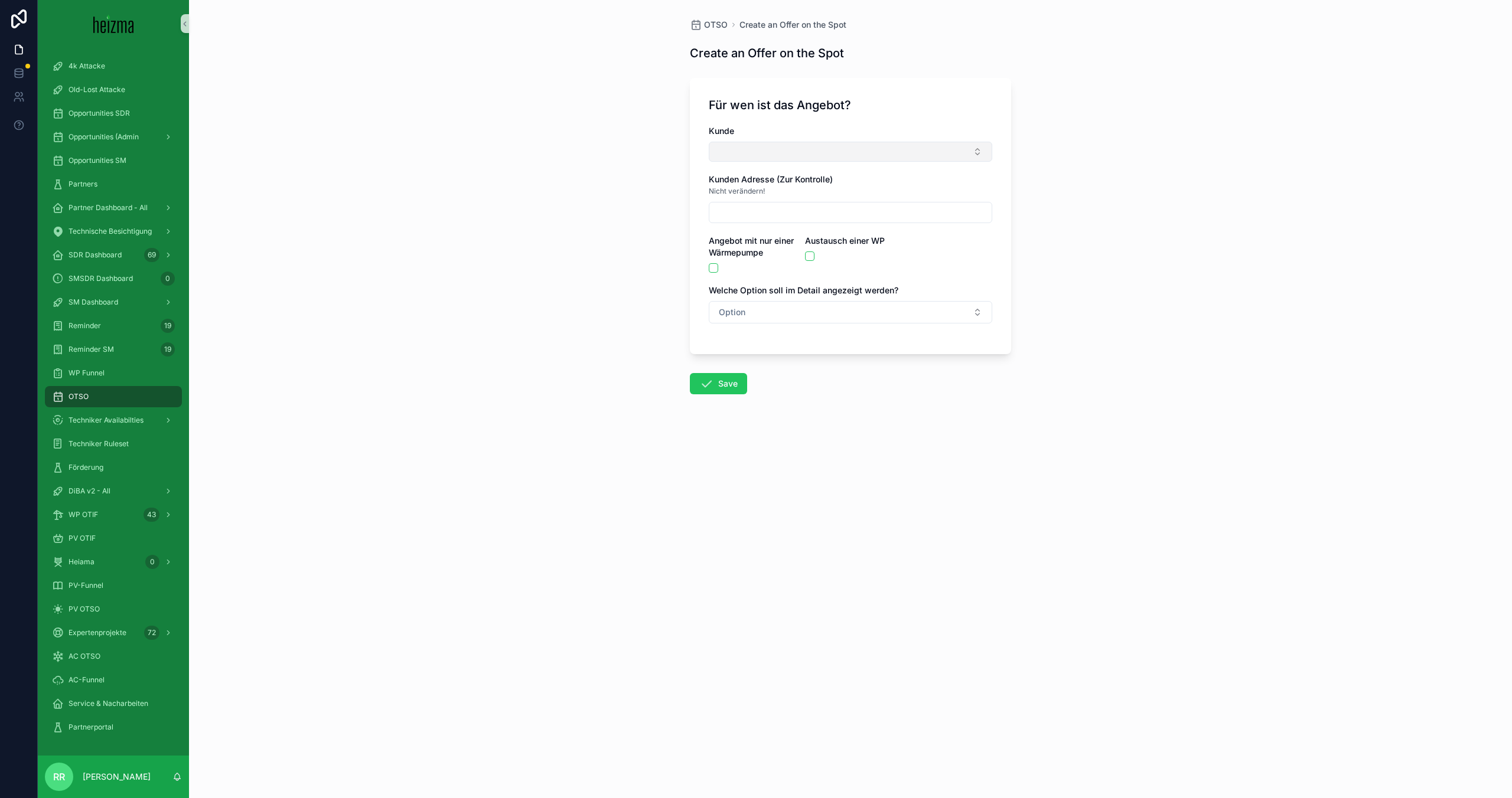
click at [925, 146] on button "Select Button" at bounding box center [850, 152] width 284 height 20
type input "*******"
click at [790, 187] on div "Test Testerboy" at bounding box center [850, 199] width 283 height 24
click at [789, 194] on div "Test Testerboy" at bounding box center [850, 198] width 278 height 19
type input "**********"
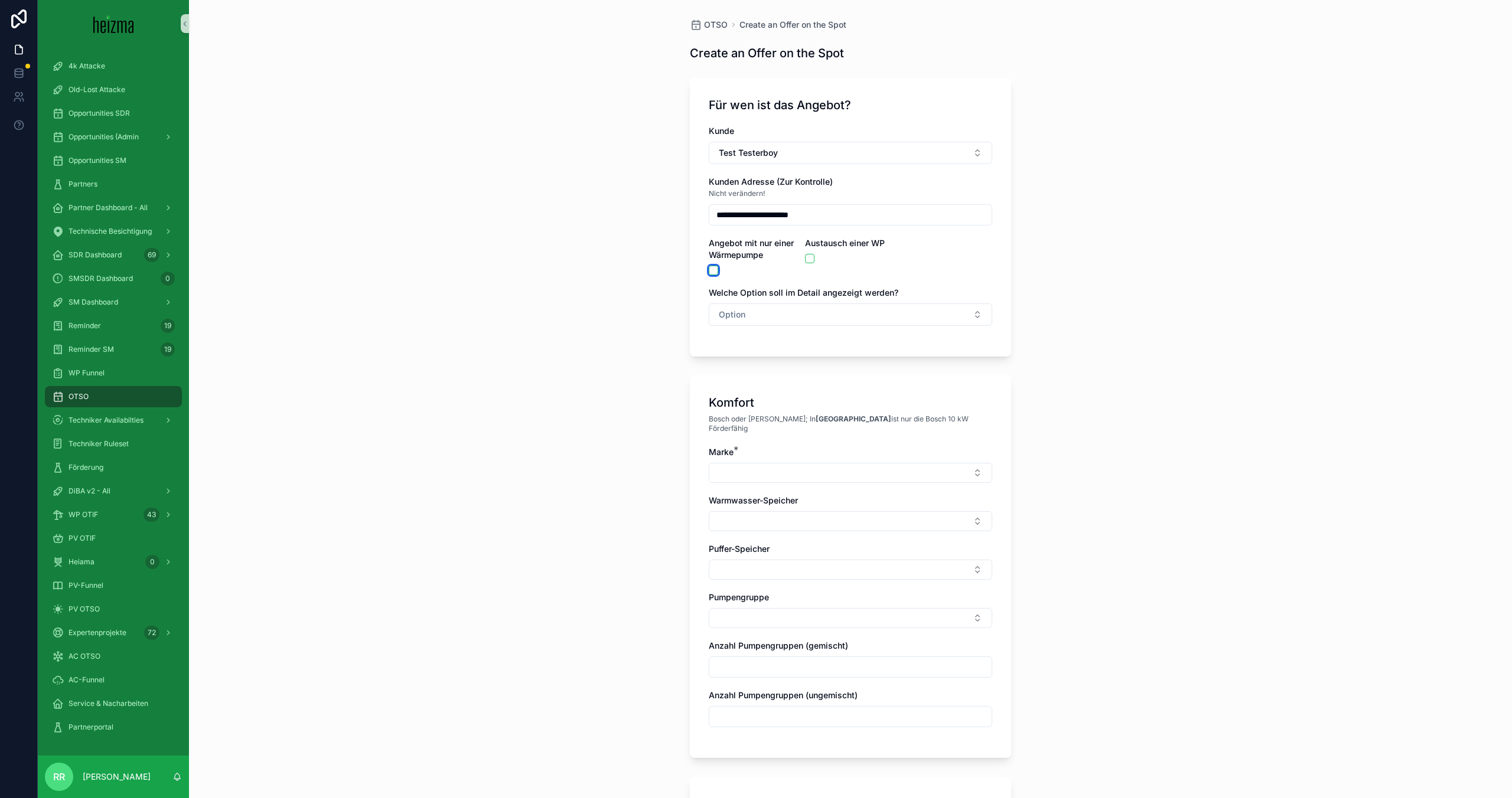
click at [715, 271] on button "scrollable content" at bounding box center [714, 271] width 10 height 10
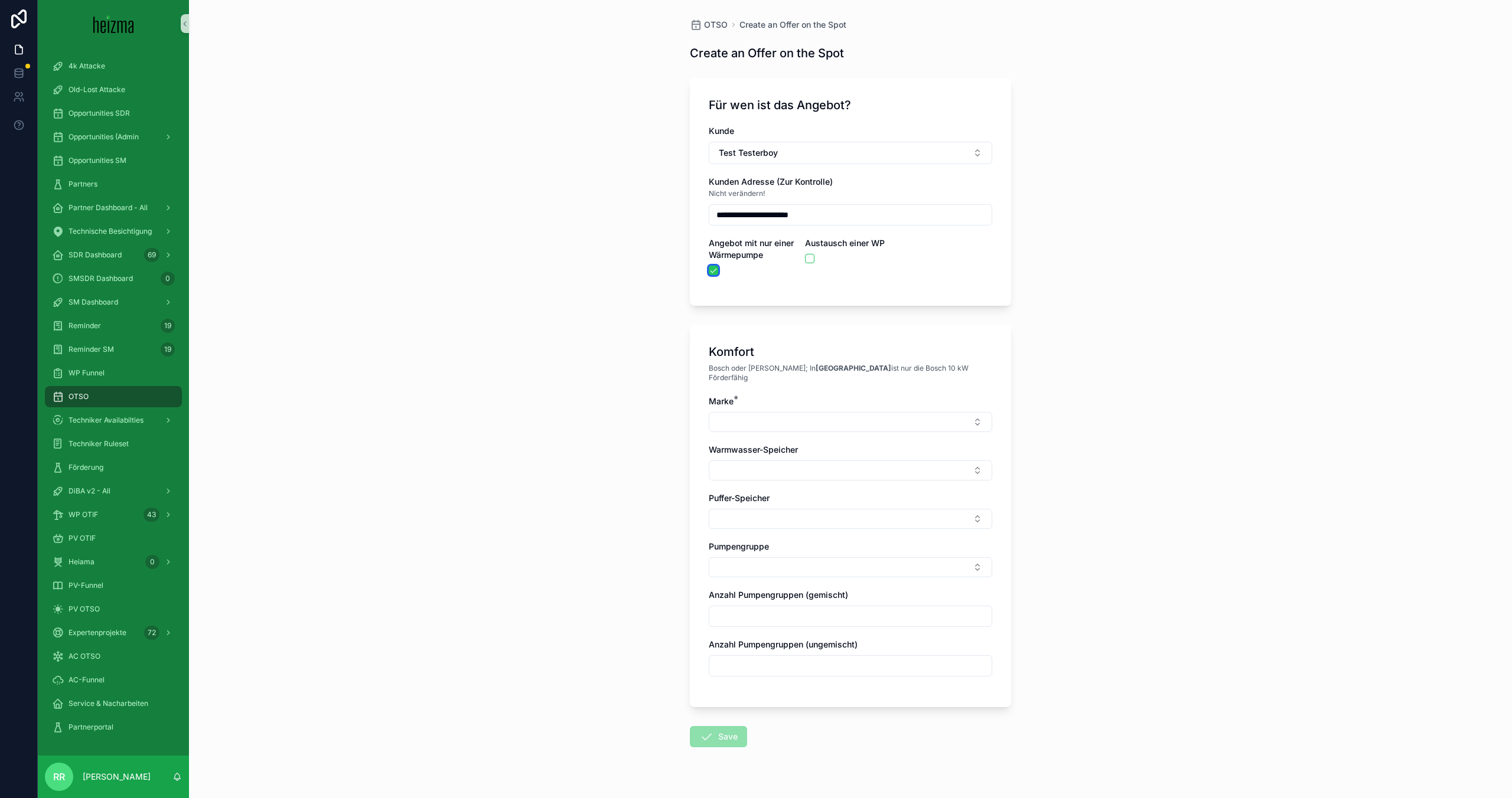
click at [713, 274] on button "scrollable content" at bounding box center [714, 271] width 10 height 10
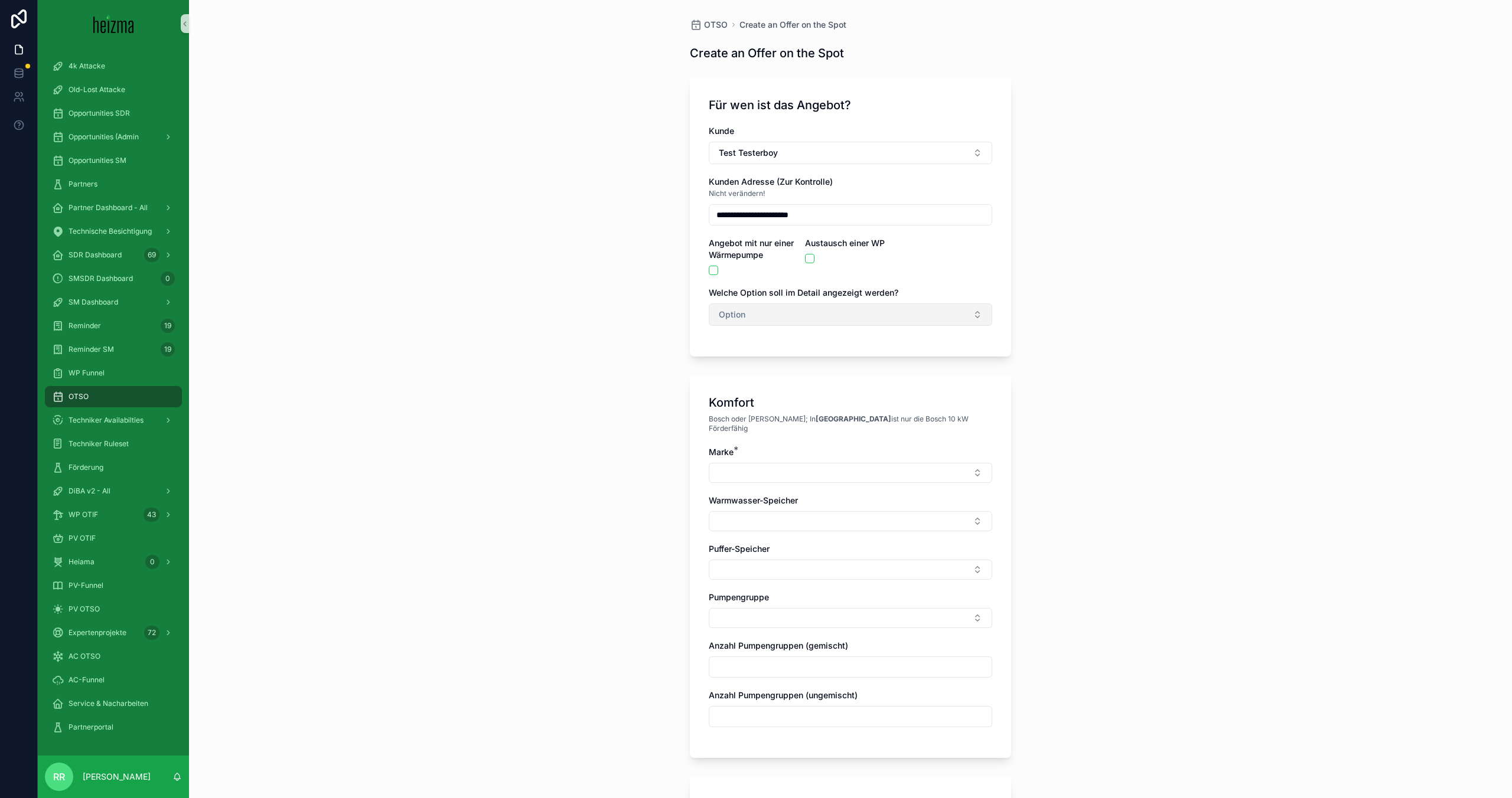
click at [745, 309] on button "Option" at bounding box center [850, 314] width 284 height 23
click at [716, 271] on button "scrollable content" at bounding box center [714, 271] width 10 height 10
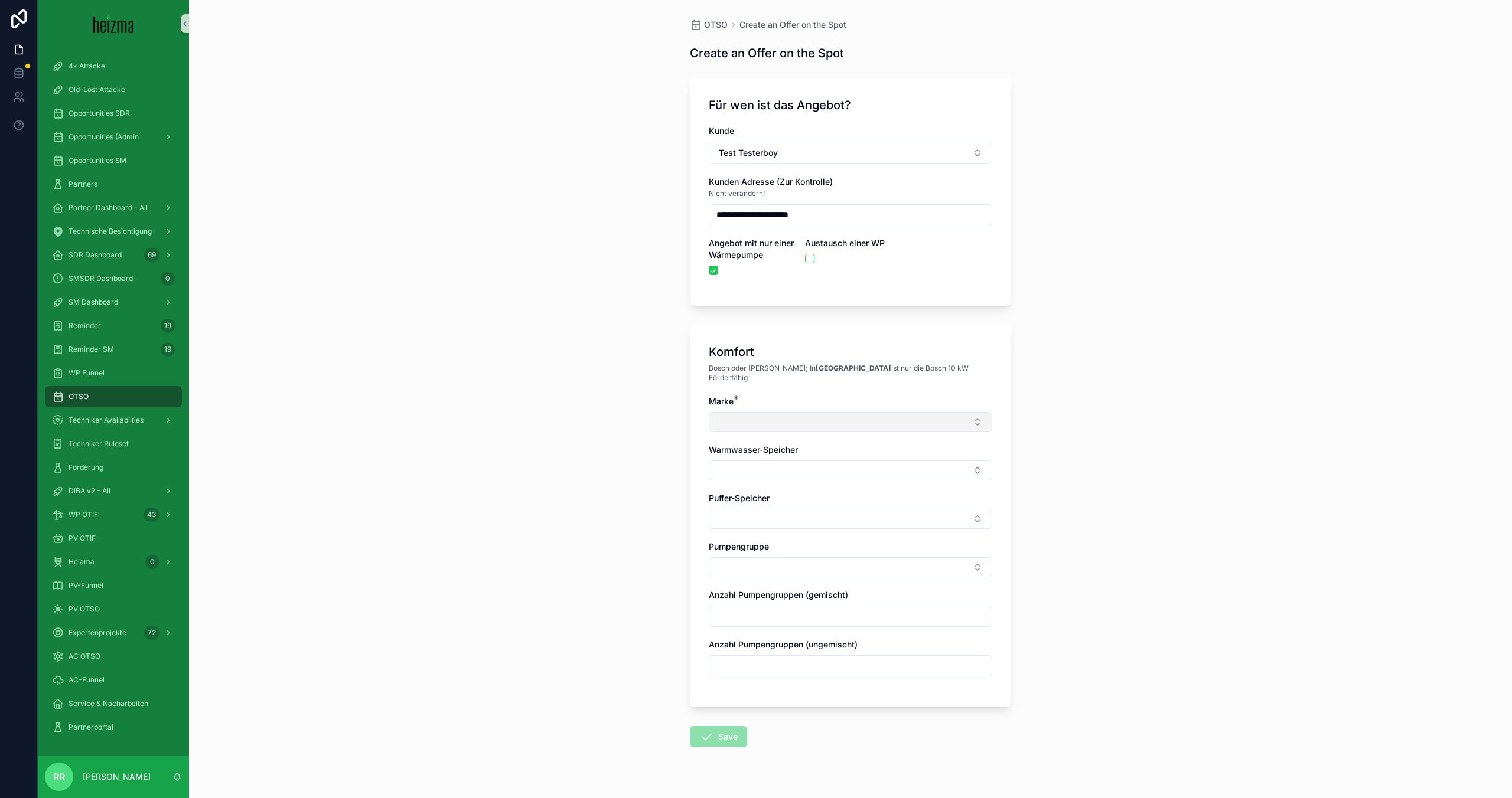
click at [767, 417] on button "Select Button" at bounding box center [850, 422] width 284 height 20
click at [734, 588] on span "Vaillant" at bounding box center [730, 591] width 28 height 12
click at [768, 462] on button "Select Button" at bounding box center [850, 472] width 284 height 20
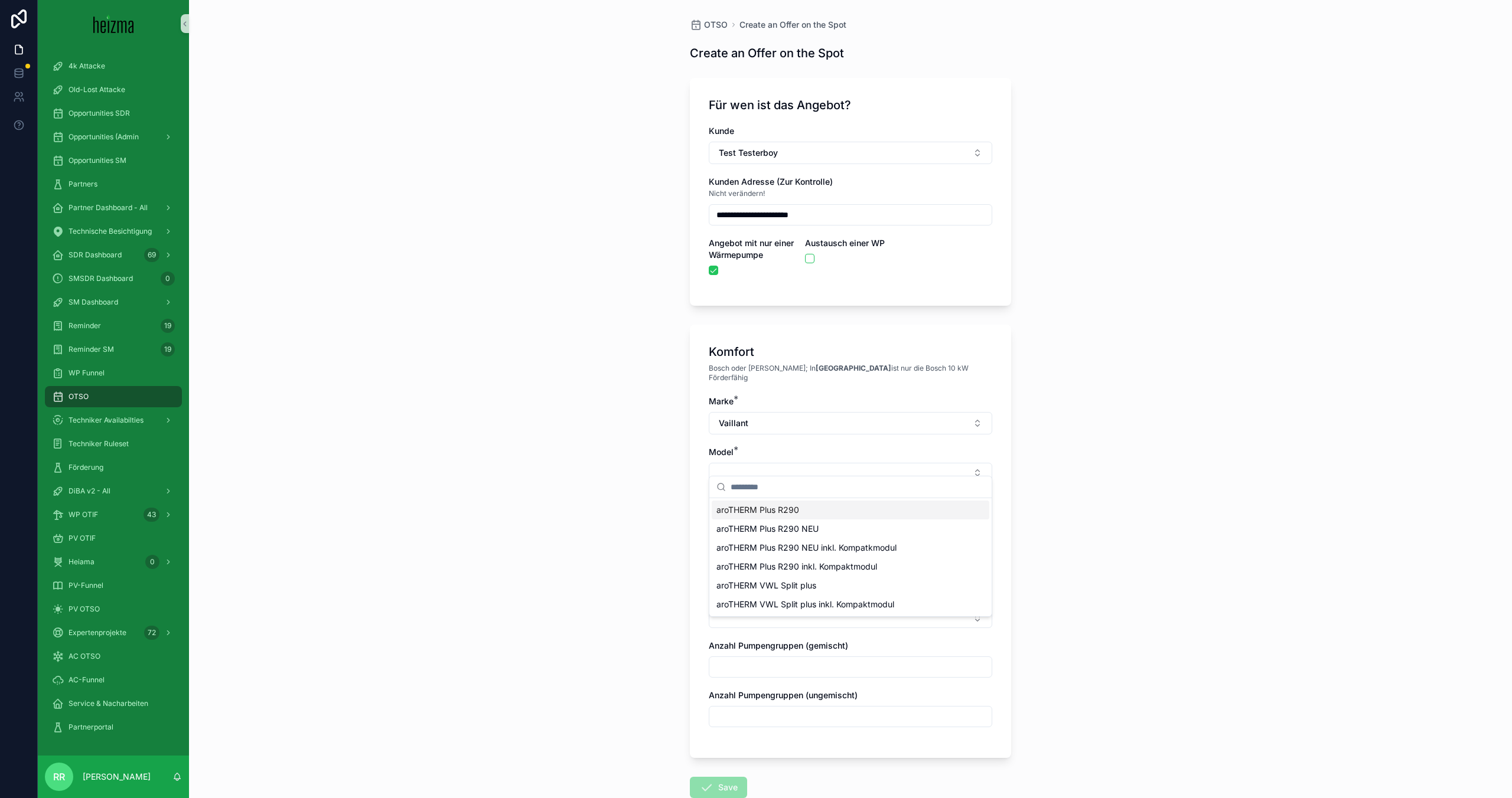
click at [764, 513] on span "aroTHERM Plus R290" at bounding box center [758, 510] width 83 height 12
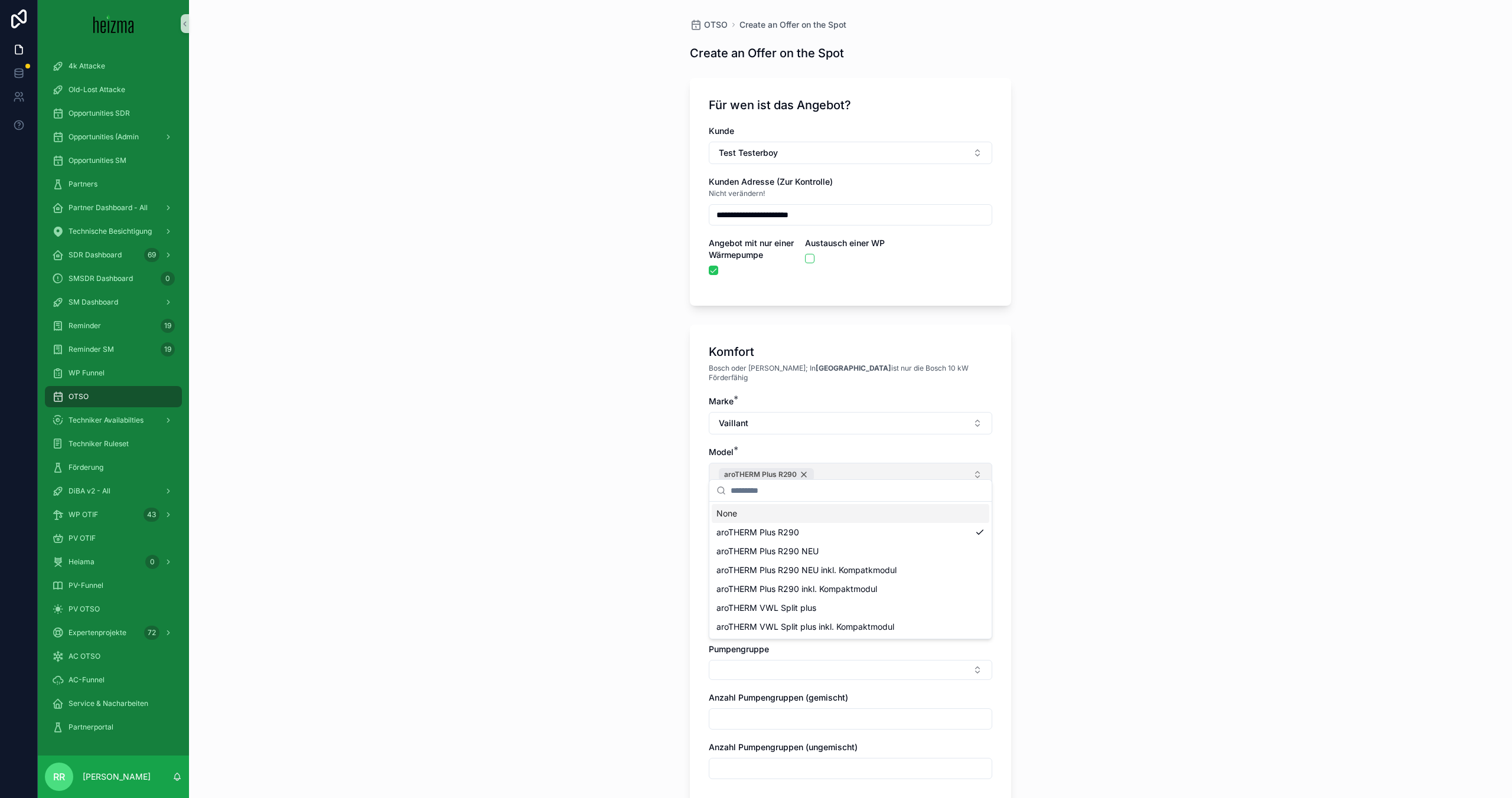
click at [805, 468] on div "aroTHERM Plus R290" at bounding box center [766, 474] width 95 height 13
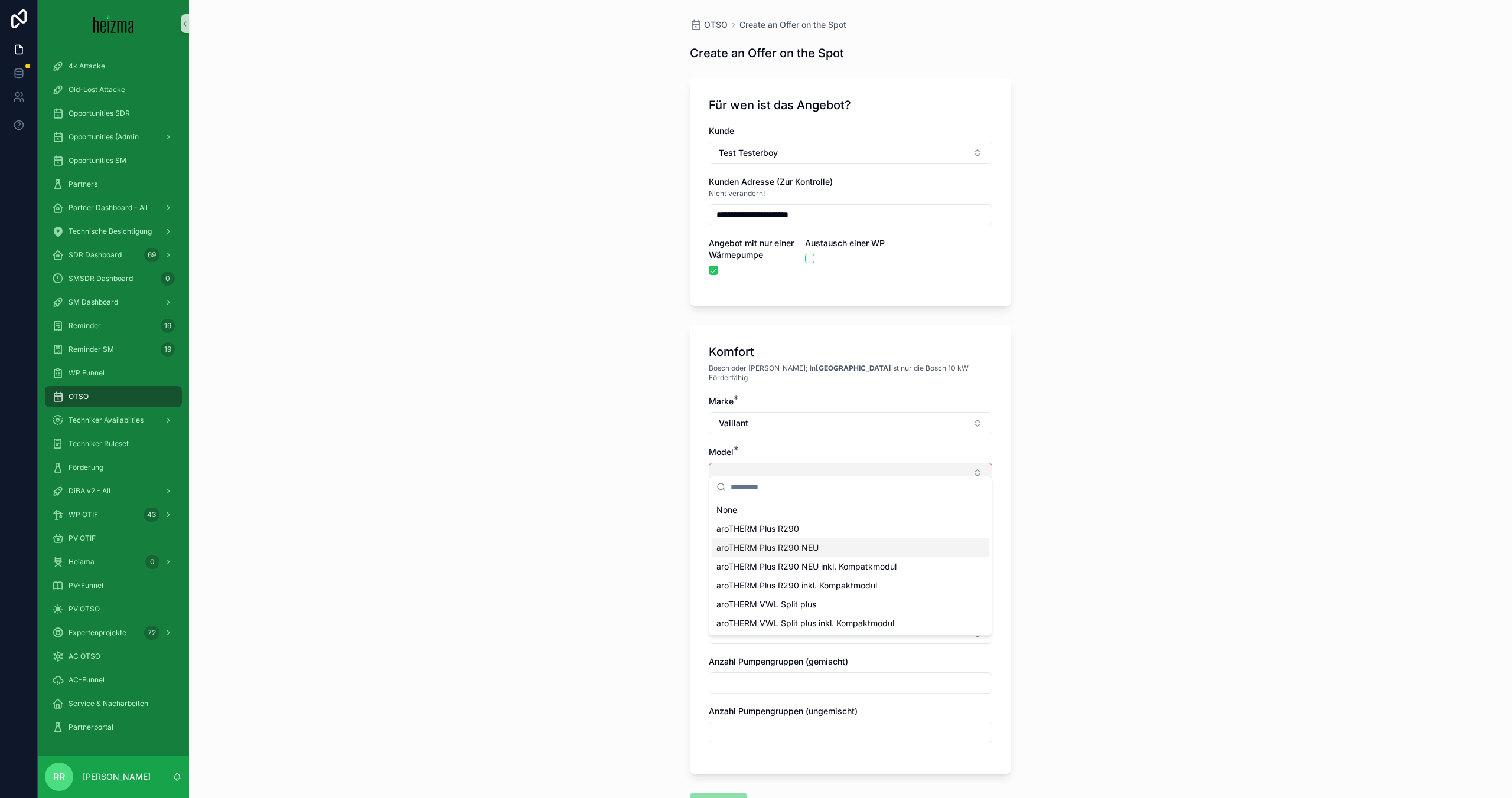
click at [793, 542] on span "aroTHERM Plus R290 NEU" at bounding box center [768, 548] width 102 height 12
click at [628, 536] on div "**********" at bounding box center [850, 399] width 1323 height 798
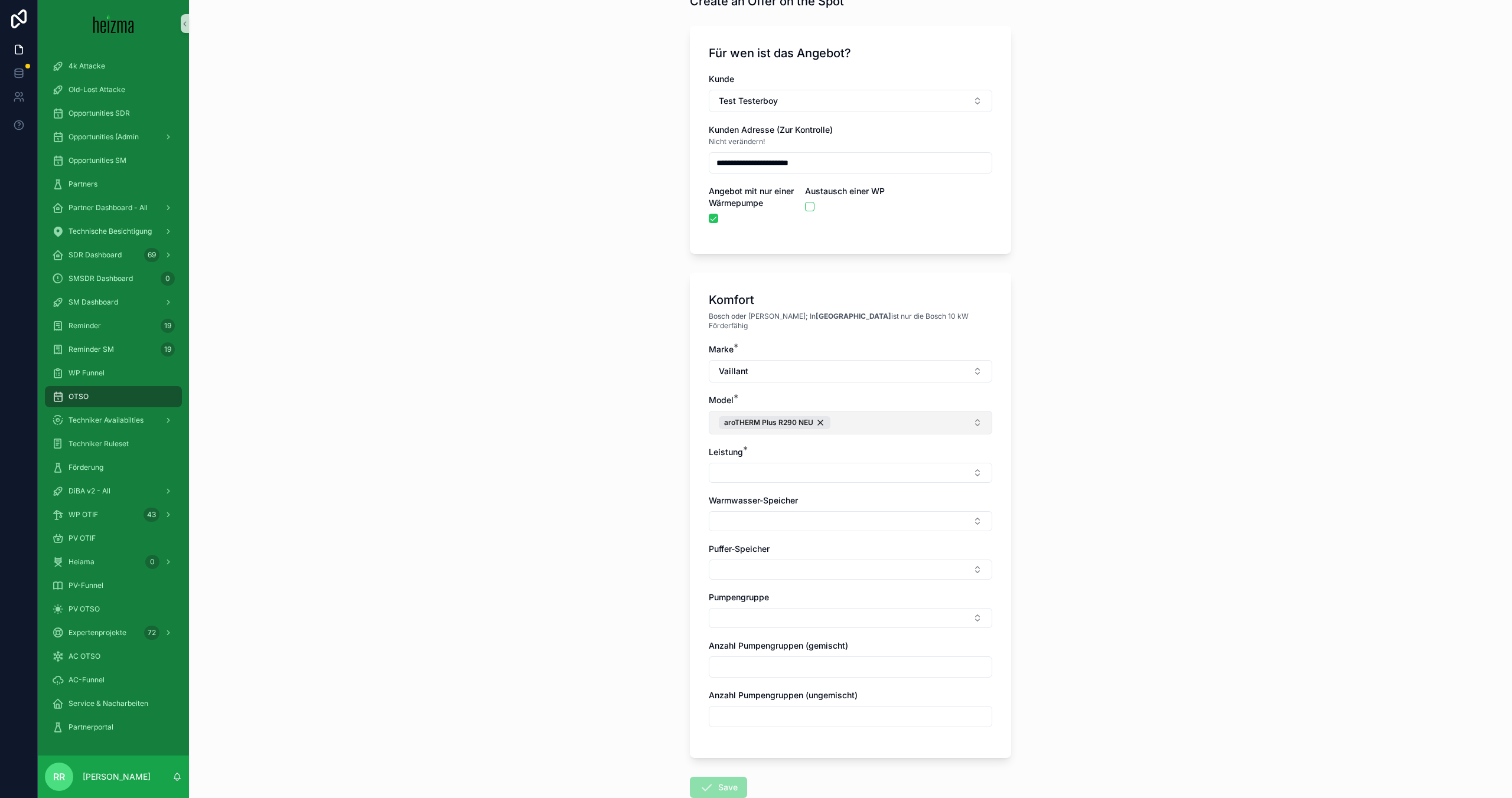
scroll to position [118, 0]
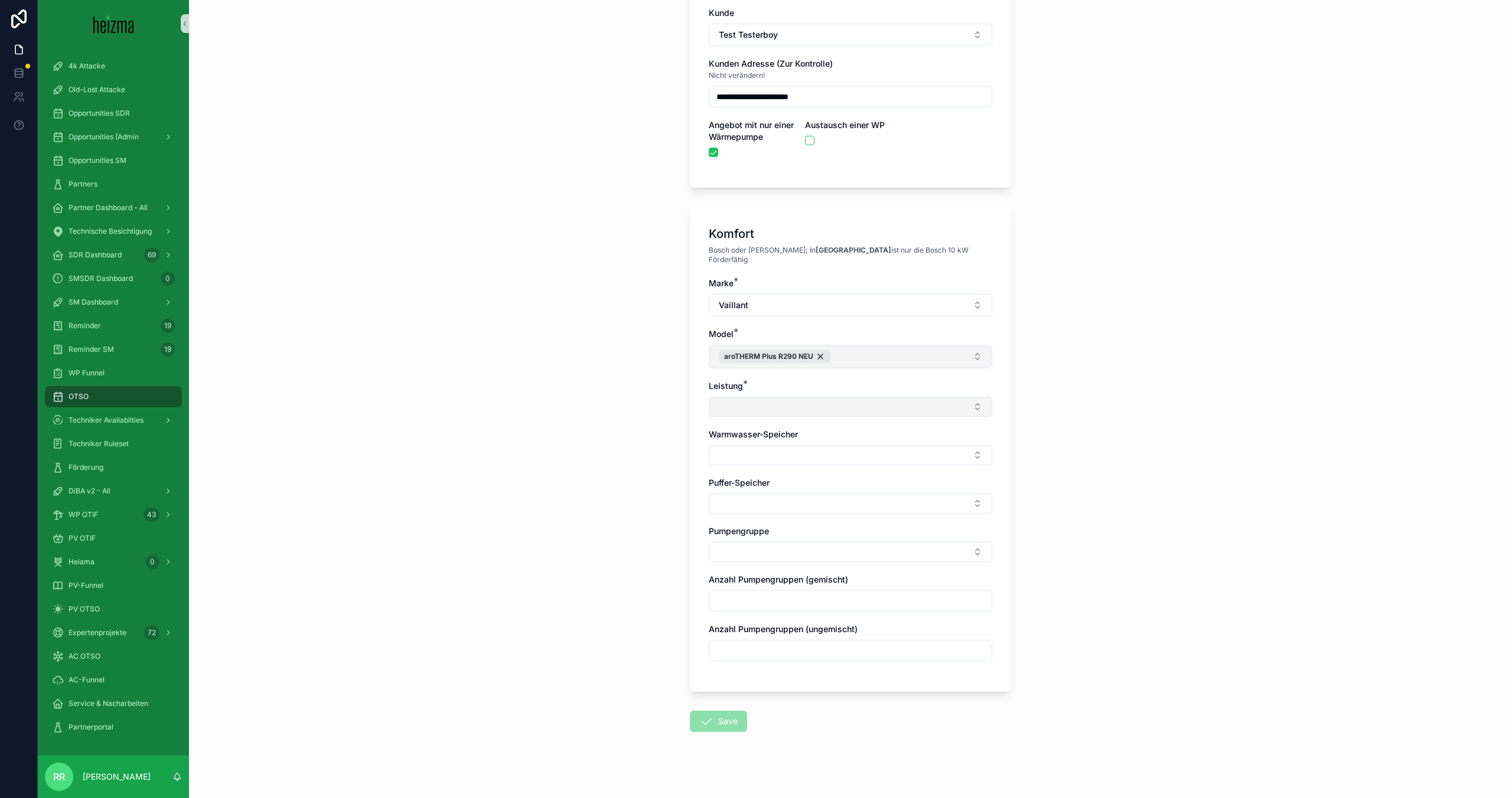
click at [790, 397] on button "Select Button" at bounding box center [850, 406] width 284 height 20
click at [745, 441] on div "10 kW" at bounding box center [850, 444] width 278 height 19
click at [603, 448] on div "**********" at bounding box center [850, 280] width 1323 height 798
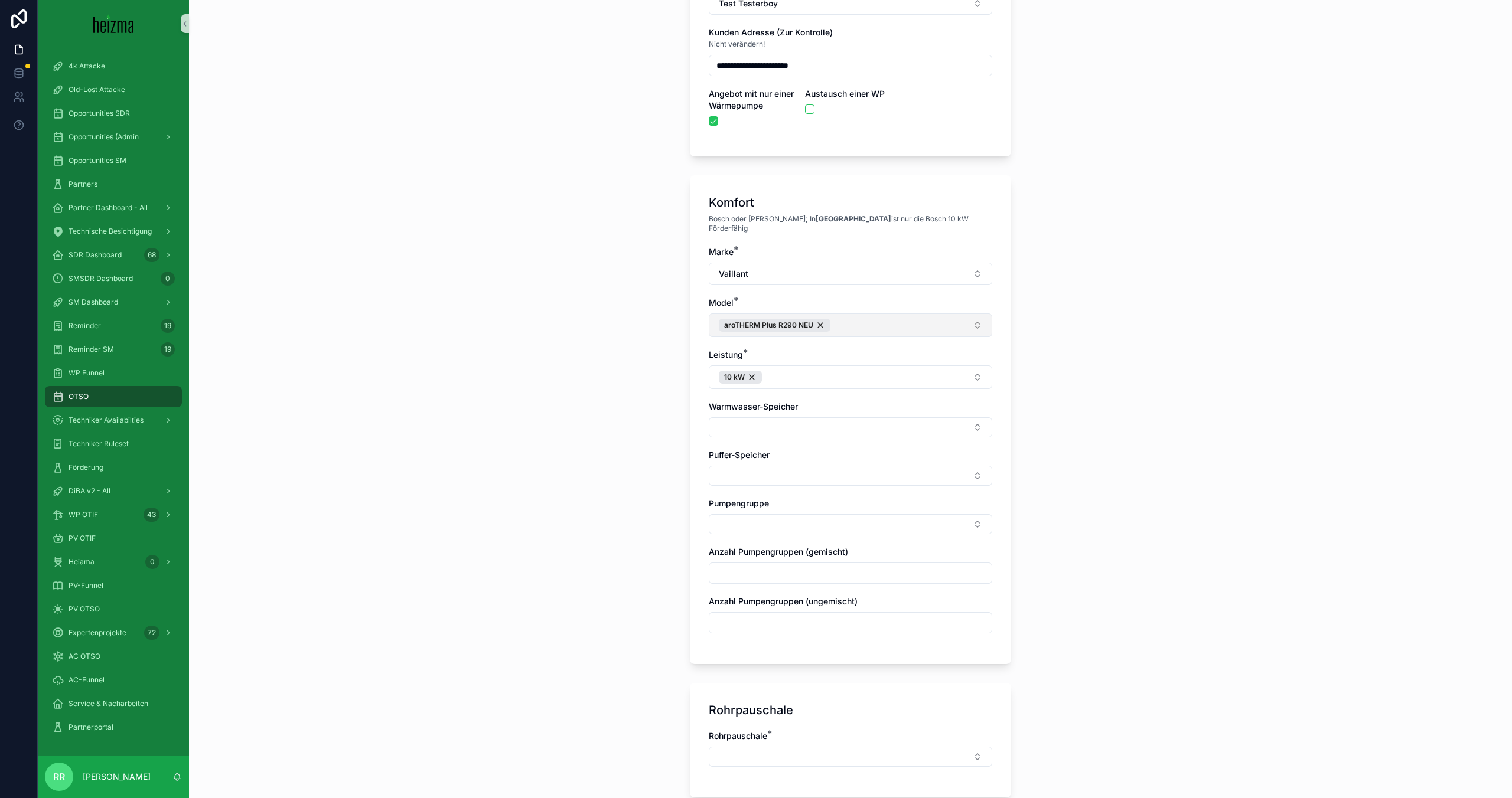
scroll to position [188, 0]
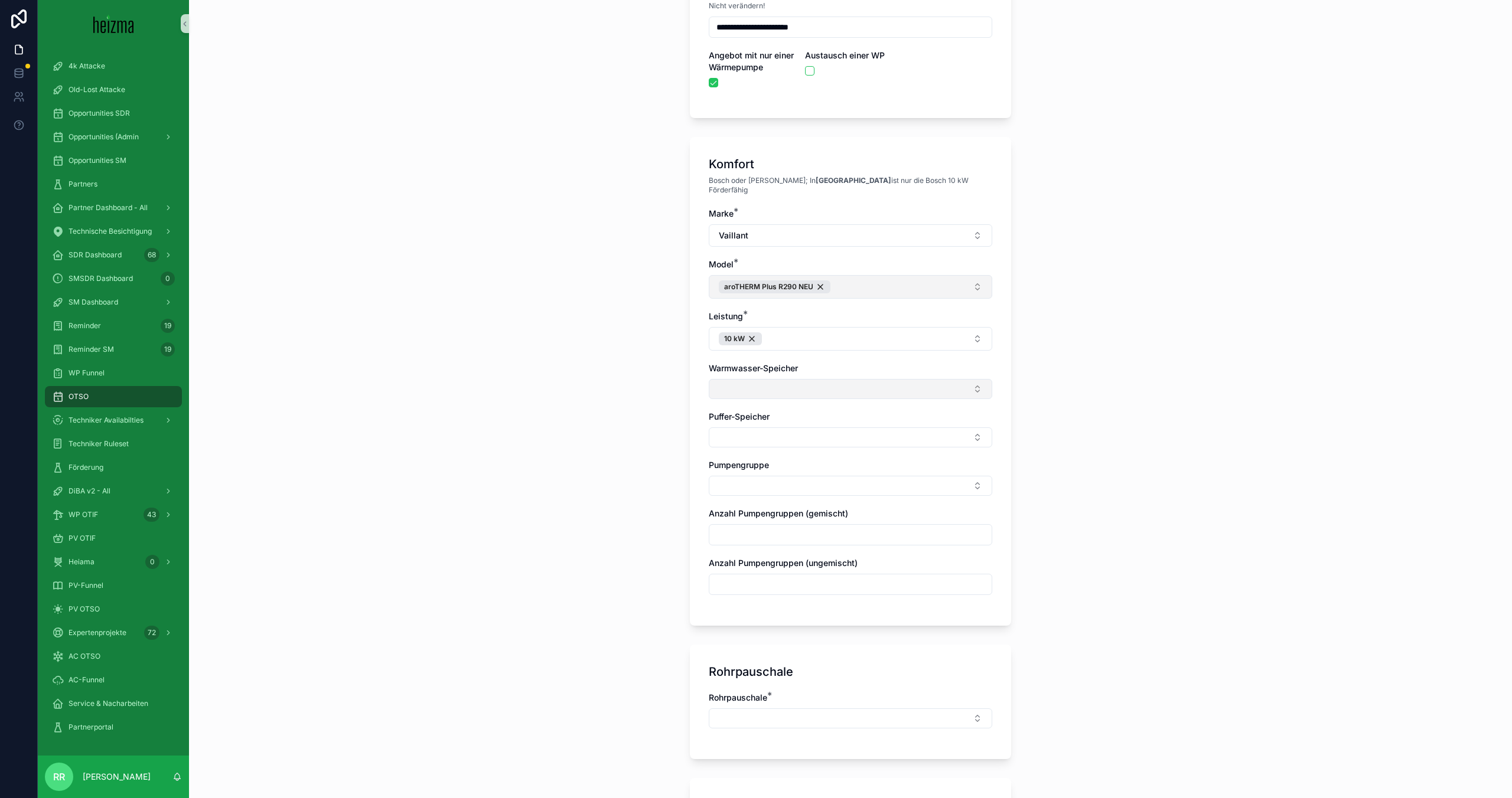
click at [751, 380] on button "Select Button" at bounding box center [850, 389] width 284 height 20
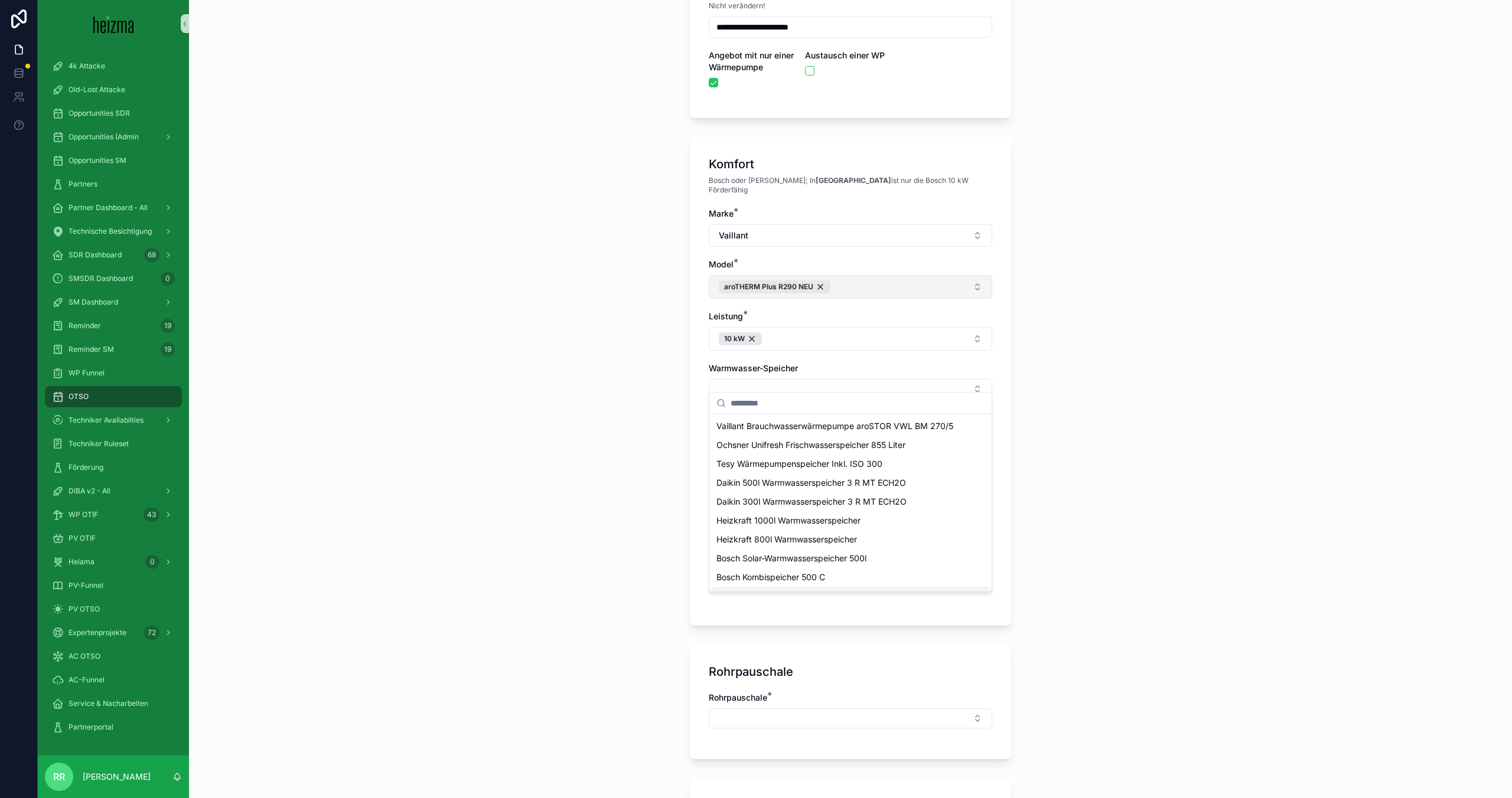
click at [662, 503] on div "**********" at bounding box center [850, 211] width 1323 height 798
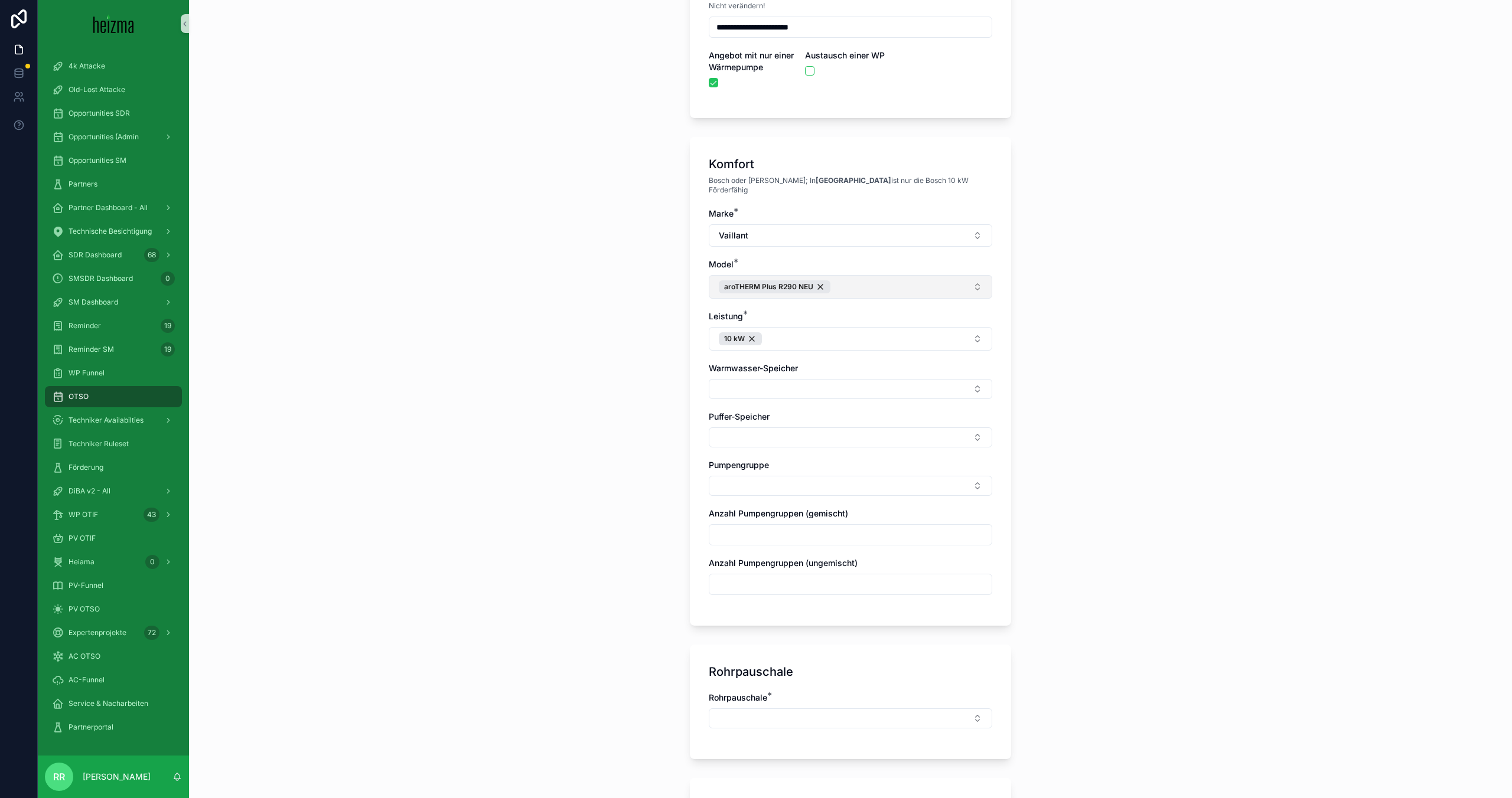
scroll to position [218, 0]
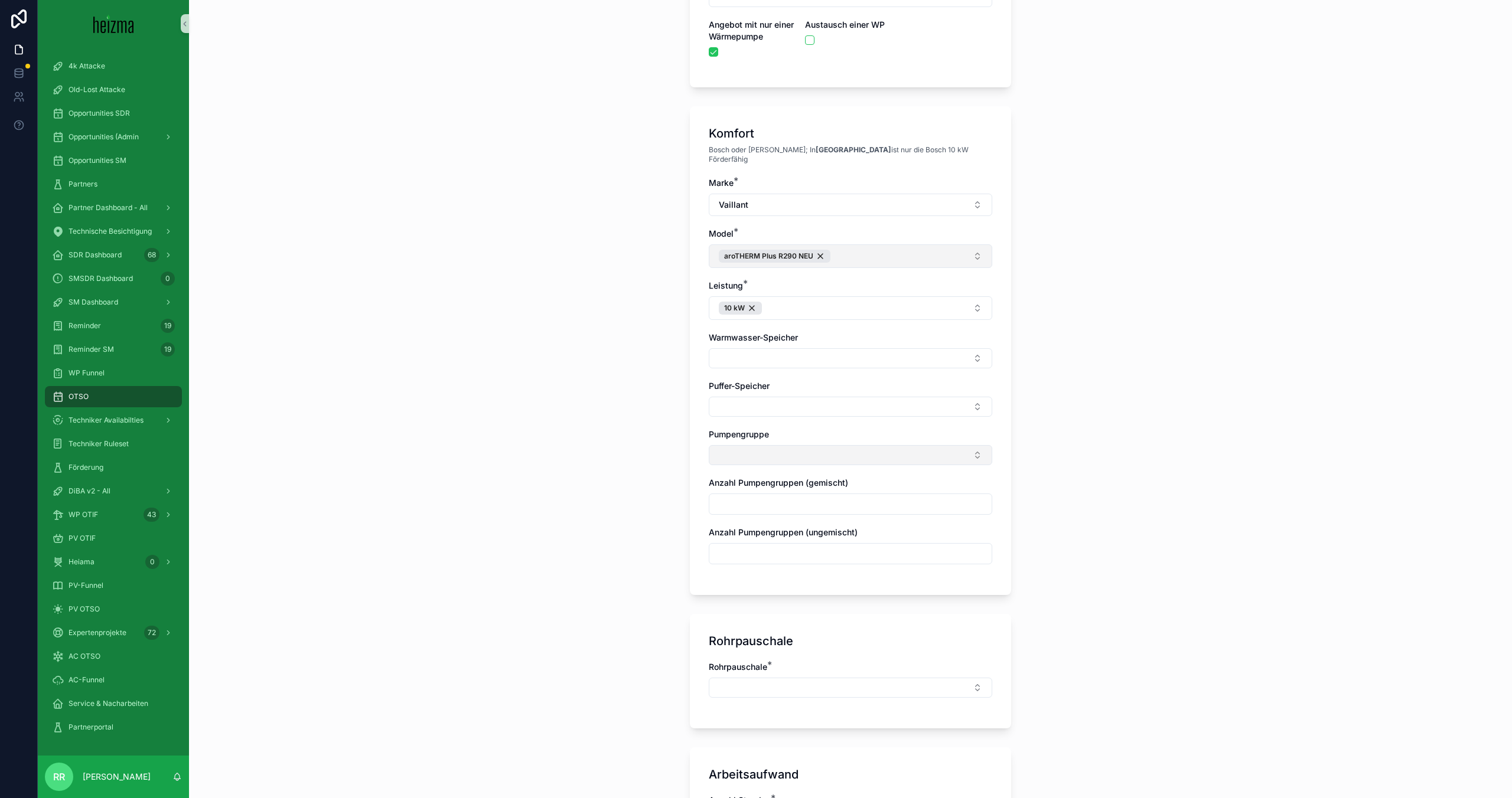
click at [764, 445] on button "Select Button" at bounding box center [850, 455] width 284 height 20
click at [737, 403] on button "Select Button" at bounding box center [850, 406] width 284 height 20
click at [775, 551] on span "Heizkraft 200l Pufferspeicher" at bounding box center [774, 557] width 114 height 12
click at [776, 468] on div "Marke * Vaillant Model * aroTHERM Plus R290 NEU Leistung * 10 kW Warmwasser-Spe…" at bounding box center [850, 378] width 284 height 401
click at [785, 449] on button "Select Button" at bounding box center [850, 458] width 284 height 20
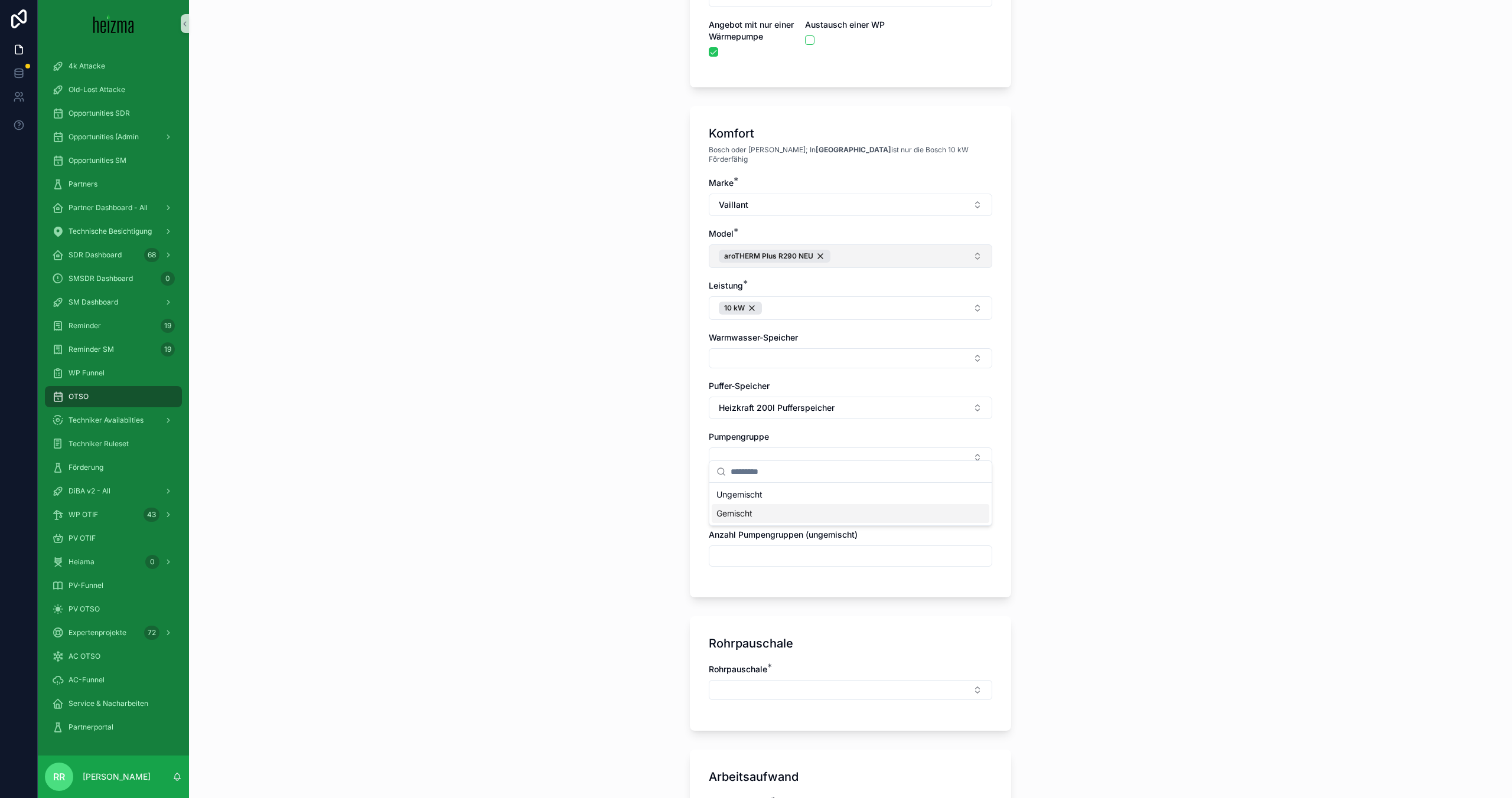
click at [773, 519] on div "Gemischt" at bounding box center [850, 513] width 278 height 19
click at [587, 545] on div "**********" at bounding box center [850, 180] width 1323 height 798
click at [746, 509] on input "scrollable content" at bounding box center [850, 510] width 283 height 17
type input "*"
click at [615, 524] on div "**********" at bounding box center [850, 180] width 1323 height 798
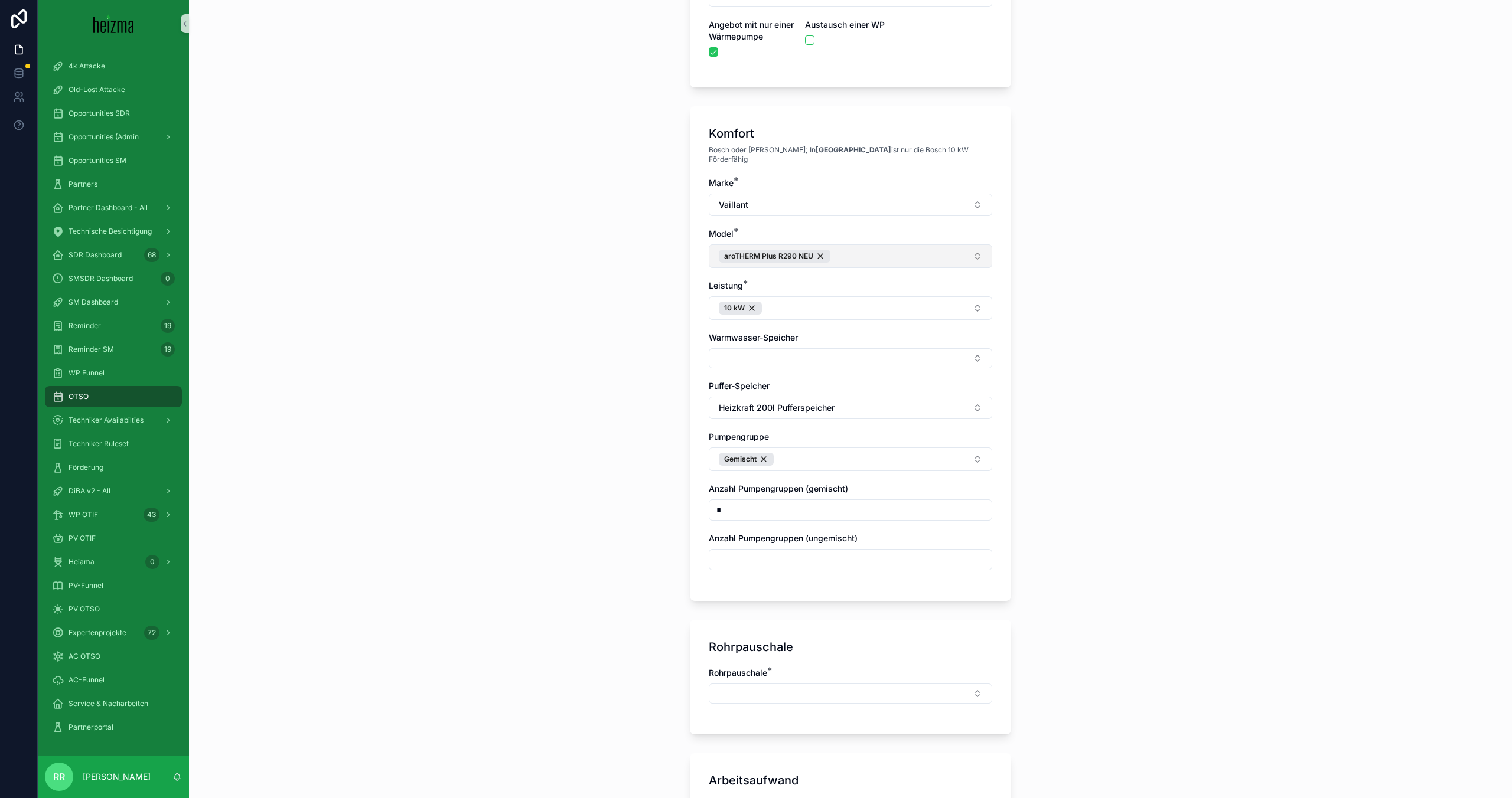
scroll to position [584, 0]
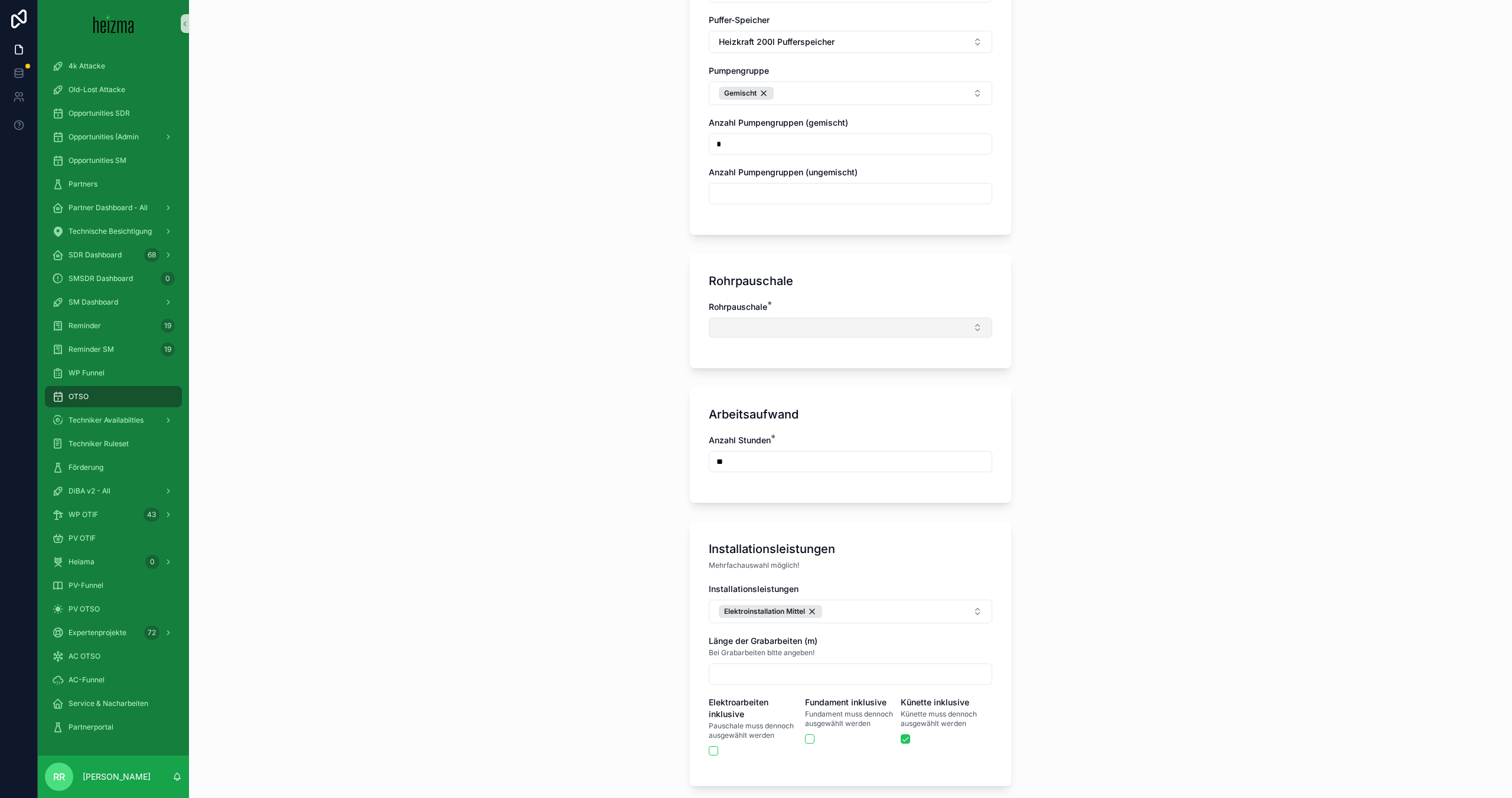
click at [825, 318] on button "Select Button" at bounding box center [850, 328] width 284 height 20
click at [742, 435] on div "Mittel" at bounding box center [850, 440] width 278 height 19
click at [650, 441] on div "**********" at bounding box center [850, 399] width 1323 height 798
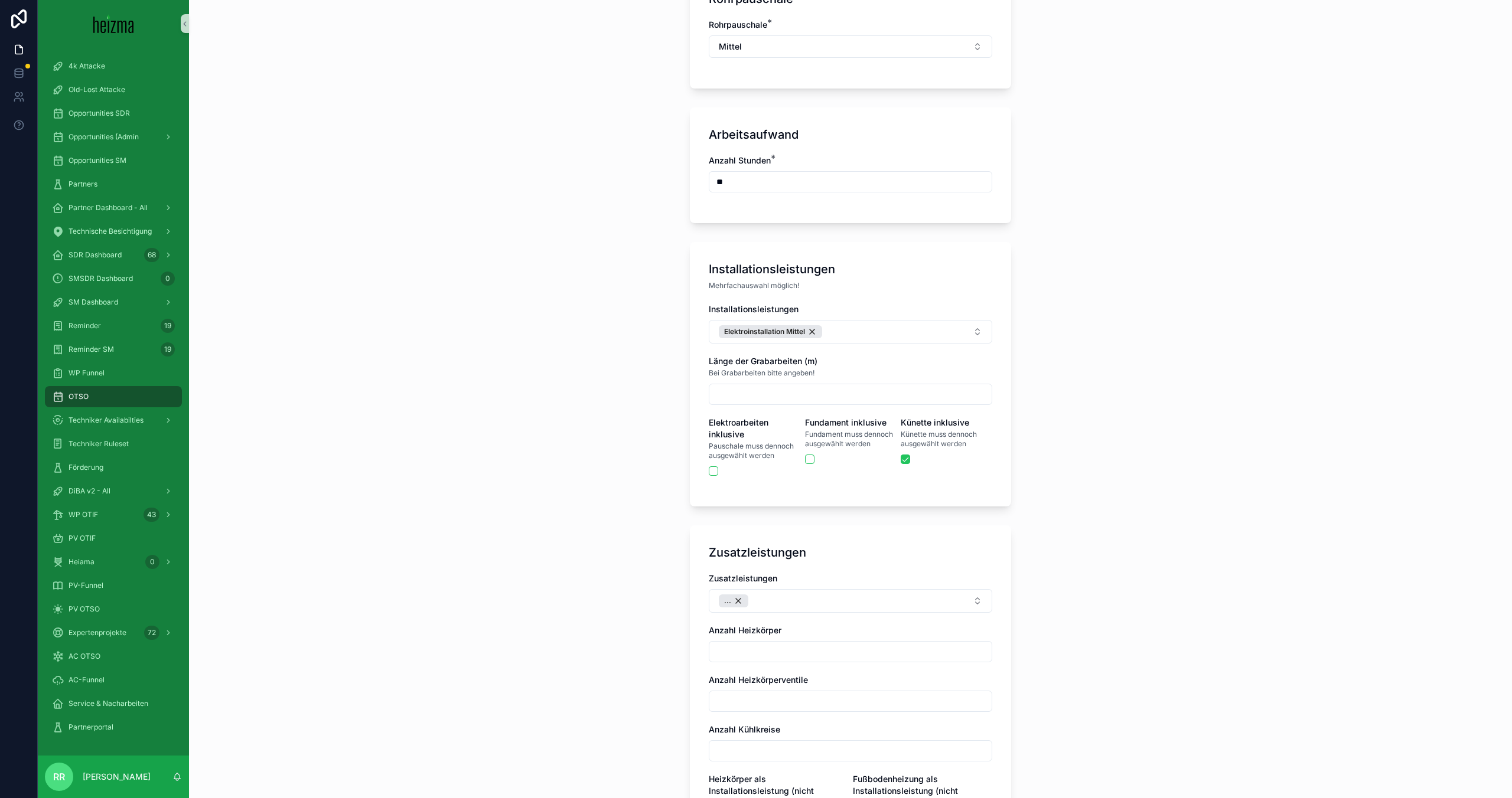
scroll to position [940, 0]
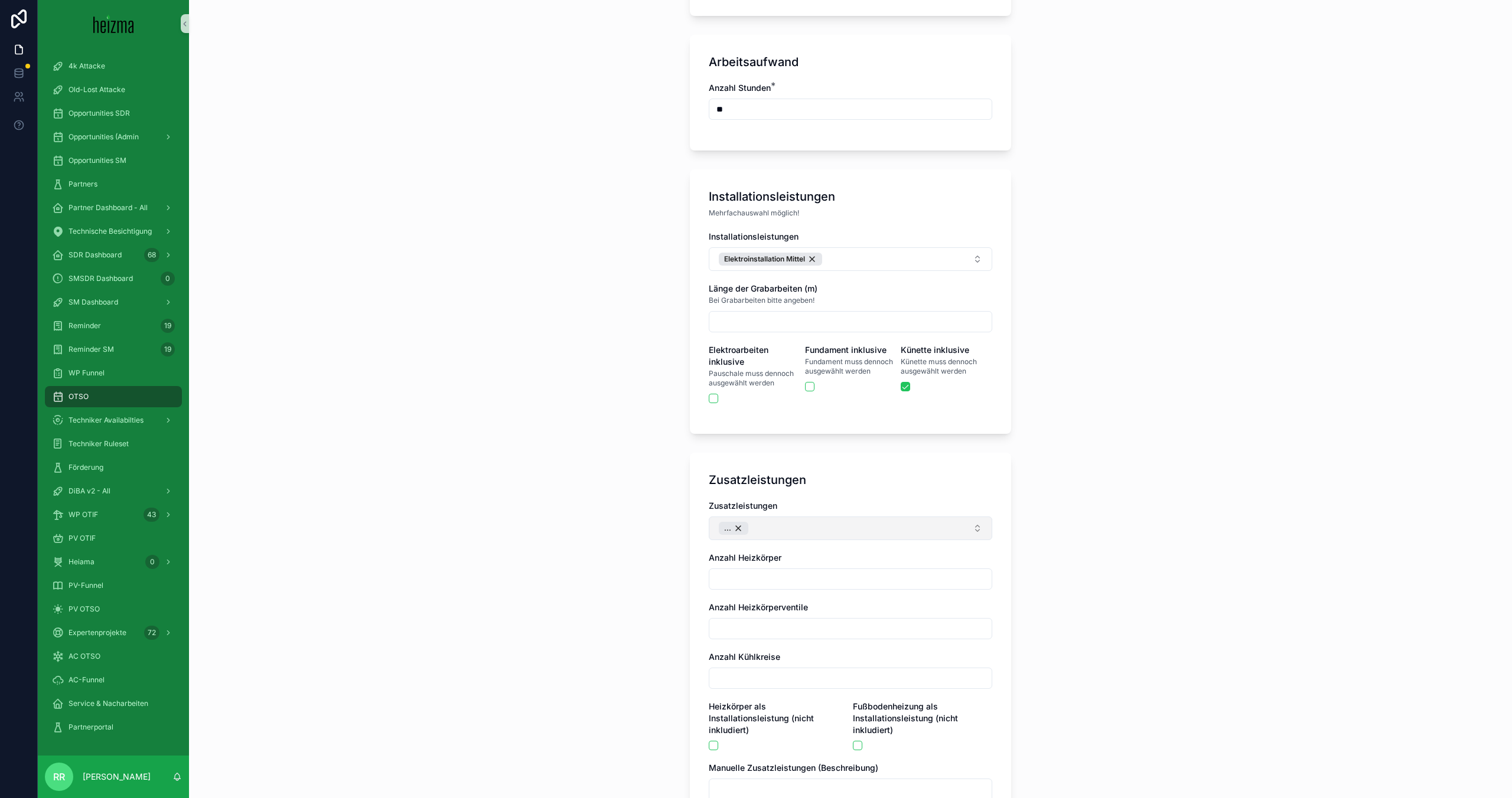
click at [834, 519] on button "..." at bounding box center [850, 528] width 284 height 24
click at [674, 528] on div "**********" at bounding box center [850, 399] width 1323 height 798
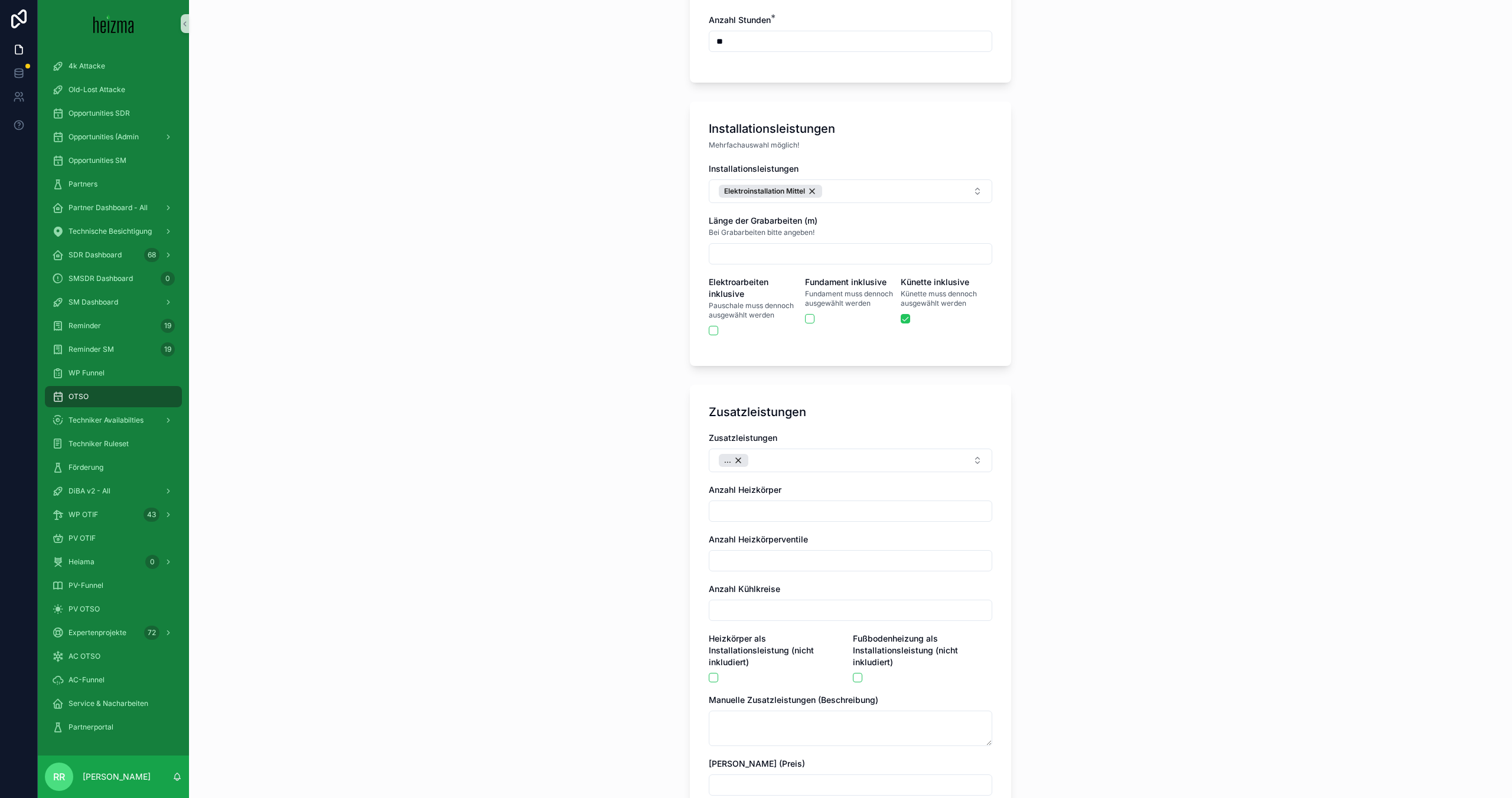
scroll to position [1074, 0]
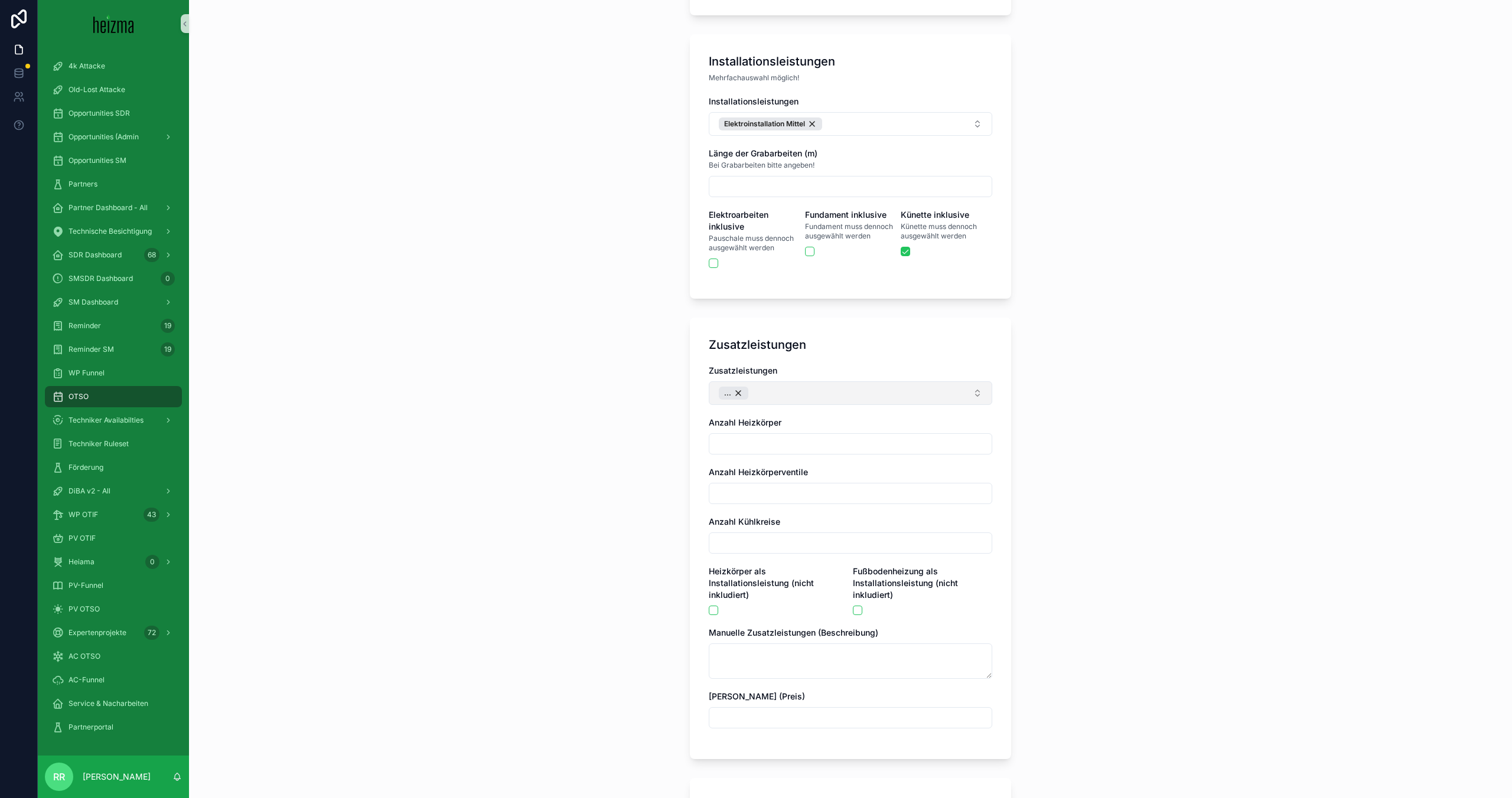
click at [858, 388] on button "..." at bounding box center [850, 394] width 284 height 24
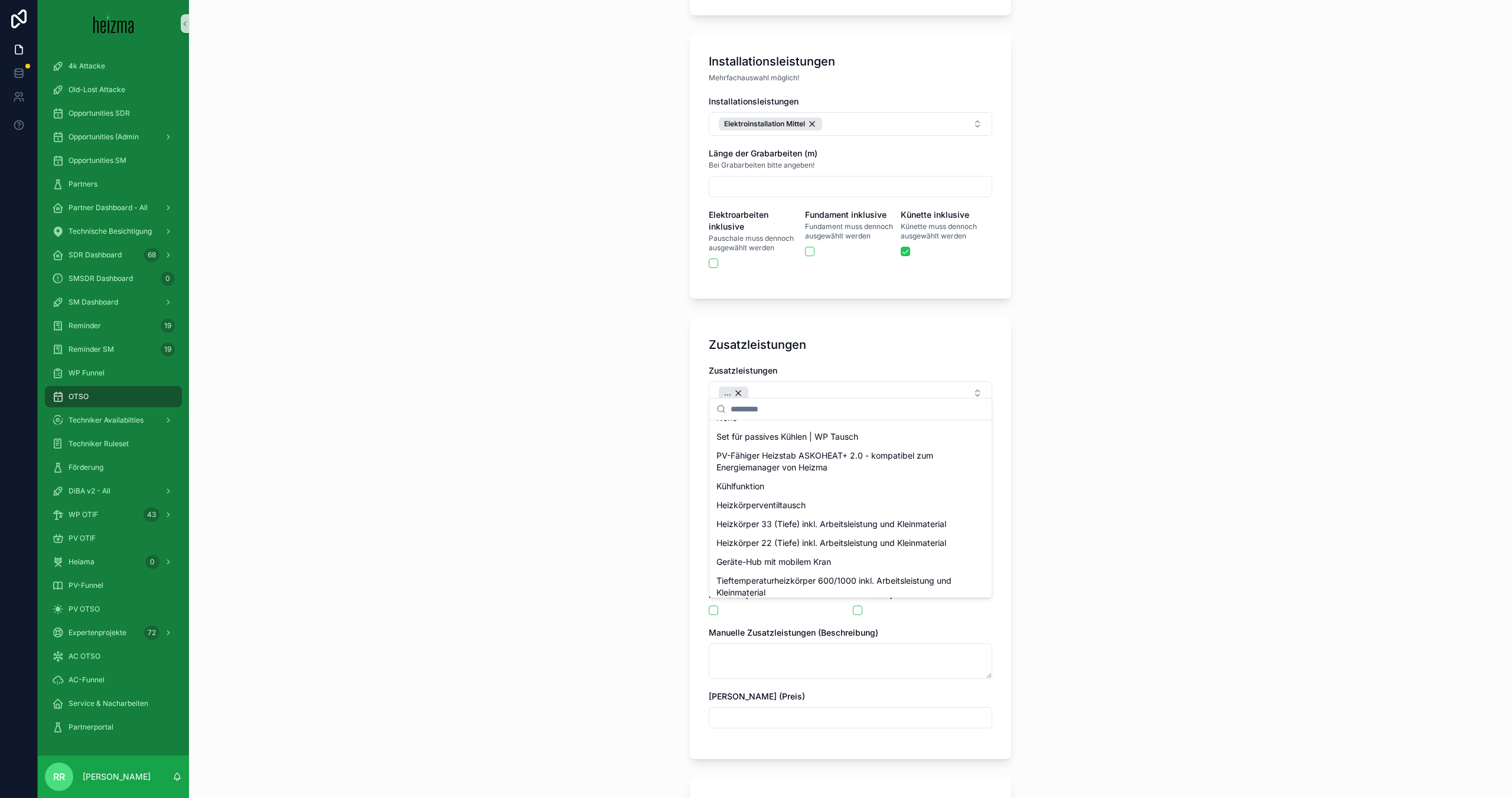
scroll to position [14, 0]
click at [798, 491] on div "Kühlfunktion" at bounding box center [850, 486] width 278 height 19
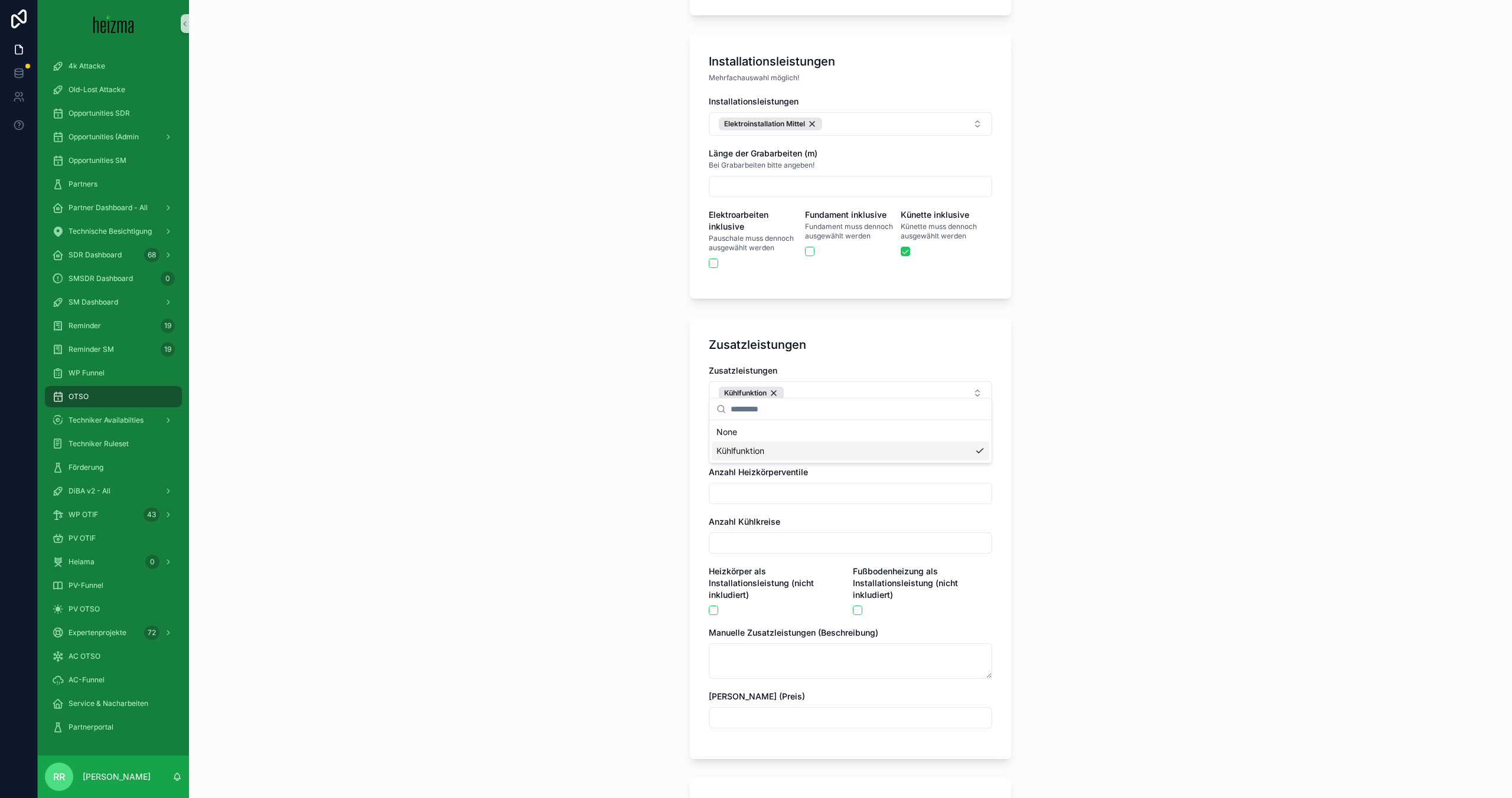
scroll to position [0, 0]
click at [524, 490] on div "**********" at bounding box center [850, 399] width 1323 height 798
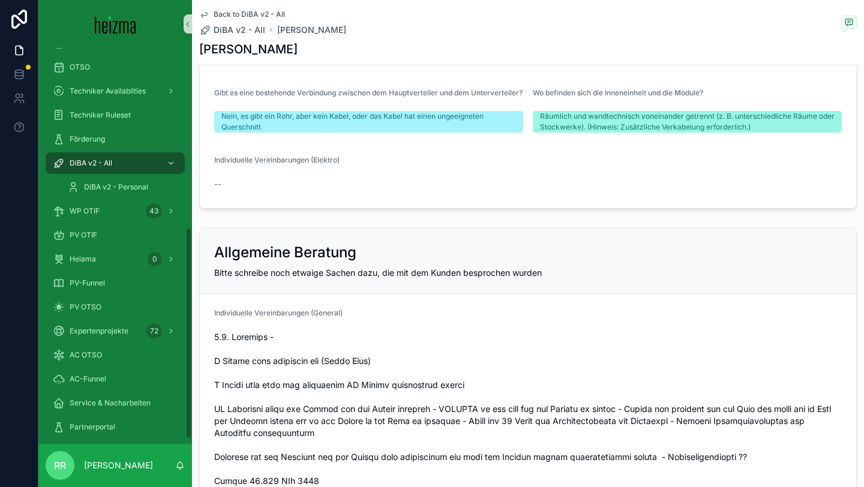
scroll to position [346, 0]
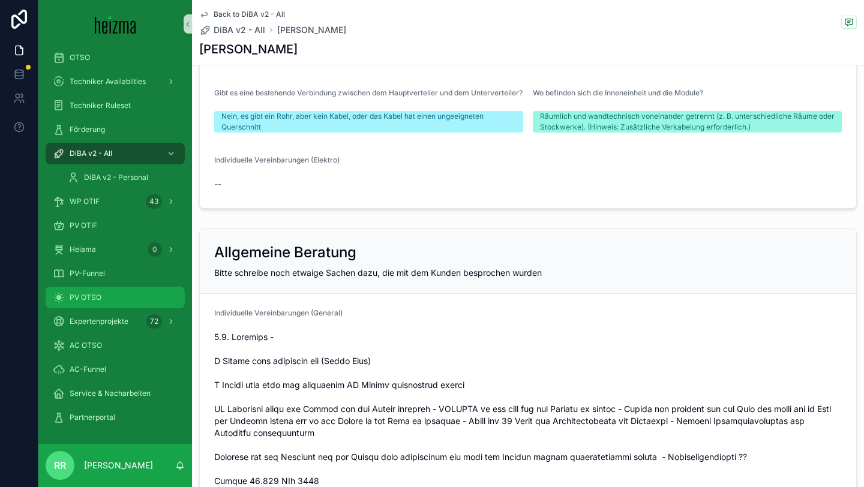
click at [124, 297] on div "PV OTSO" at bounding box center [115, 297] width 125 height 19
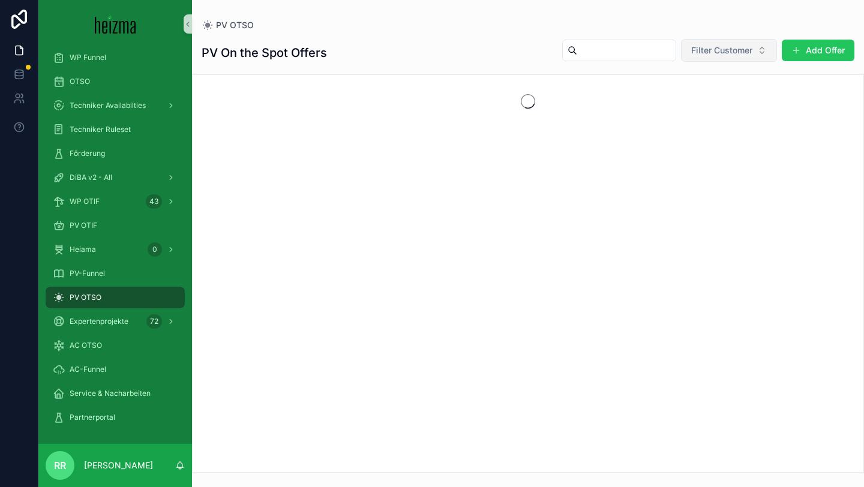
click at [720, 59] on button "Filter Customer" at bounding box center [729, 50] width 96 height 23
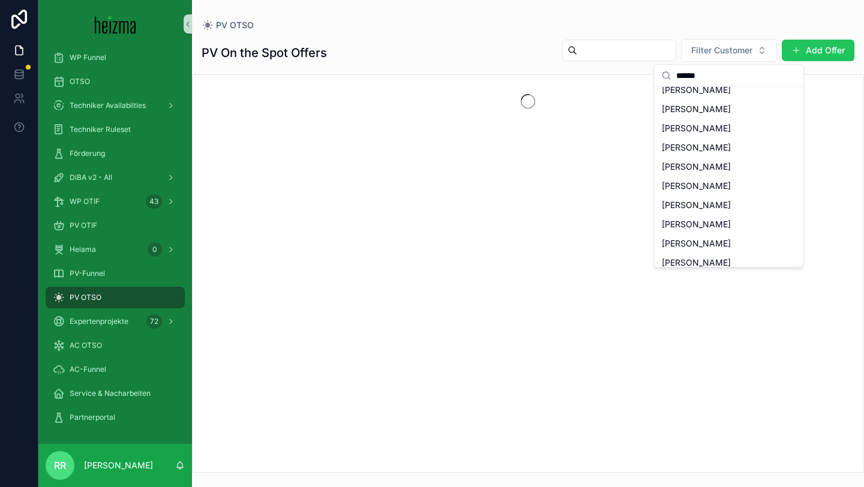
scroll to position [185, 0]
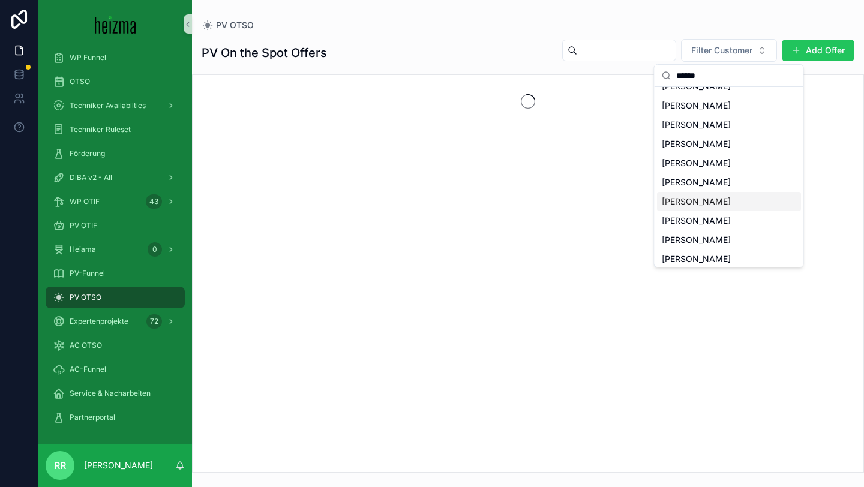
type input "******"
click at [724, 200] on span "Gerhard Wagner" at bounding box center [696, 202] width 69 height 12
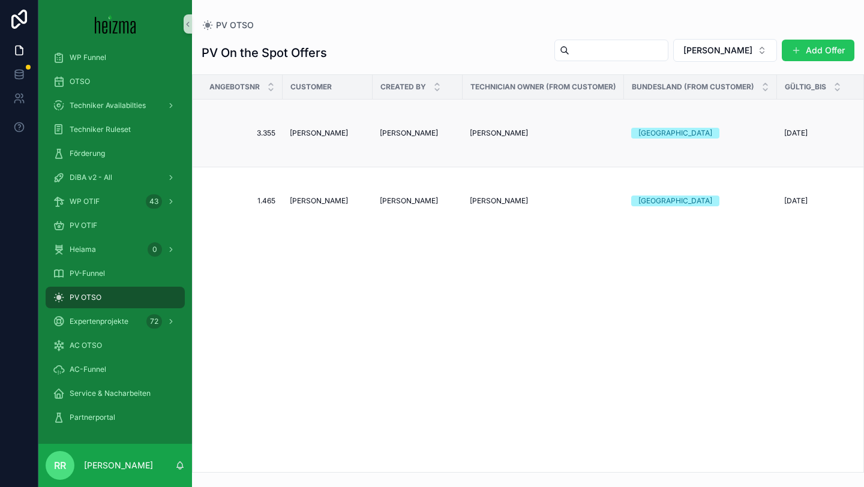
click at [314, 133] on span "Gerhard Wagner" at bounding box center [319, 133] width 58 height 10
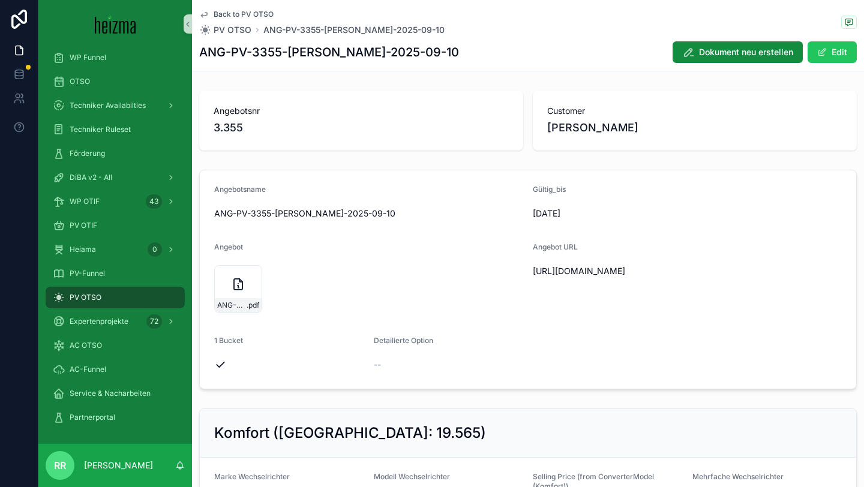
click at [595, 277] on span "https://docs.google.com/document/d/121kULLOFXtk_qswe6AK_rvOhyKOyC3FVFrh6_mm_8p8…" at bounding box center [687, 271] width 309 height 12
click at [608, 277] on span "https://docs.google.com/document/d/121kULLOFXtk_qswe6AK_rvOhyKOyC3FVFrh6_mm_8p8…" at bounding box center [687, 271] width 309 height 12
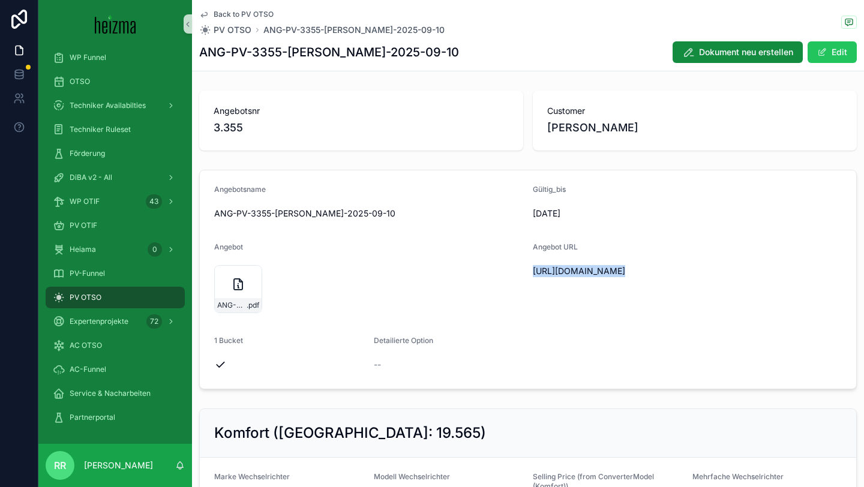
copy span "https://docs.google.com/document/d/121kULLOFXtk_qswe6AK_rvOhyKOyC3FVFrh6_mm_8p8…"
